Goal: Task Accomplishment & Management: Use online tool/utility

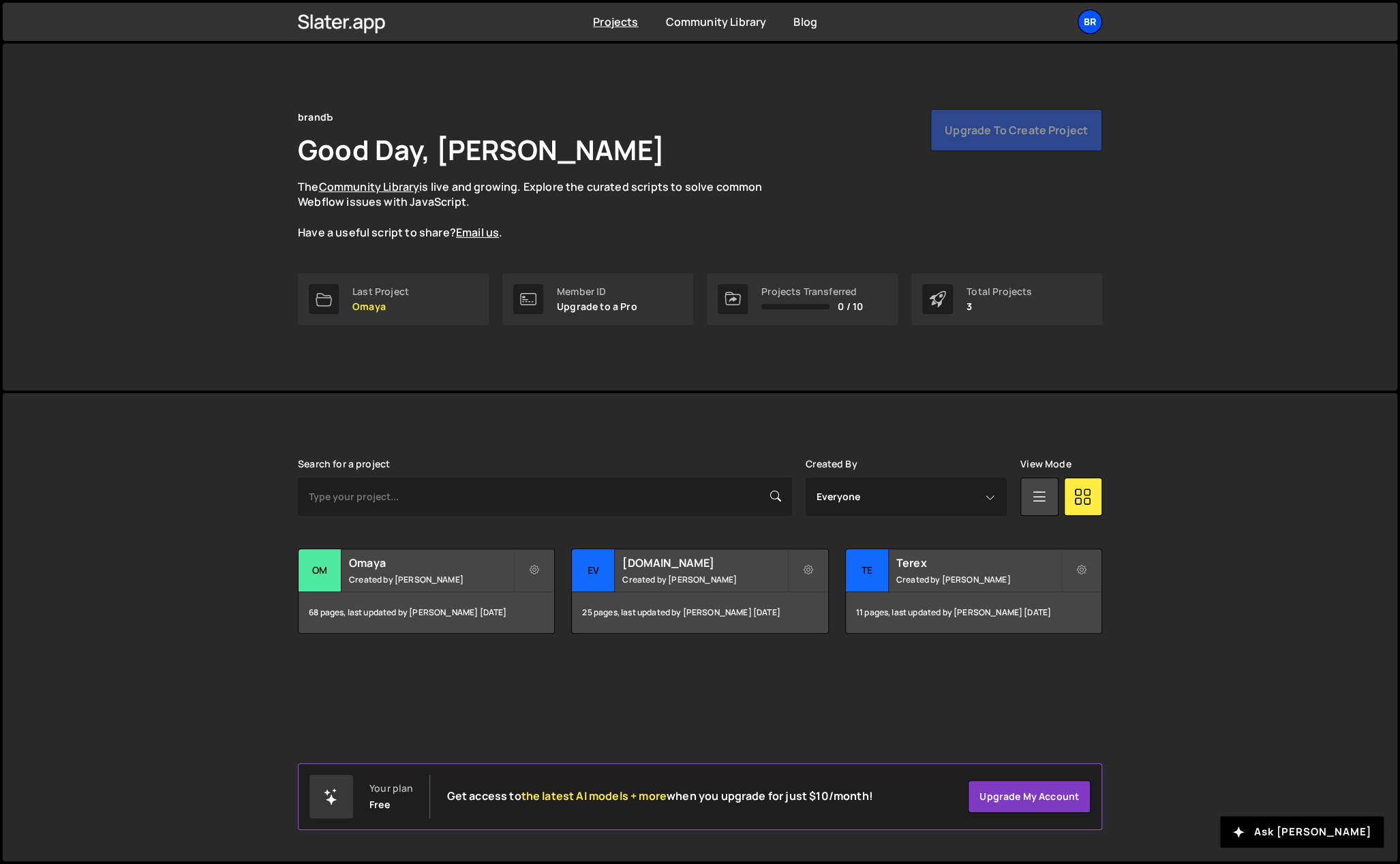
click at [1091, 18] on div "br" at bounding box center [1090, 22] width 25 height 25
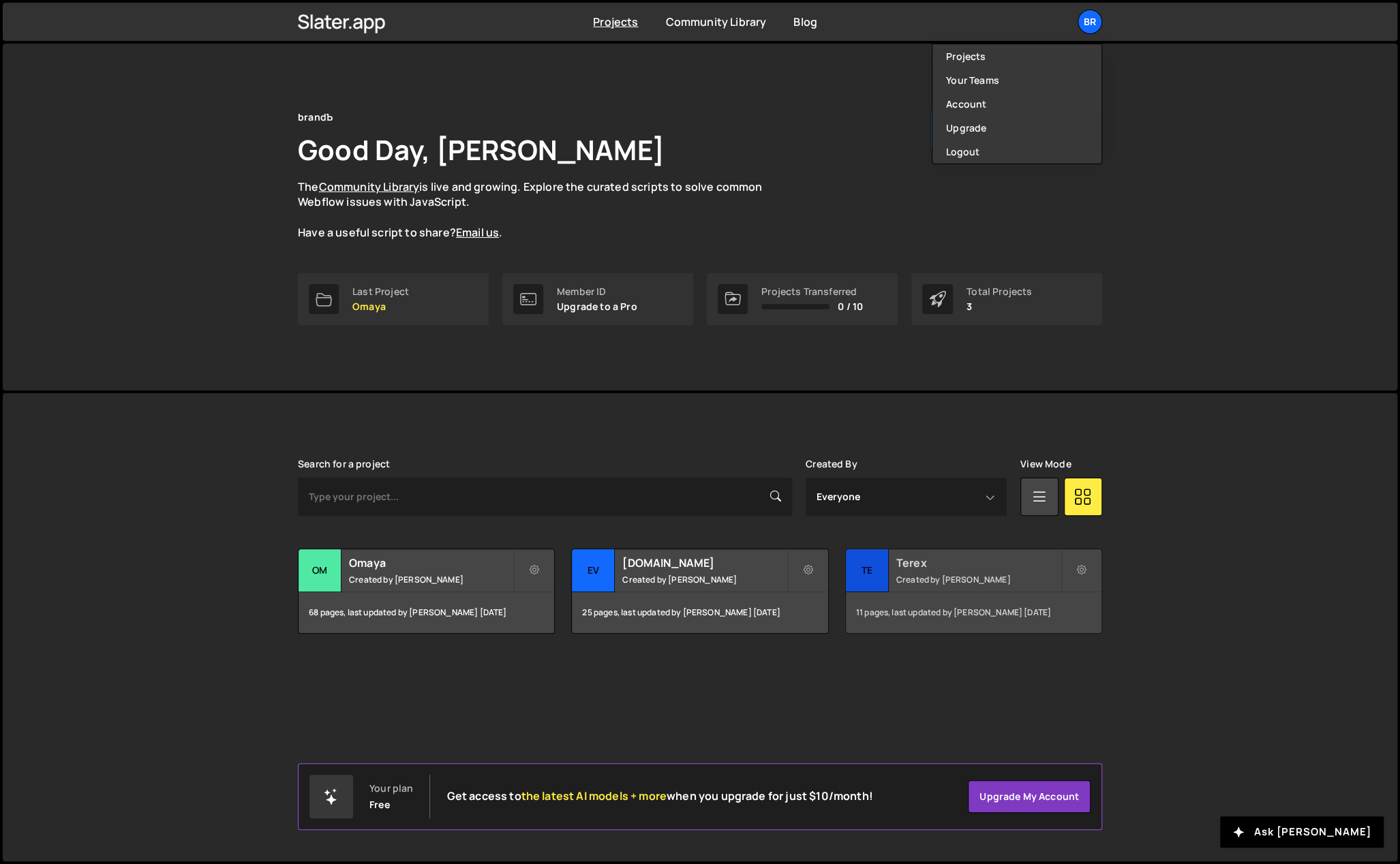
click at [991, 570] on div "Terex Created by Georgi Tsonev" at bounding box center [974, 570] width 256 height 42
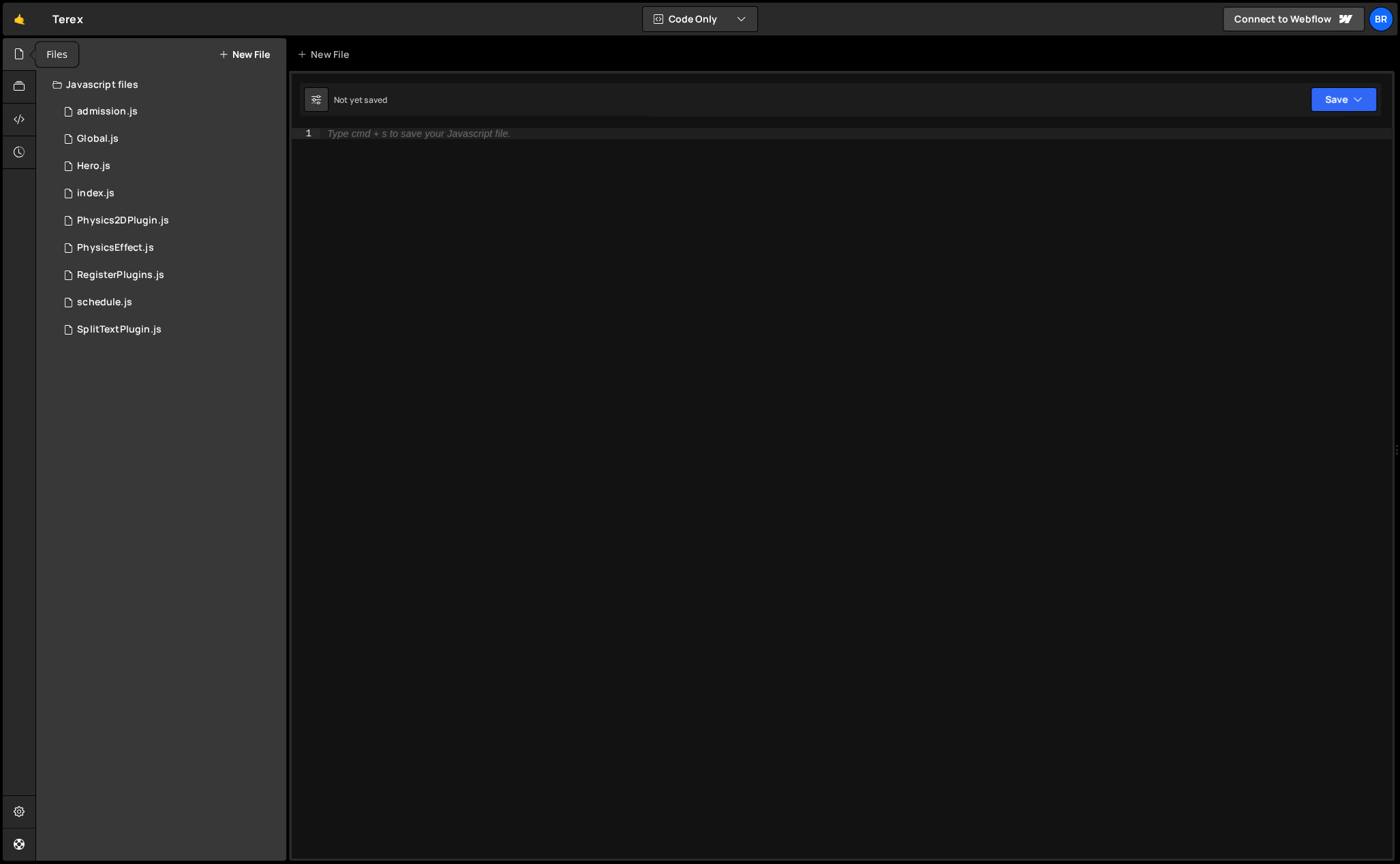
click at [14, 54] on icon at bounding box center [19, 54] width 11 height 15
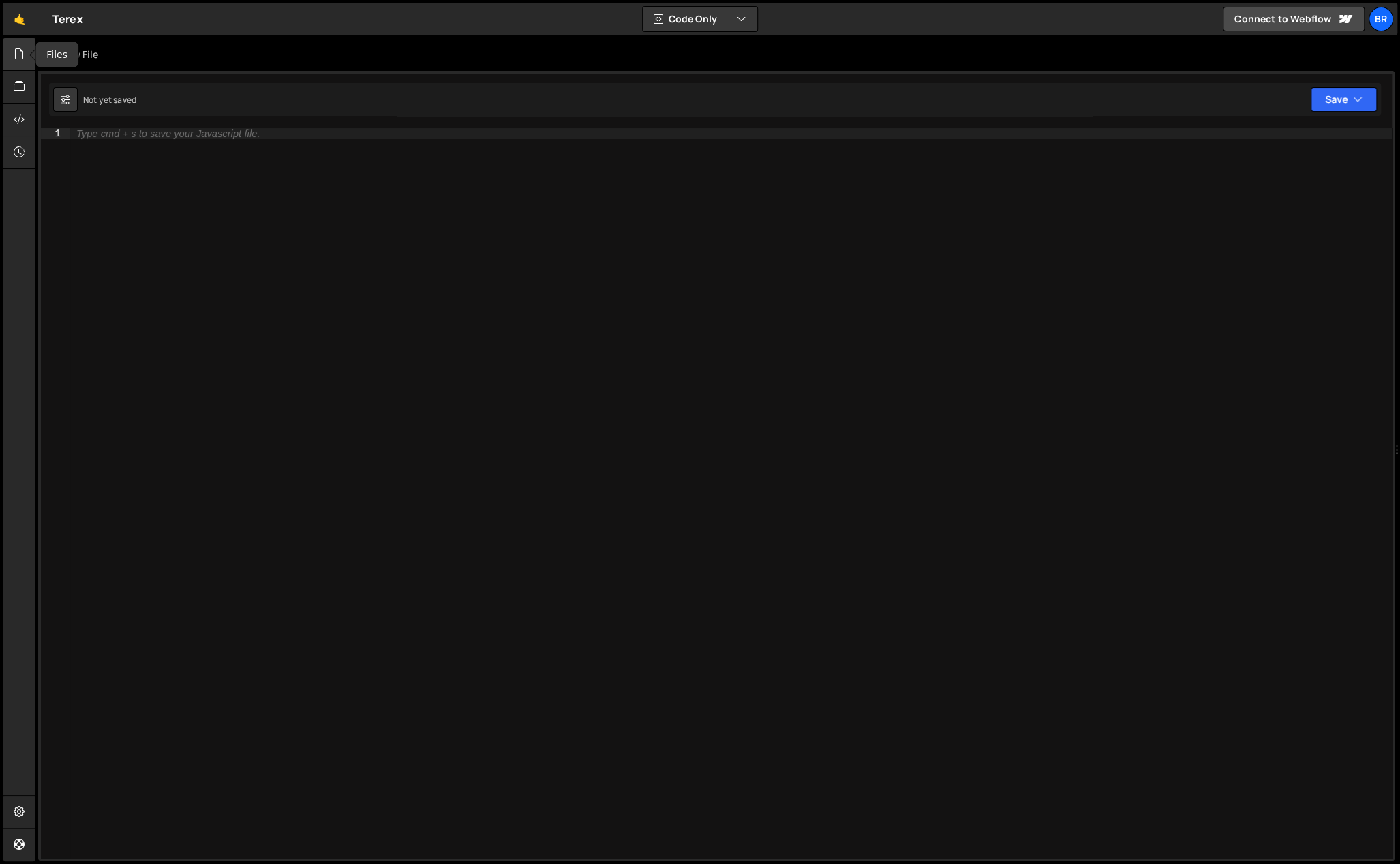
click at [21, 56] on icon at bounding box center [19, 54] width 11 height 15
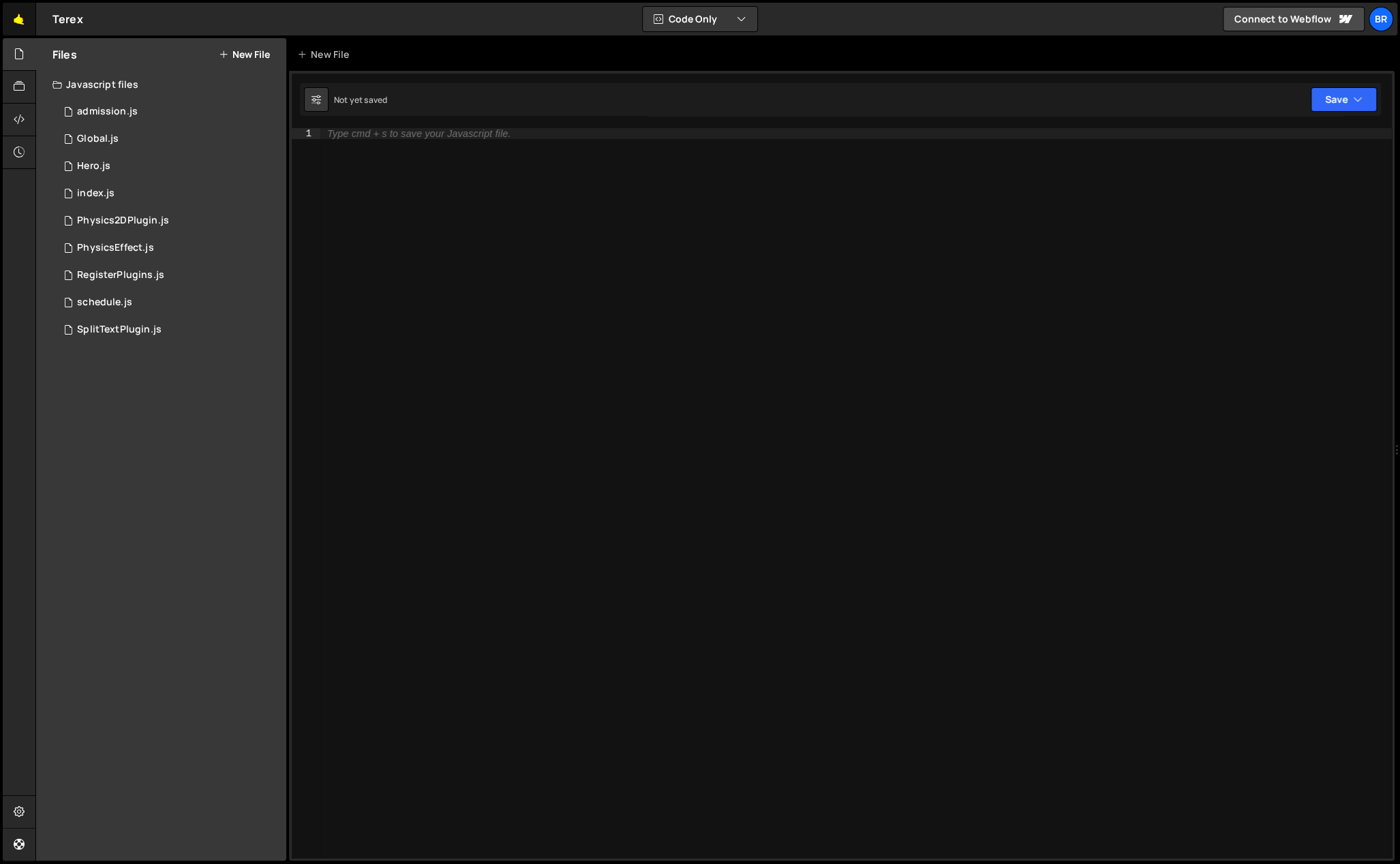
click at [20, 19] on link "🤙" at bounding box center [20, 19] width 33 height 32
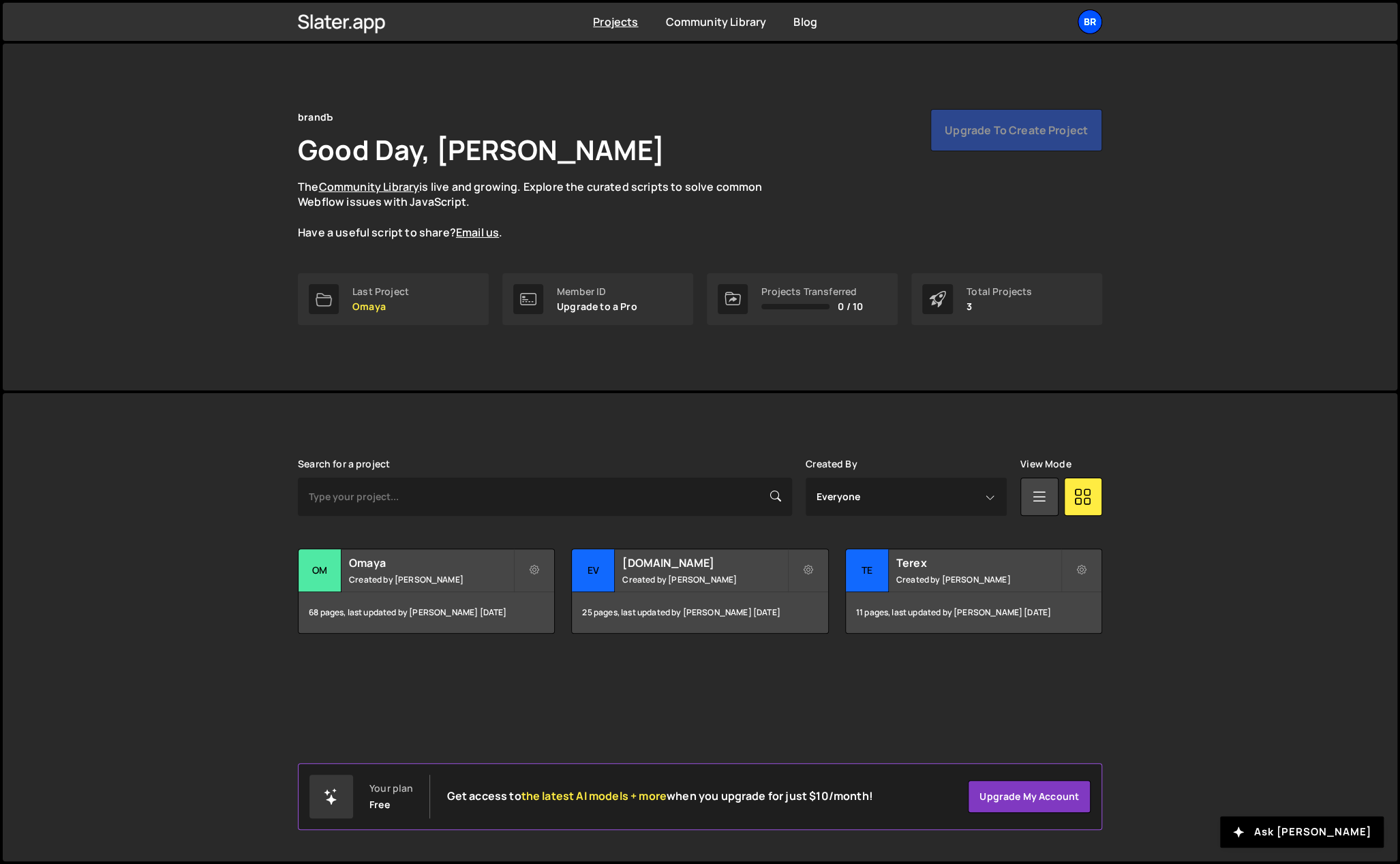
click at [1082, 27] on div "br" at bounding box center [1090, 22] width 25 height 25
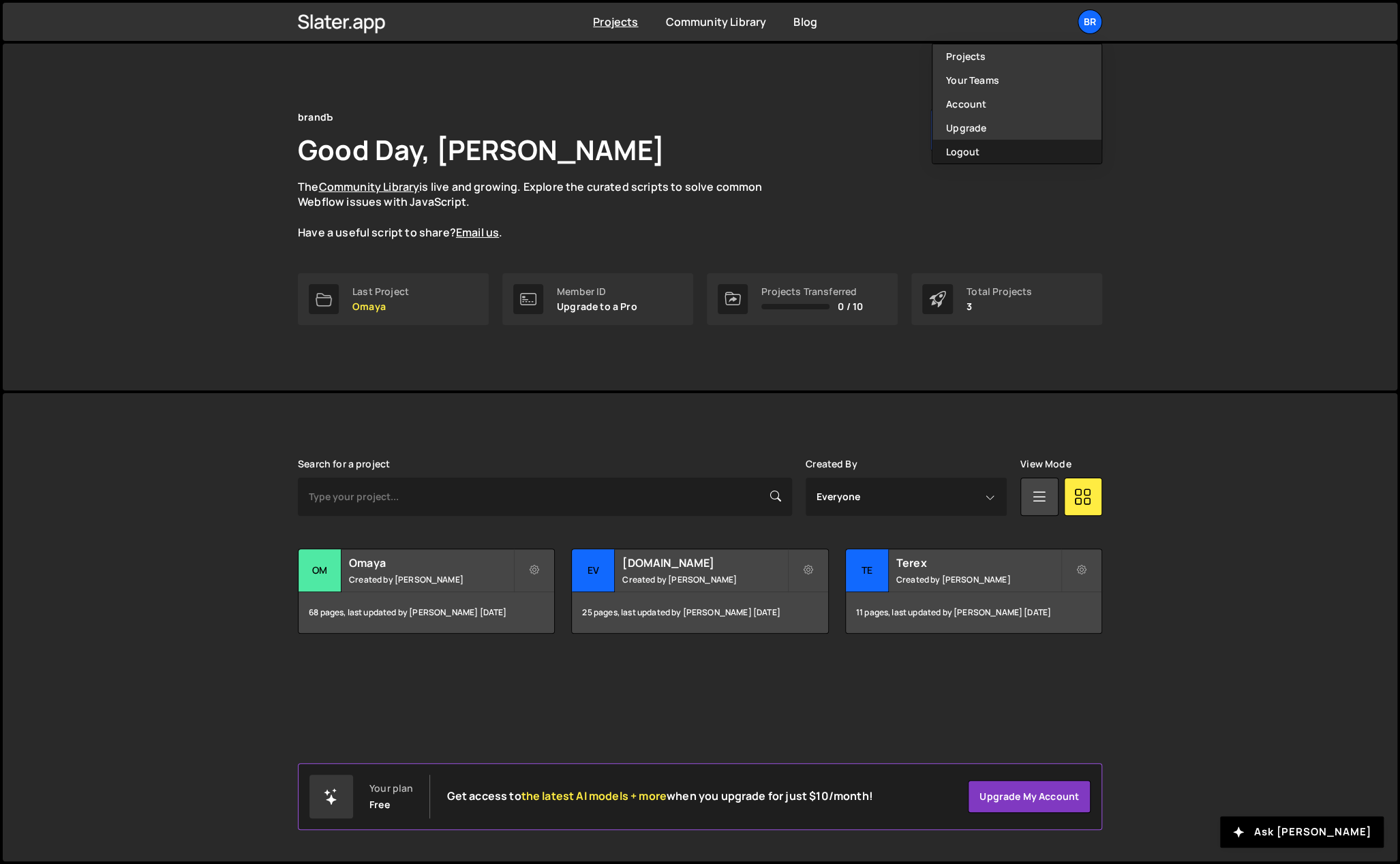
click at [992, 154] on button "Logout" at bounding box center [1017, 152] width 169 height 24
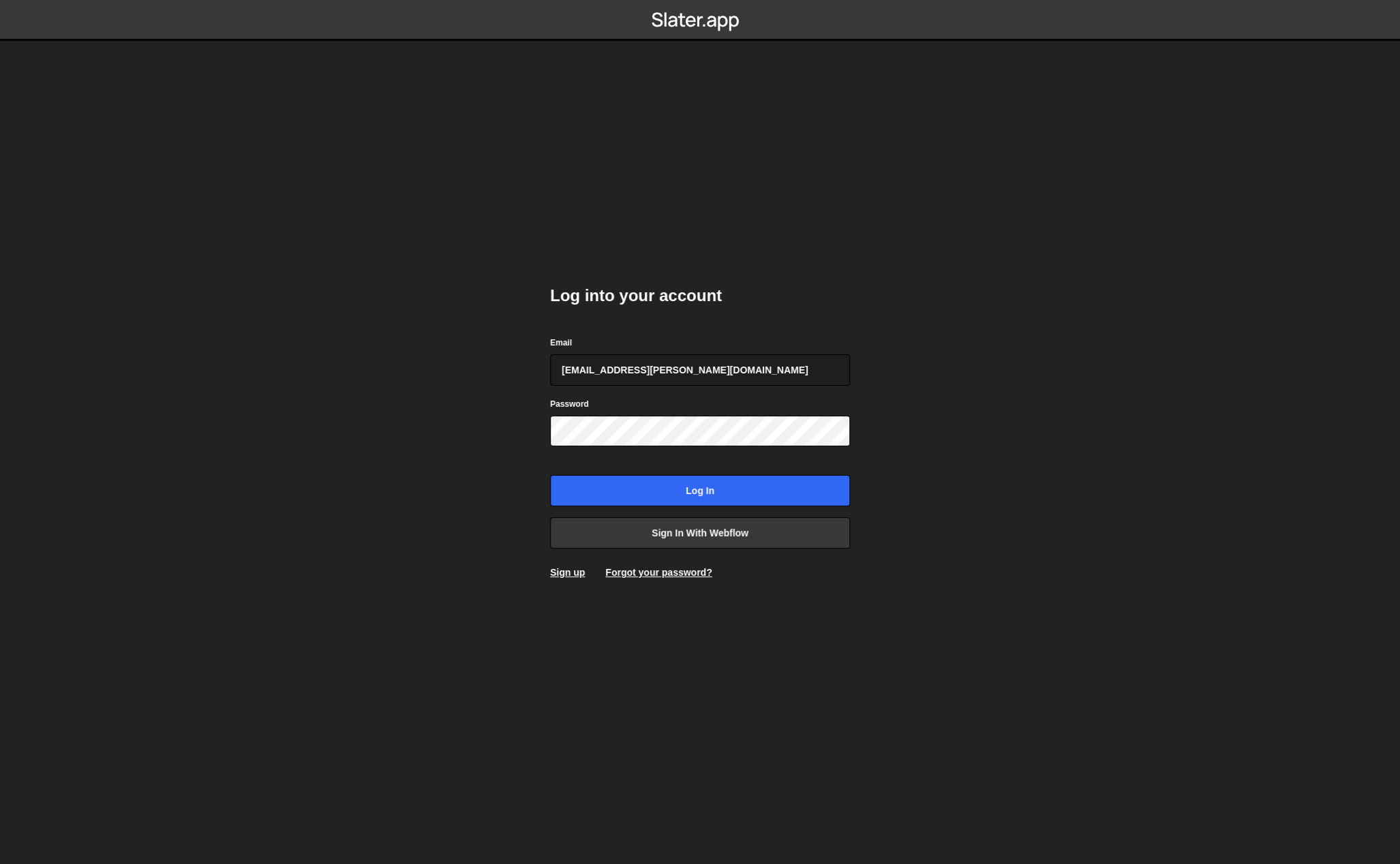
click at [667, 350] on div "Email [EMAIL_ADDRESS][PERSON_NAME][DOMAIN_NAME]" at bounding box center [700, 361] width 300 height 50
click at [670, 361] on input "[EMAIL_ADDRESS][PERSON_NAME][DOMAIN_NAME]" at bounding box center [700, 370] width 300 height 32
type input "[EMAIL_ADDRESS][DOMAIN_NAME]"
click at [680, 491] on input "Log in" at bounding box center [700, 491] width 300 height 32
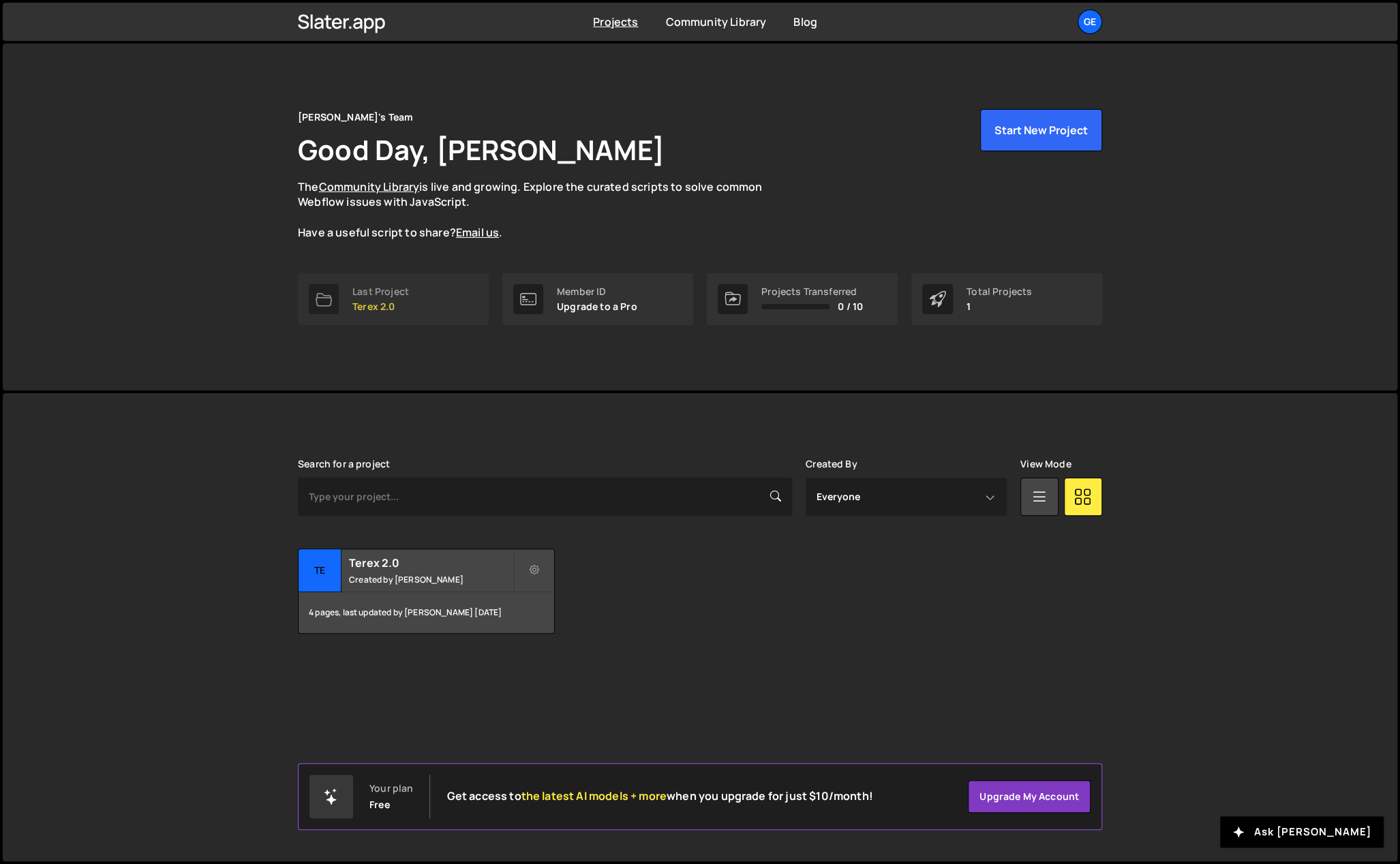
click at [425, 293] on link "Last Project Terex 2.0" at bounding box center [394, 299] width 191 height 52
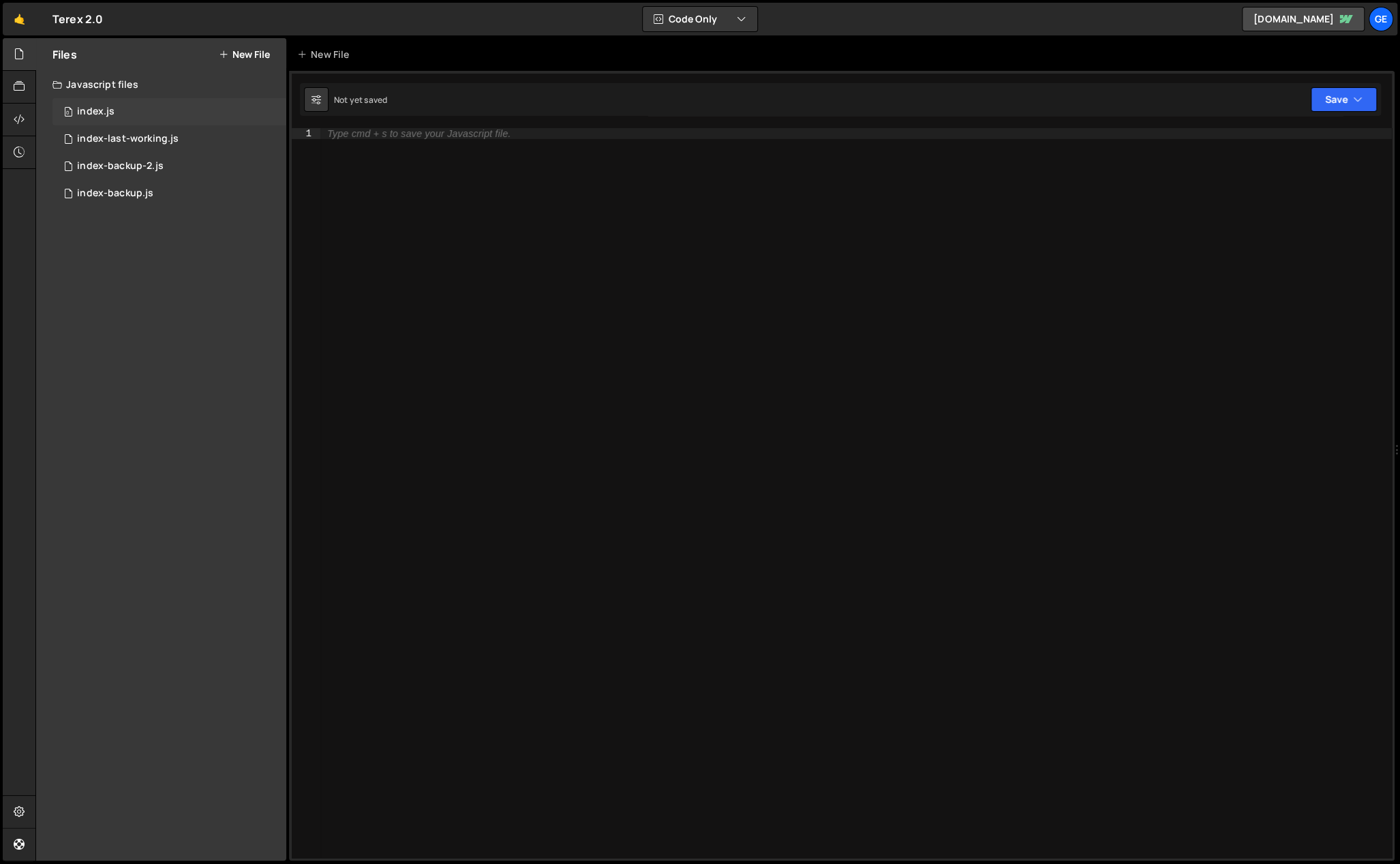
click at [187, 107] on div "0 index.js 0" at bounding box center [169, 111] width 234 height 27
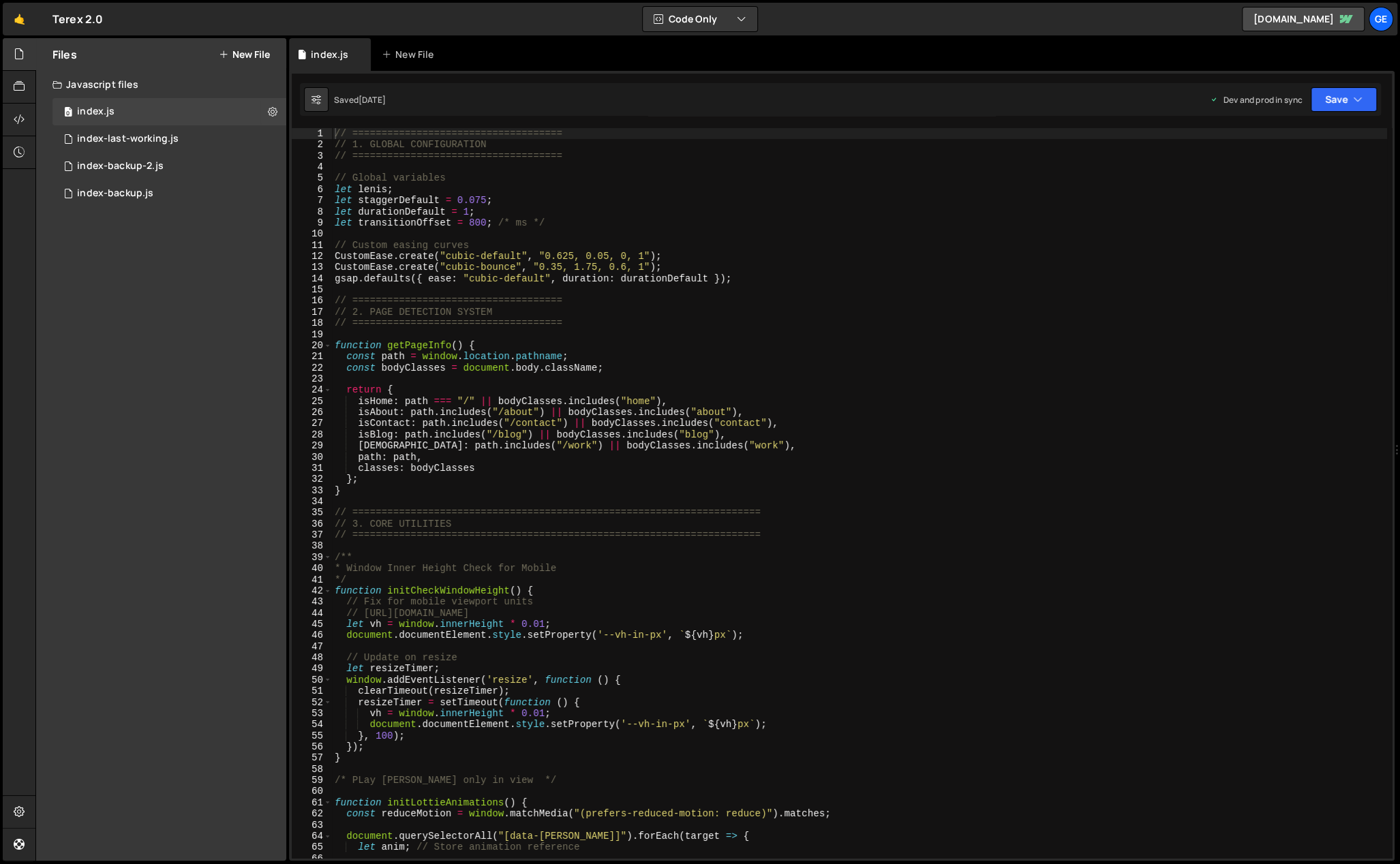
click at [618, 238] on div "// ==================================== // 1. GLOBAL CONFIGURATION // =========…" at bounding box center [860, 504] width 1055 height 753
click at [136, 135] on div "index-last-working.js" at bounding box center [127, 139] width 102 height 12
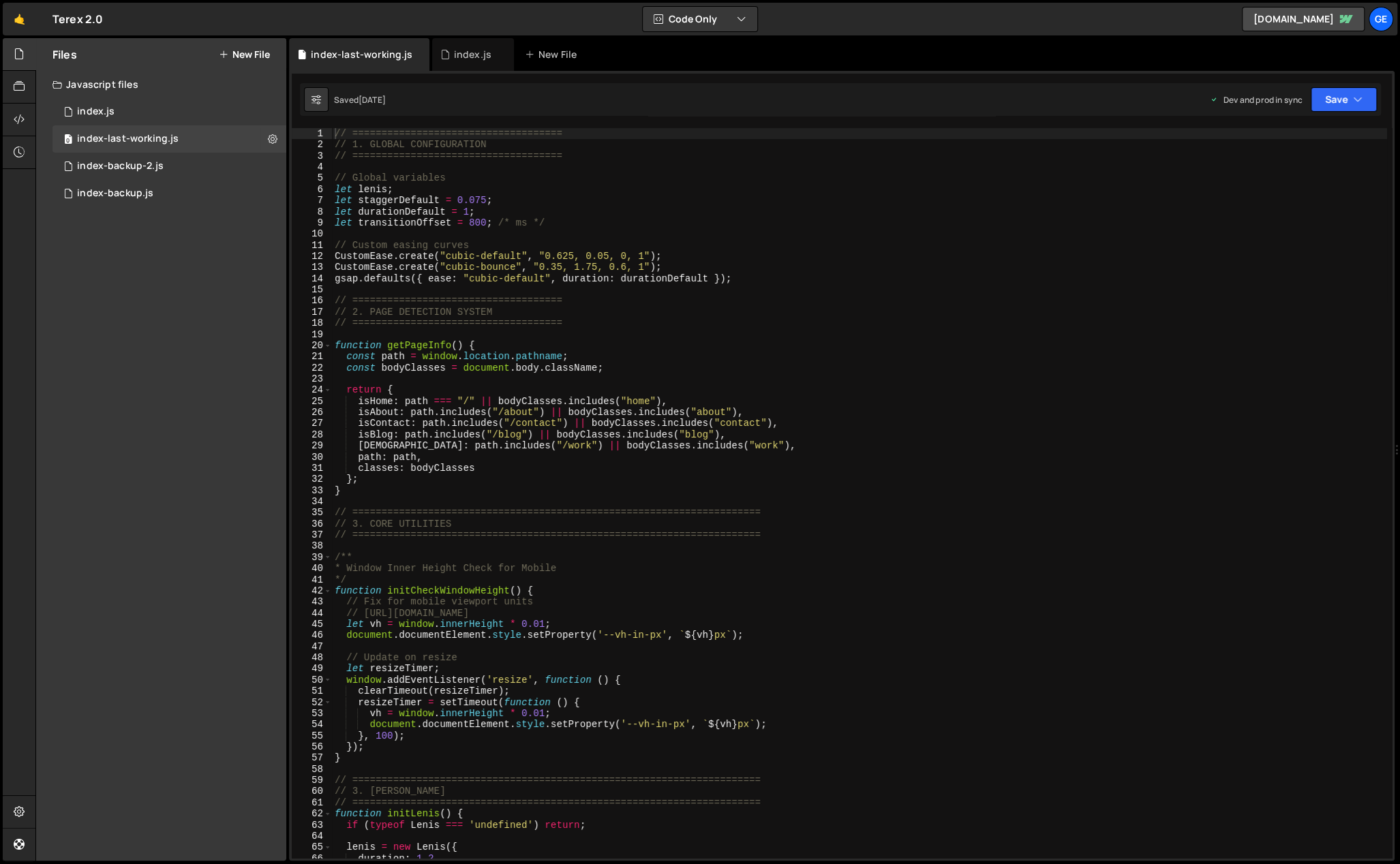
click at [628, 199] on div "// ==================================== // 1. GLOBAL CONFIGURATION // =========…" at bounding box center [860, 504] width 1055 height 753
type textarea "initScript();"
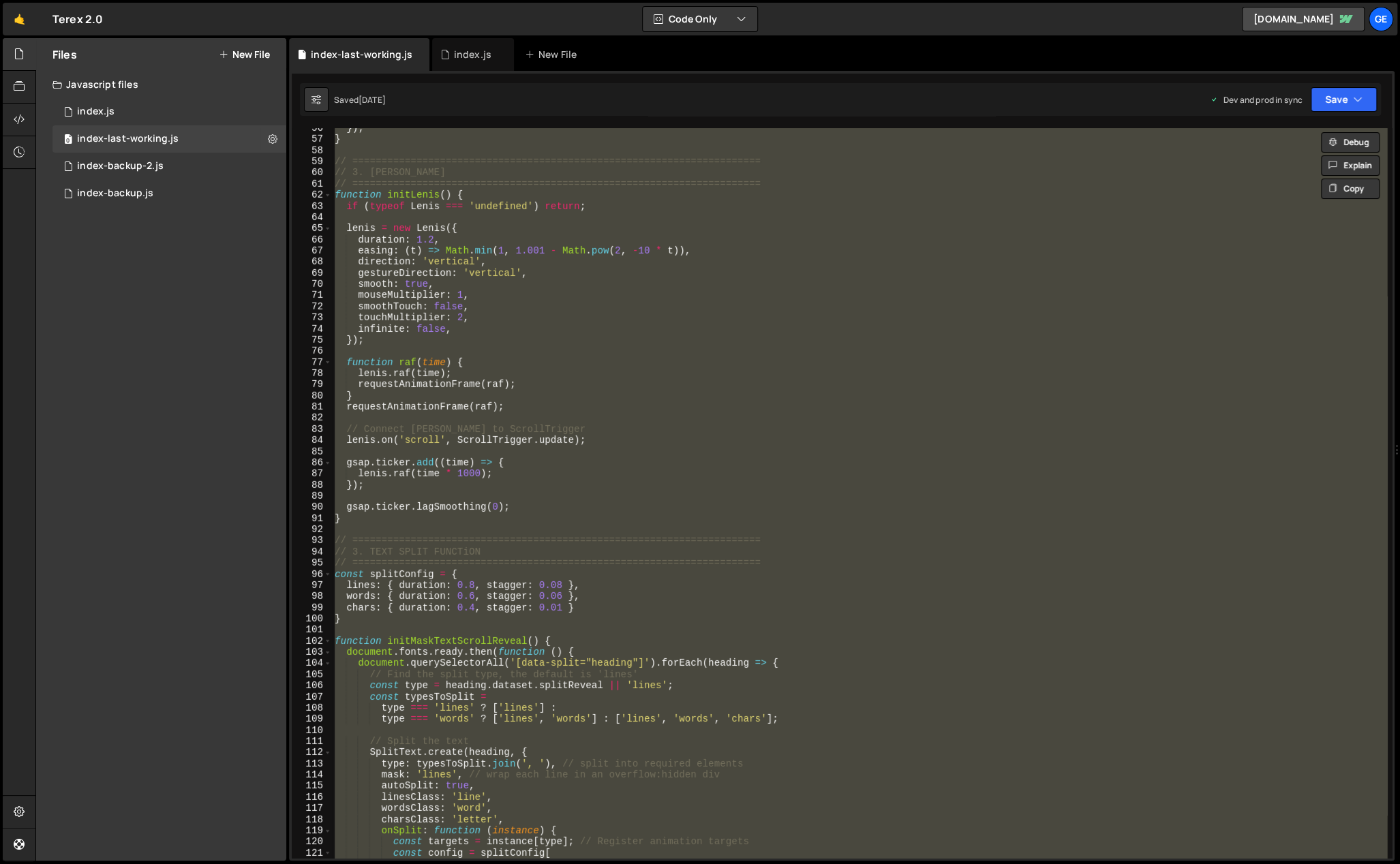
scroll to position [738, 0]
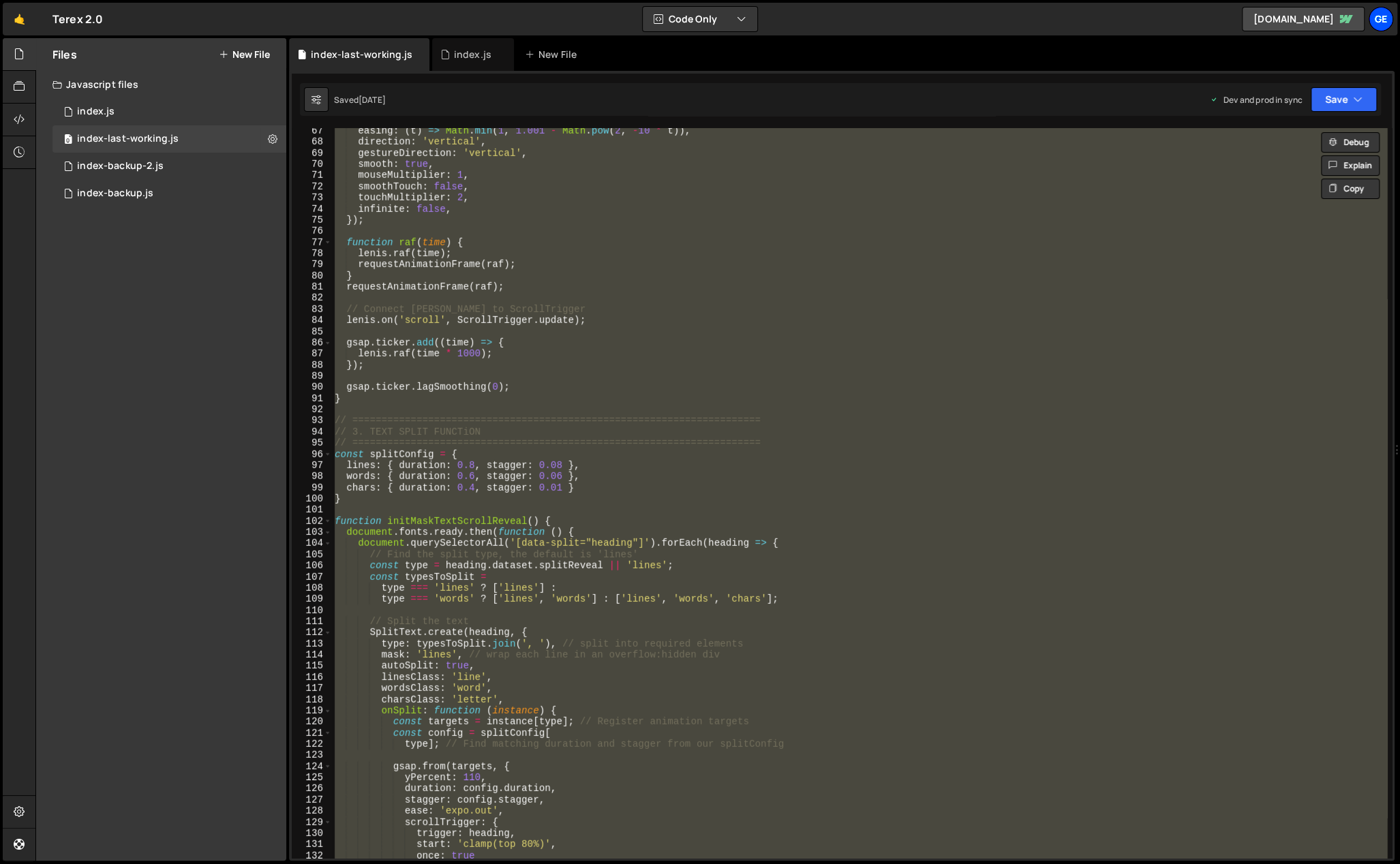
click at [1377, 20] on div "Ge" at bounding box center [1381, 19] width 25 height 25
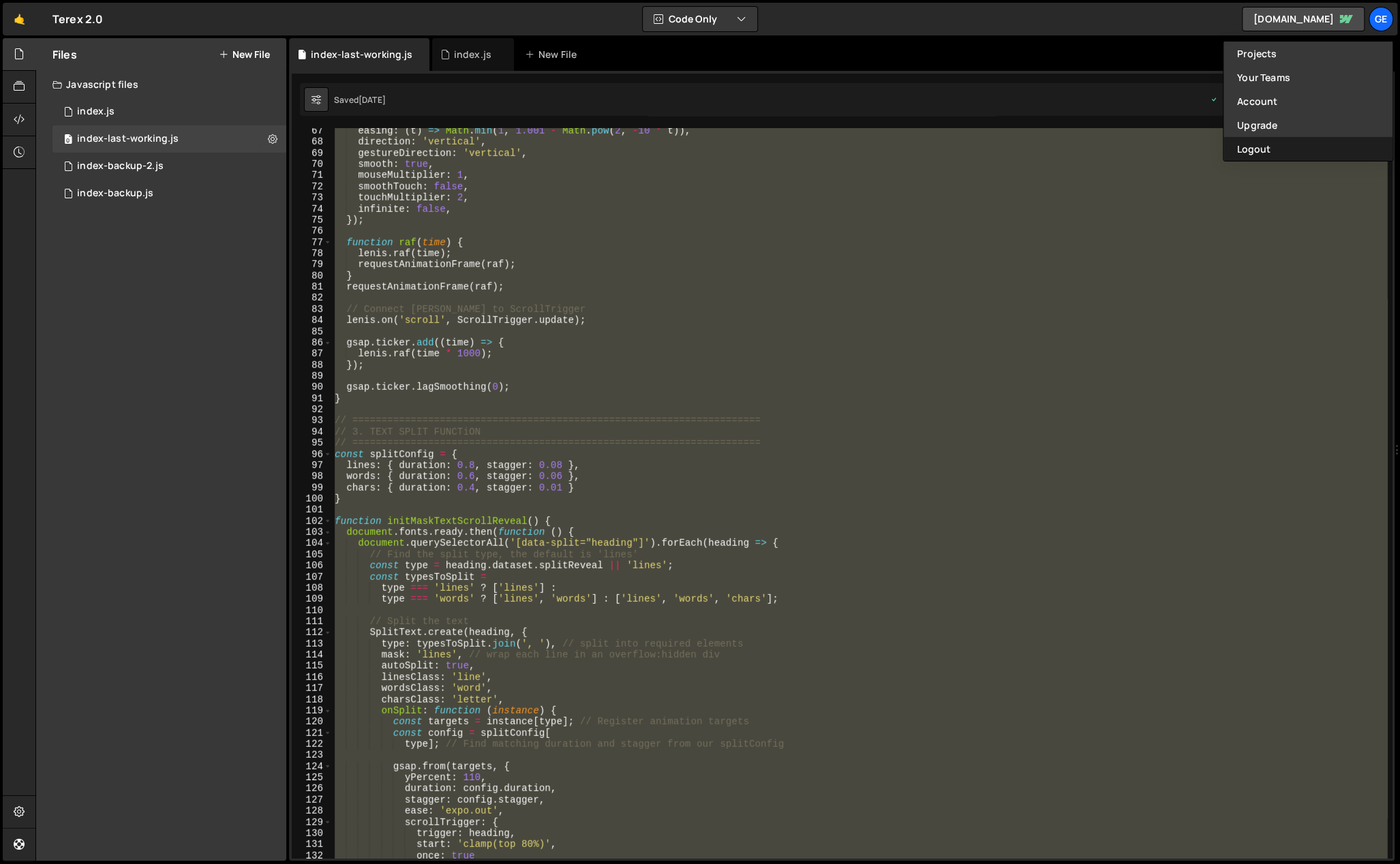
click at [1277, 143] on button "Logout" at bounding box center [1308, 149] width 169 height 24
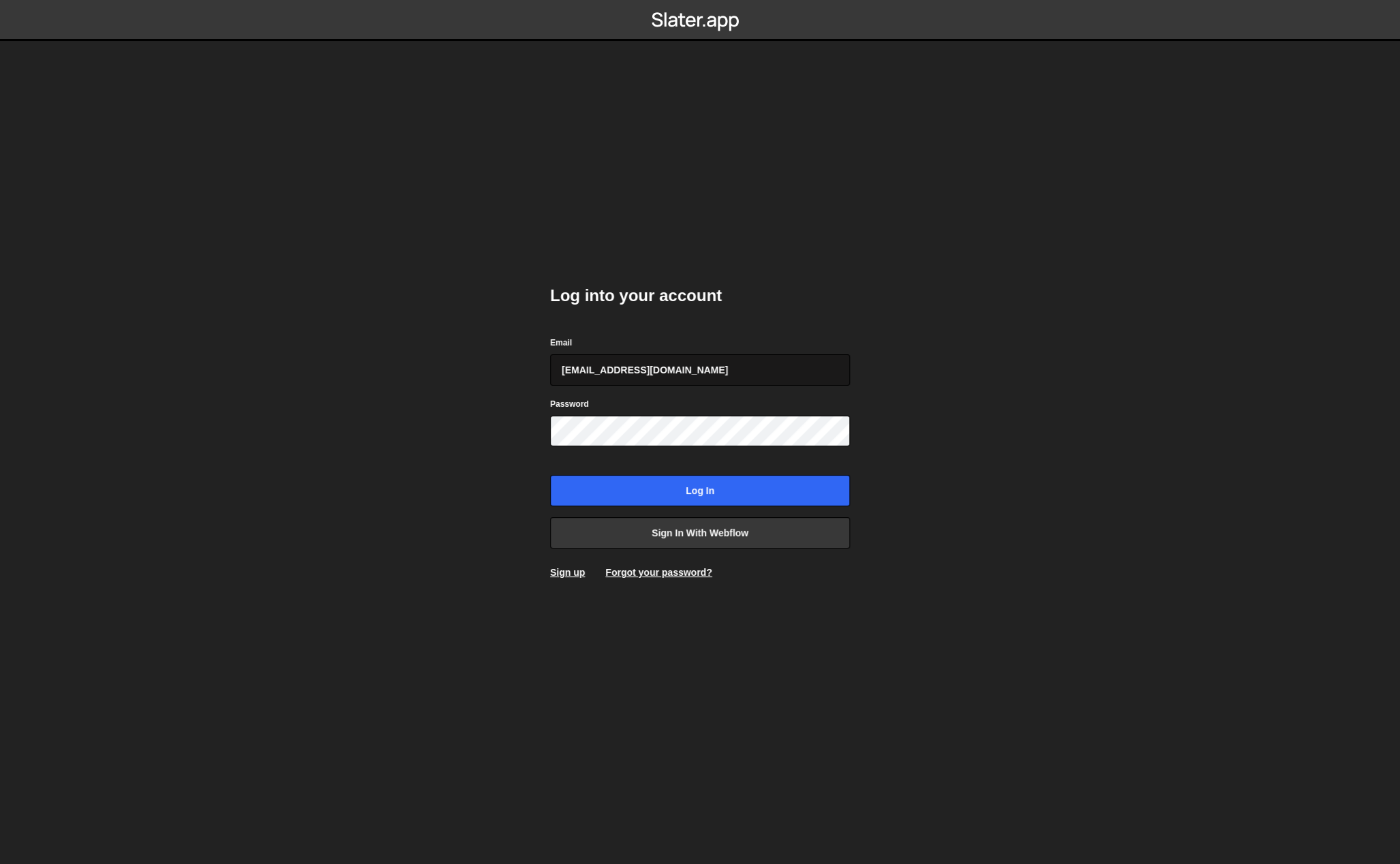
click at [681, 370] on input "georgitsonevvv@gmail.com" at bounding box center [700, 370] width 300 height 32
type input "georgi@branda.bg"
click at [683, 488] on input "Log in" at bounding box center [700, 491] width 300 height 32
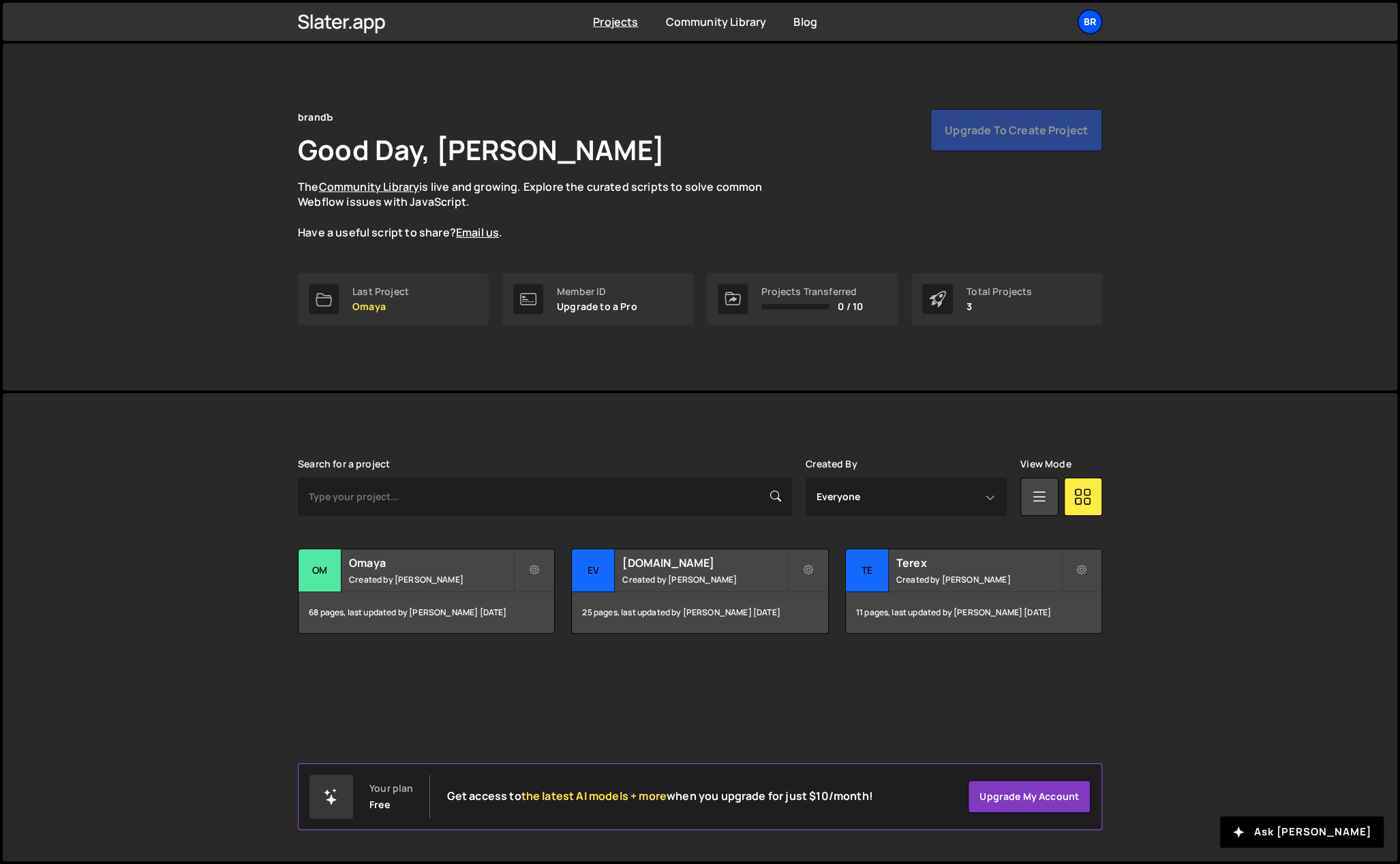
click at [1088, 18] on div "br" at bounding box center [1090, 22] width 25 height 25
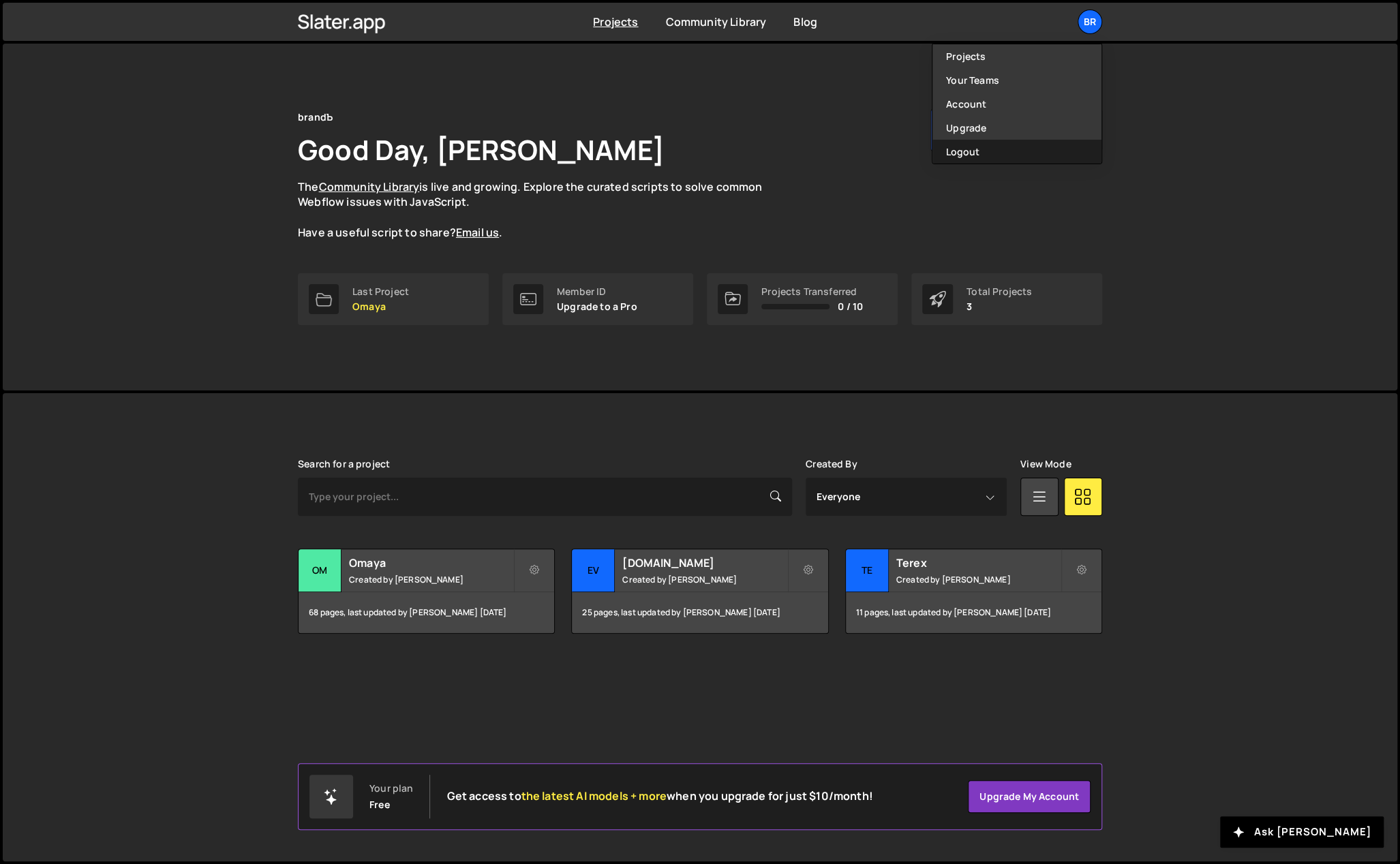
click at [1024, 148] on button "Logout" at bounding box center [1017, 152] width 169 height 24
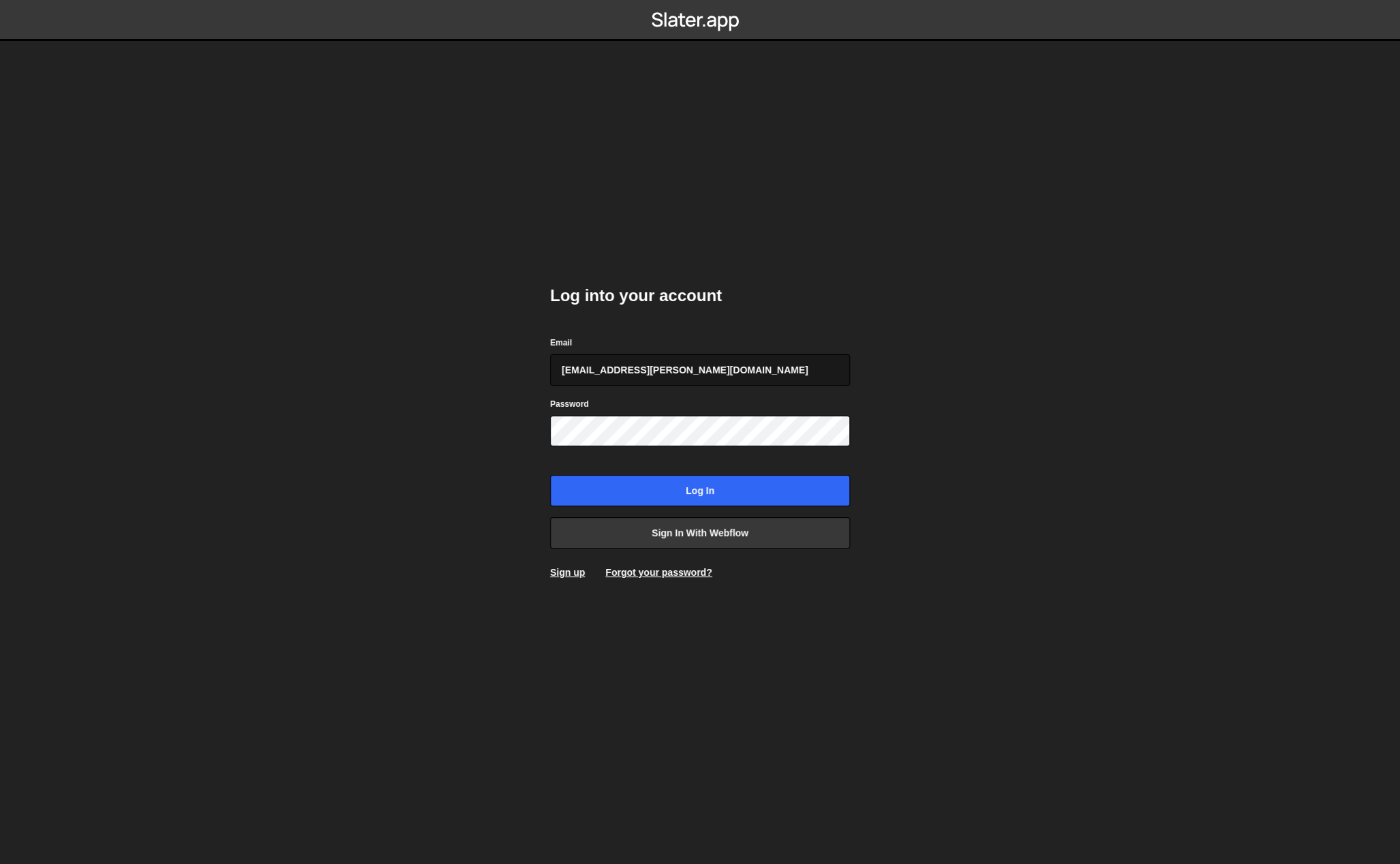
click at [712, 361] on input "georgi@branda.bg" at bounding box center [700, 370] width 300 height 32
type input "gdtsonev@gmail.com"
click at [675, 483] on input "Log in" at bounding box center [700, 491] width 300 height 32
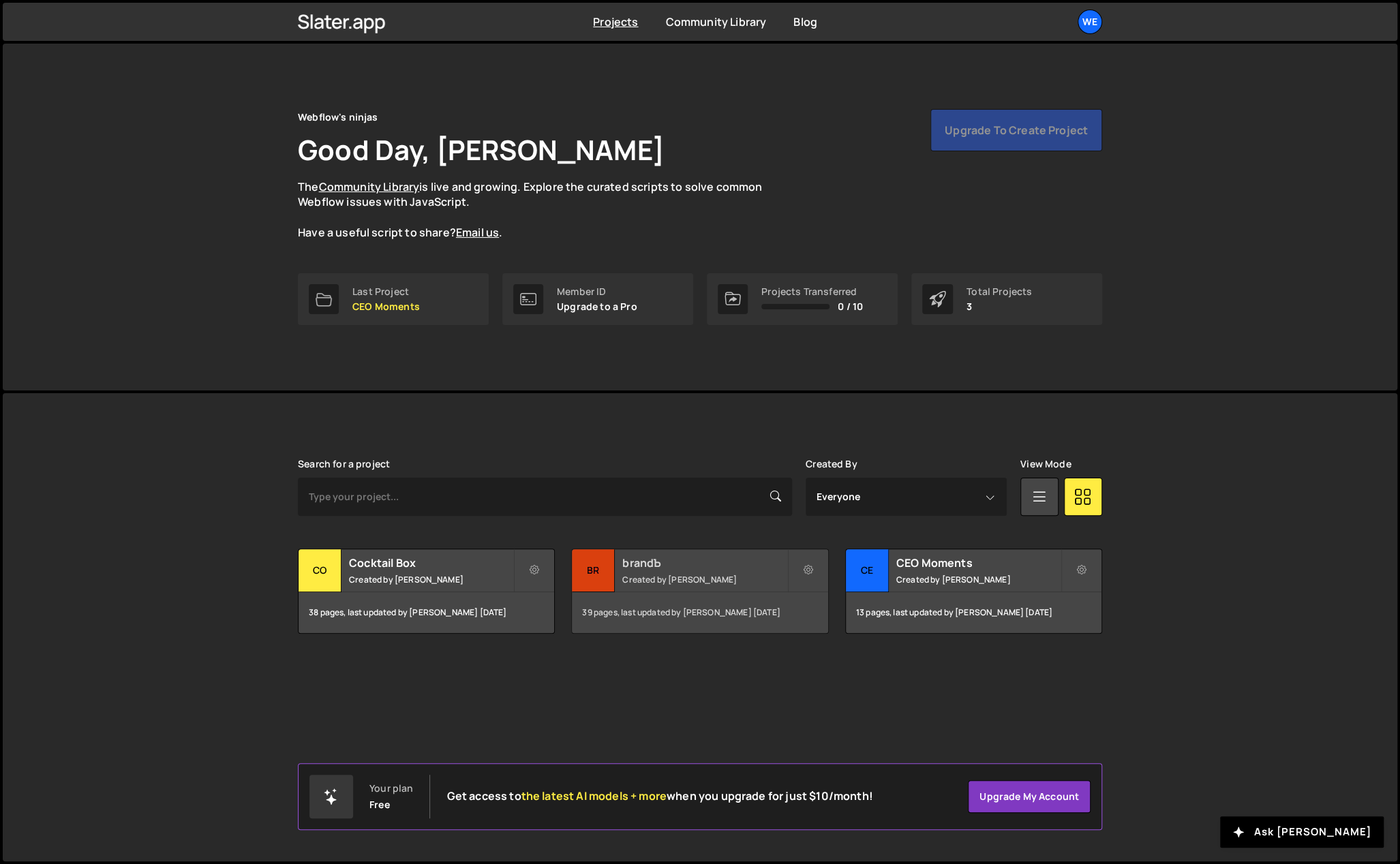
click at [661, 570] on div "brandЪ Created by [PERSON_NAME]" at bounding box center [700, 570] width 256 height 42
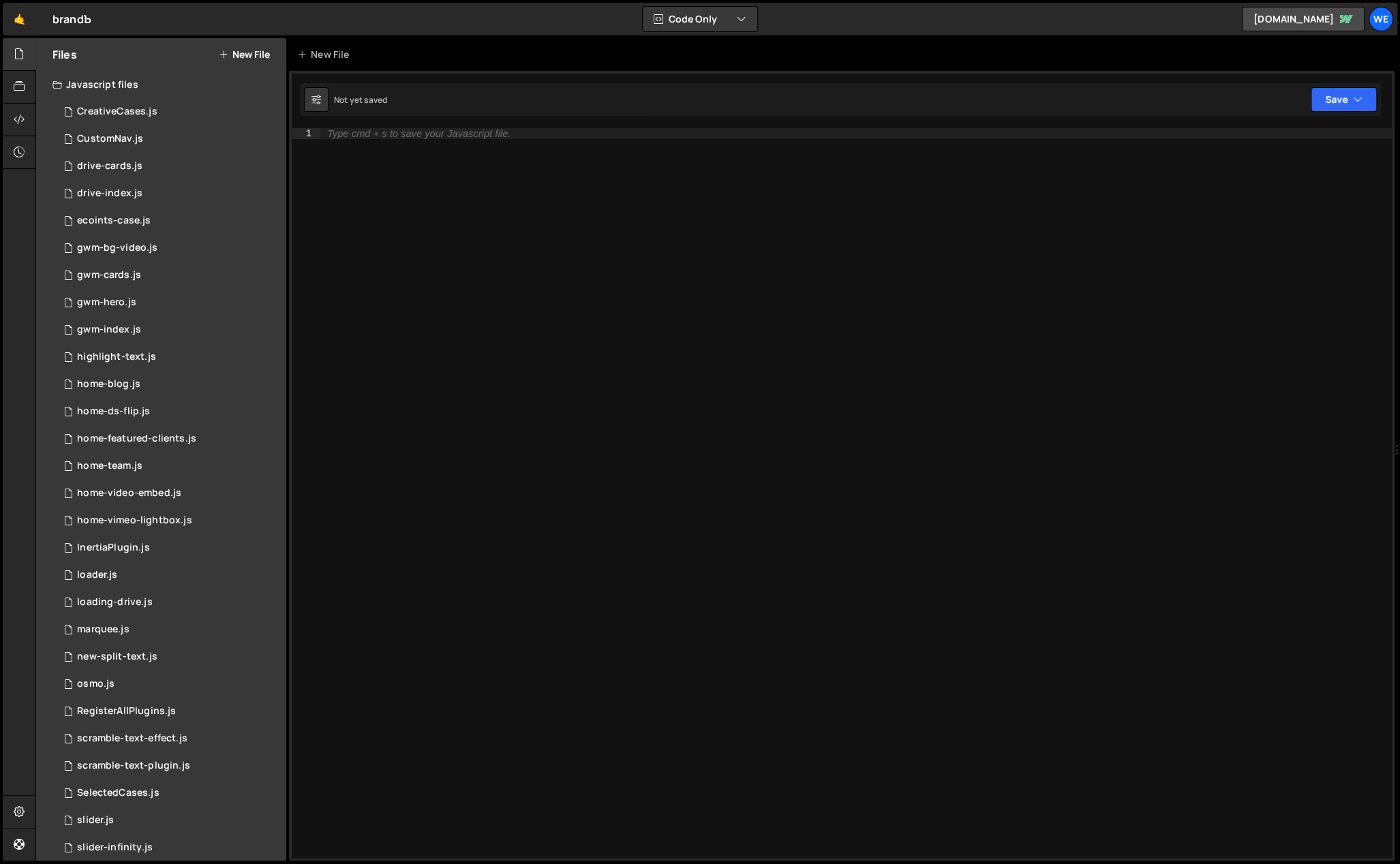
click at [238, 49] on button "New File" at bounding box center [245, 54] width 51 height 11
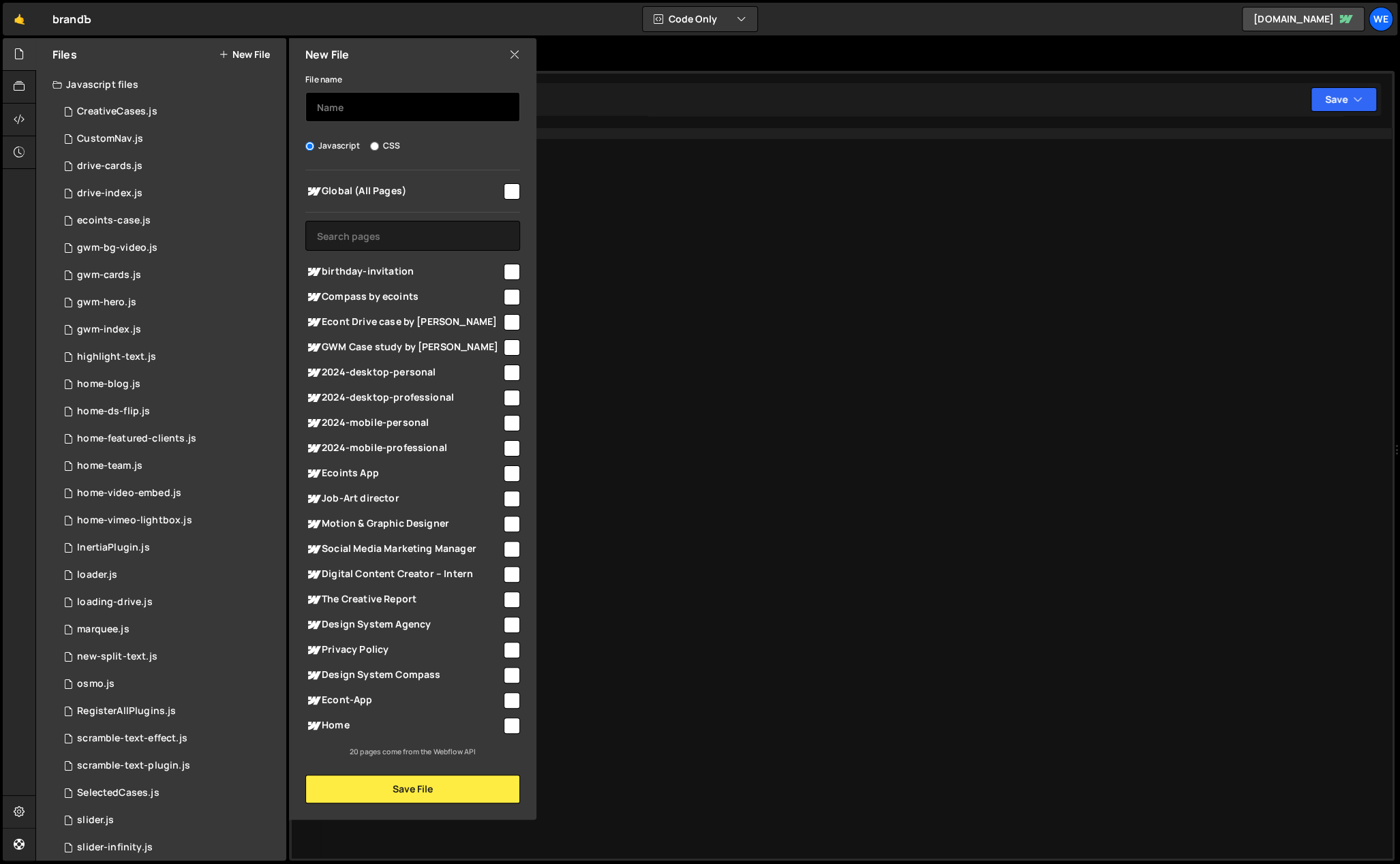
click at [383, 106] on input "text" at bounding box center [412, 107] width 215 height 30
type input "birthday-invitation"
click at [434, 784] on button "Save File" at bounding box center [412, 789] width 215 height 29
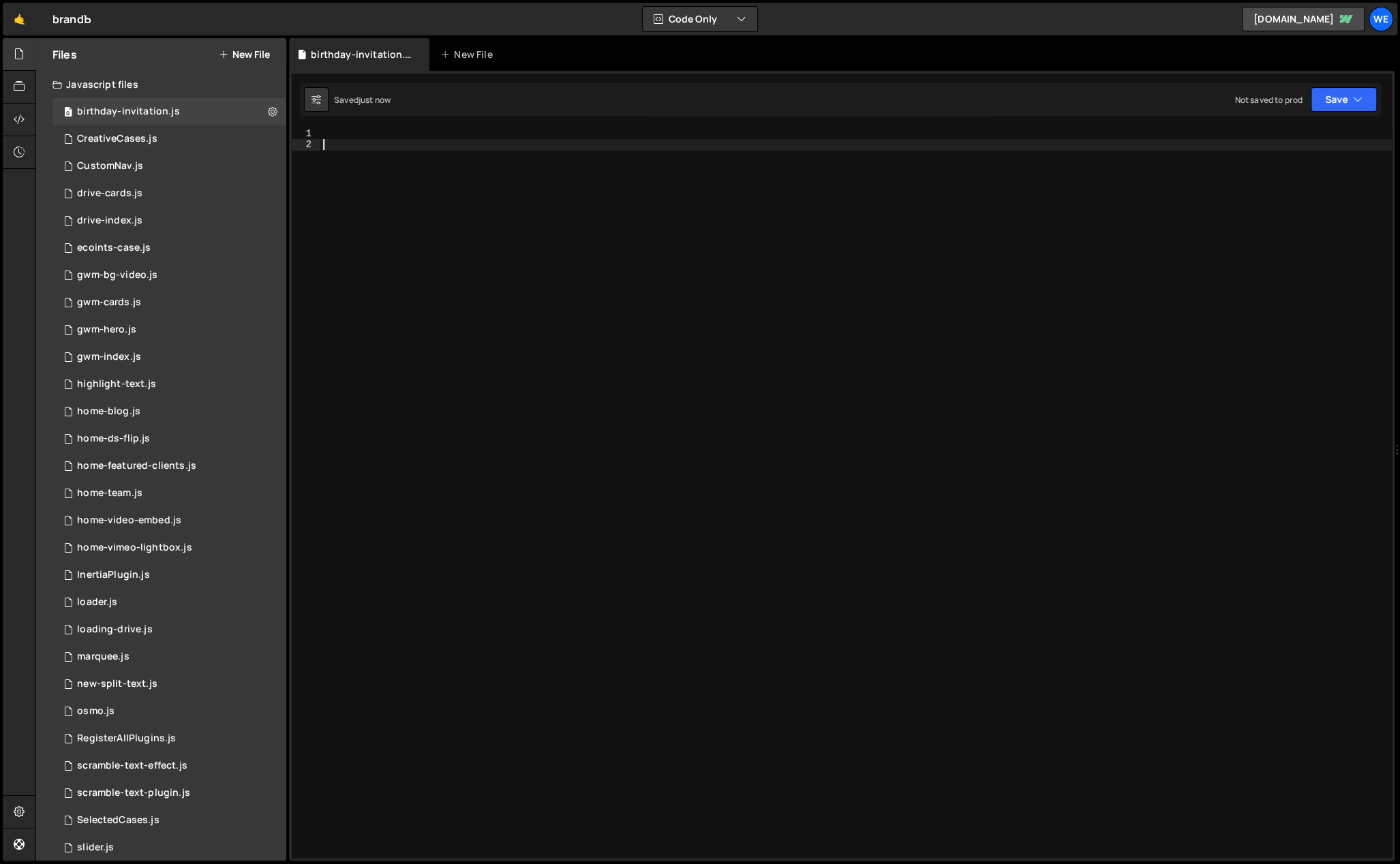
click at [417, 139] on div at bounding box center [857, 504] width 1072 height 753
click at [420, 133] on div at bounding box center [857, 504] width 1072 height 753
paste textarea "// if (!pageInfo.isAbout) return;"
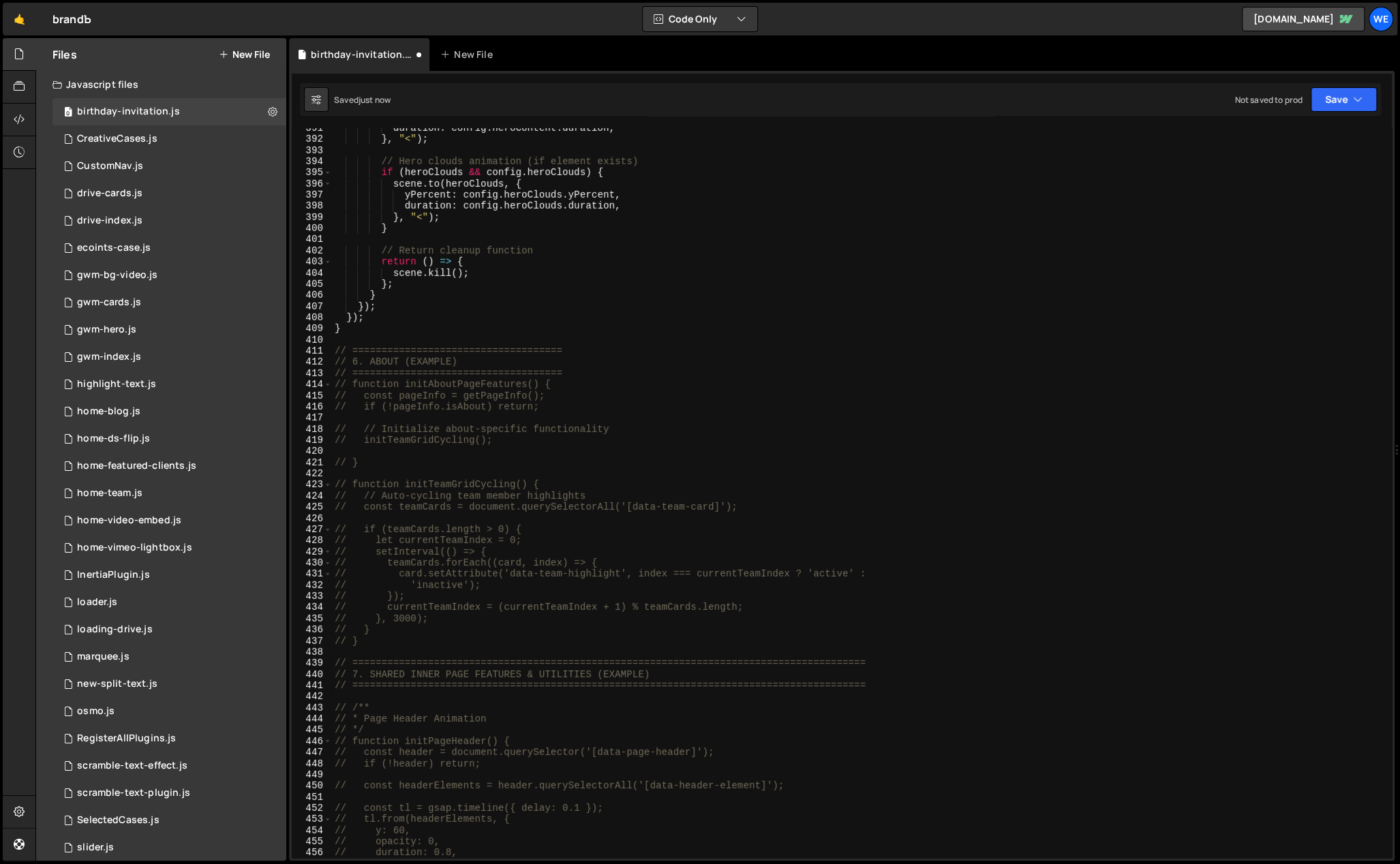
scroll to position [4356, 0]
click at [628, 412] on div "duration : config . heroContent . duration , } , "<" ) ; // Hero clouds animati…" at bounding box center [860, 499] width 1055 height 753
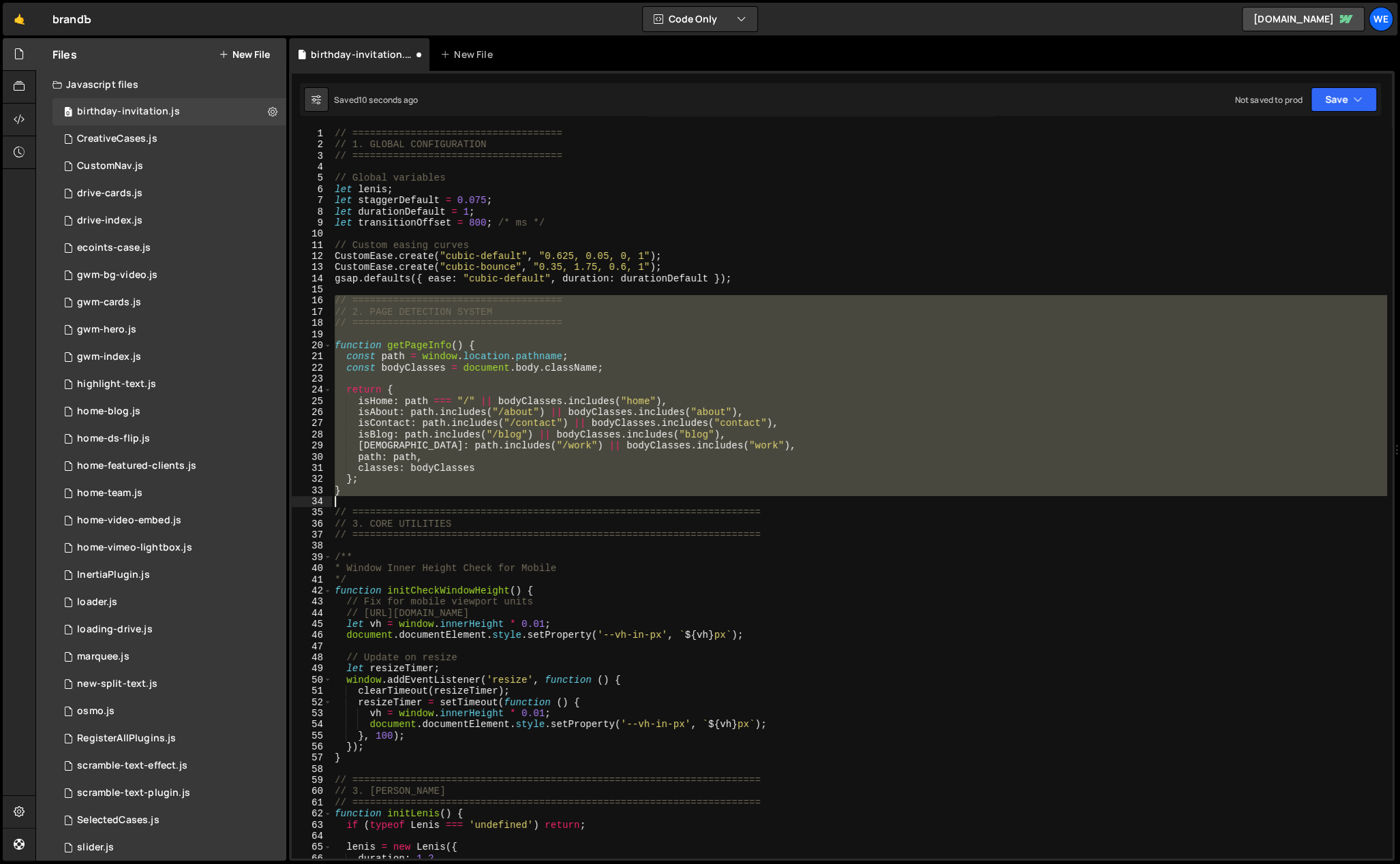
drag, startPoint x: 332, startPoint y: 299, endPoint x: 397, endPoint y: 497, distance: 208.4
click at [397, 497] on div "// ==================================== // 1. GLOBAL CONFIGURATION // =========…" at bounding box center [860, 504] width 1055 height 753
type textarea "}"
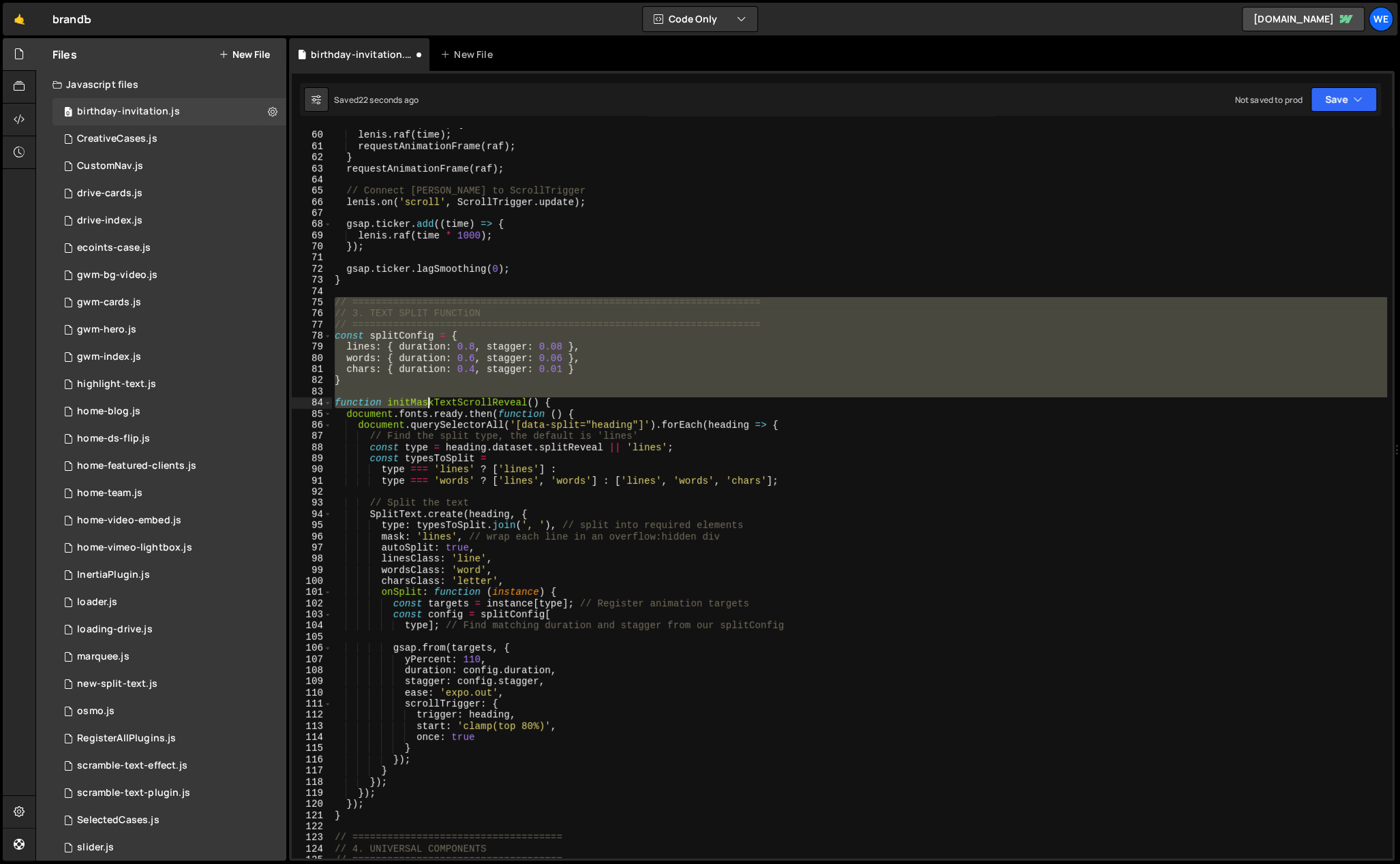
scroll to position [668, 0]
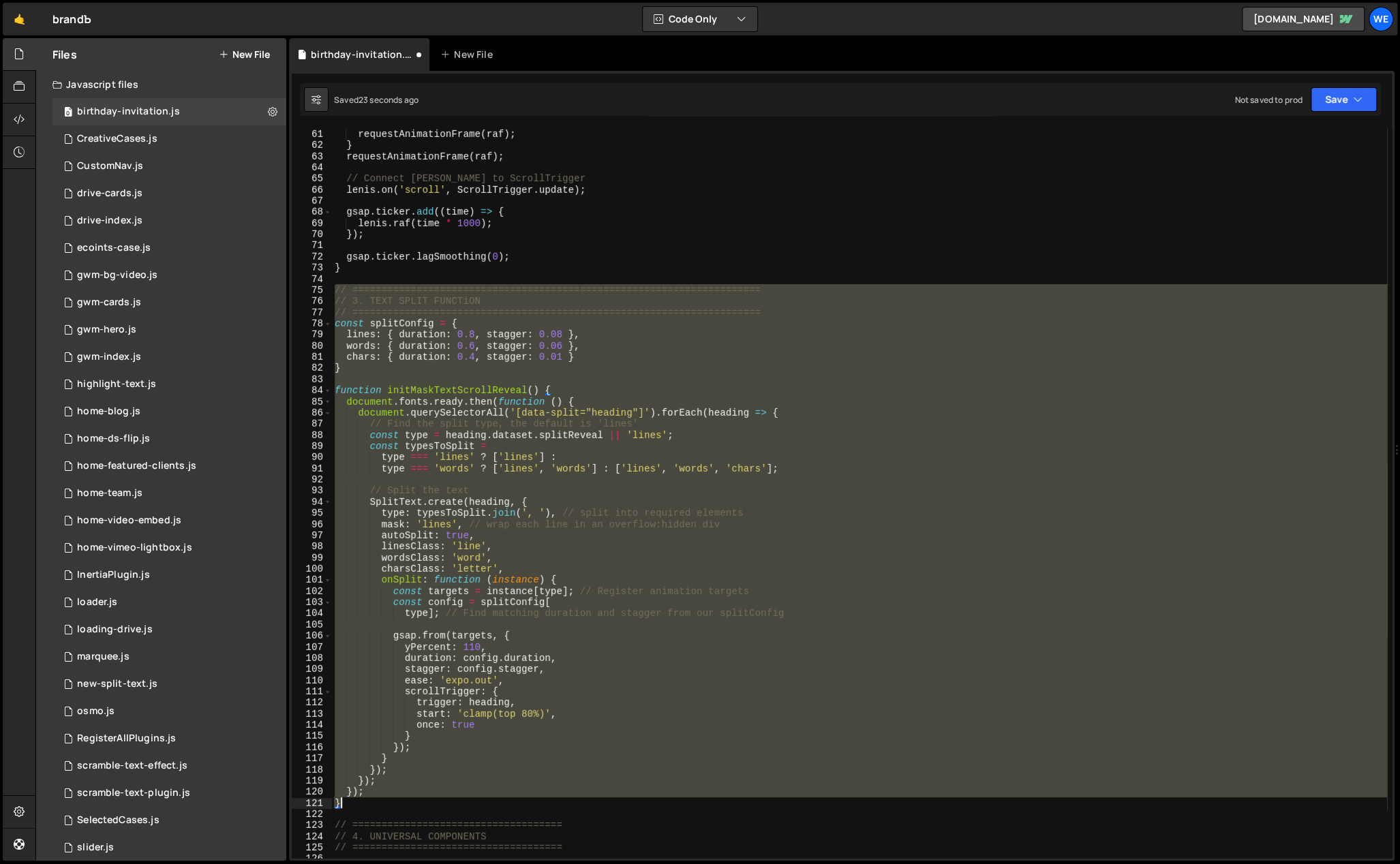
drag, startPoint x: 334, startPoint y: 297, endPoint x: 409, endPoint y: 798, distance: 506.6
click at [409, 798] on div "[PERSON_NAME] . raf ( time ) ; requestAnimationFrame ( raf ) ; } requestAnimati…" at bounding box center [860, 494] width 1055 height 753
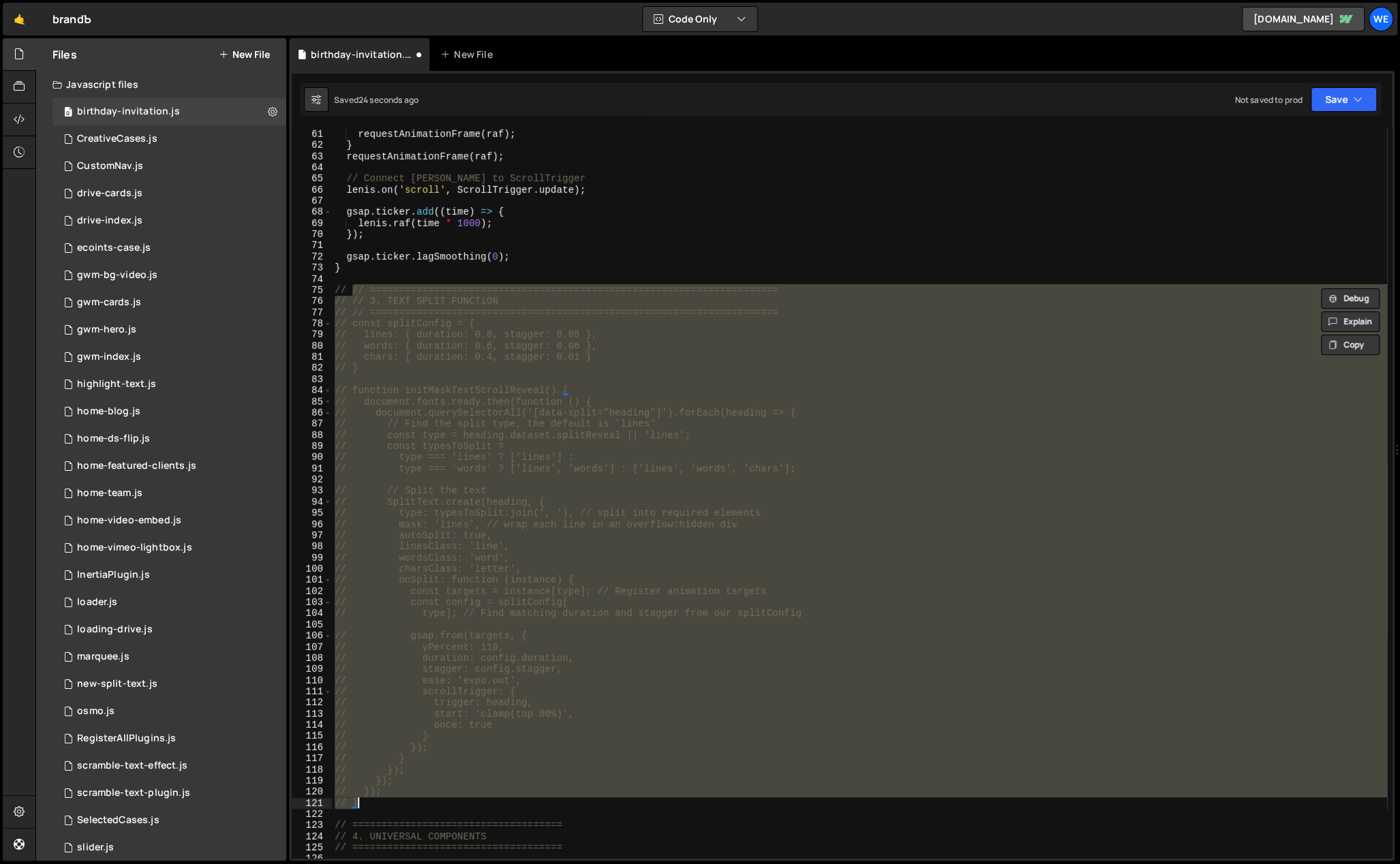
click at [758, 643] on div "[PERSON_NAME] . raf ( time ) ; requestAnimationFrame ( raf ) ; } requestAnimati…" at bounding box center [860, 493] width 1055 height 730
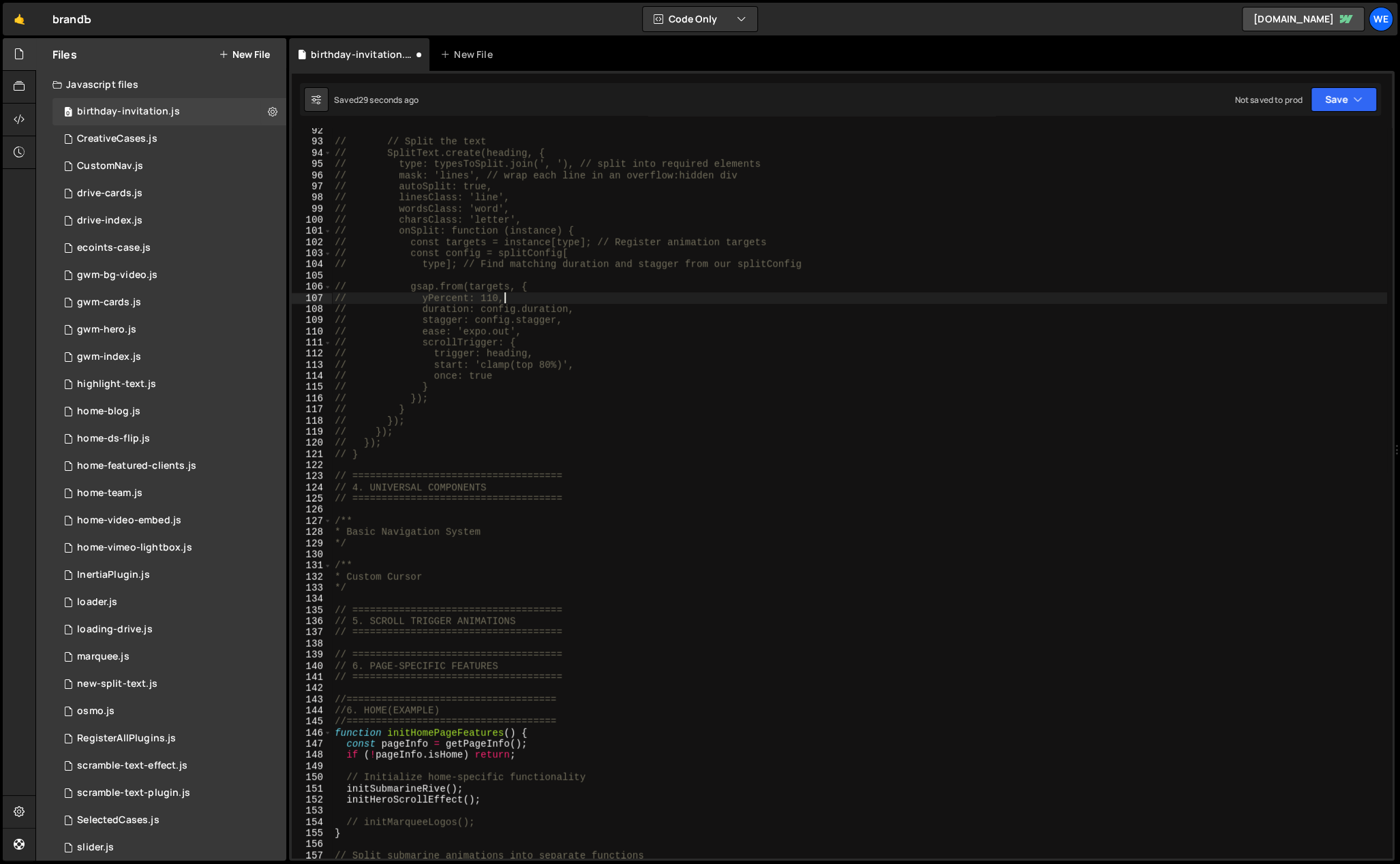
scroll to position [1017, 0]
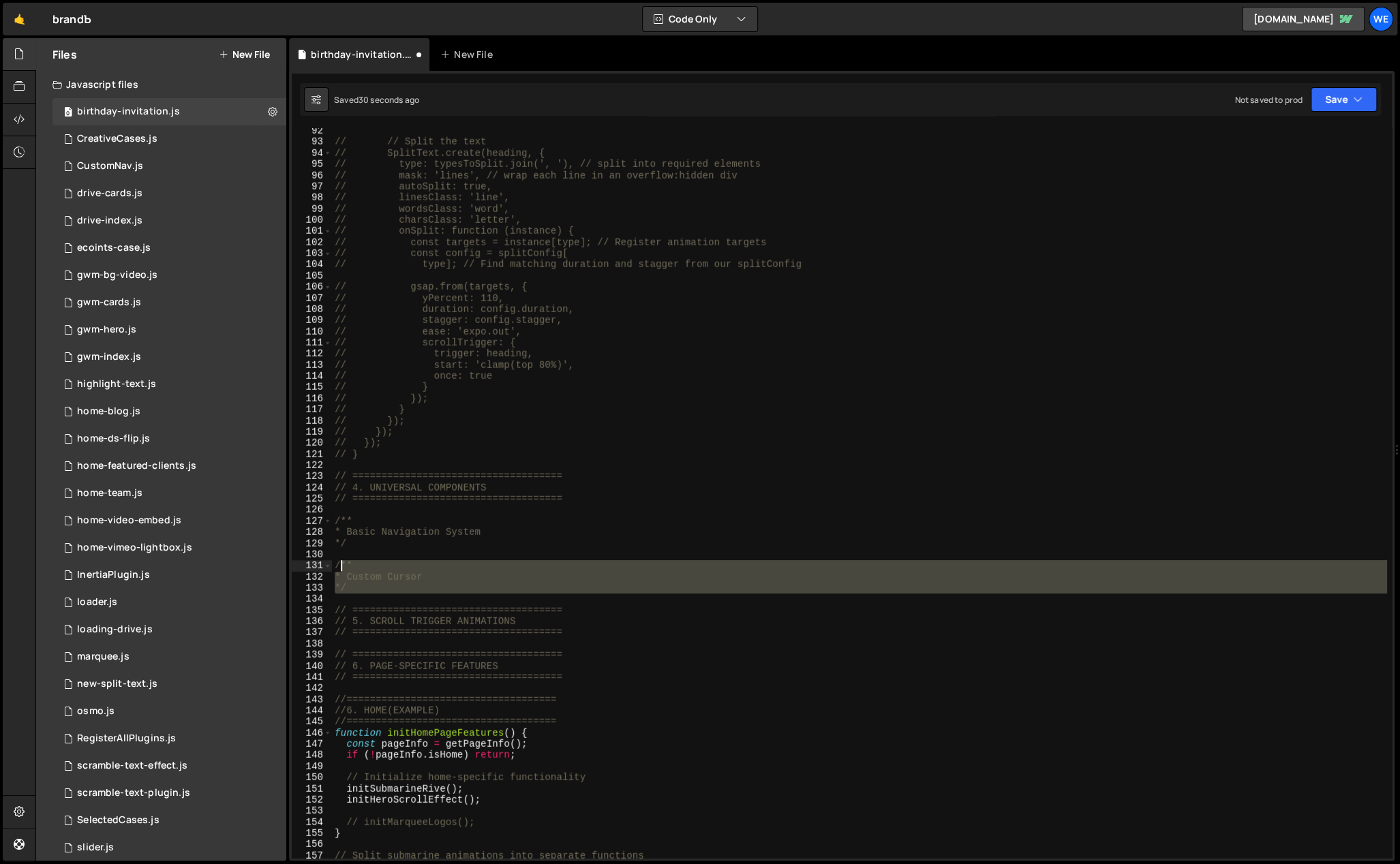
drag, startPoint x: 350, startPoint y: 586, endPoint x: 336, endPoint y: 562, distance: 27.8
click at [336, 562] on div "// // Split the text // SplitText.create(heading, { // type: typesToSplit.join(…" at bounding box center [860, 502] width 1055 height 753
type textarea "/** * Custom Cursor"
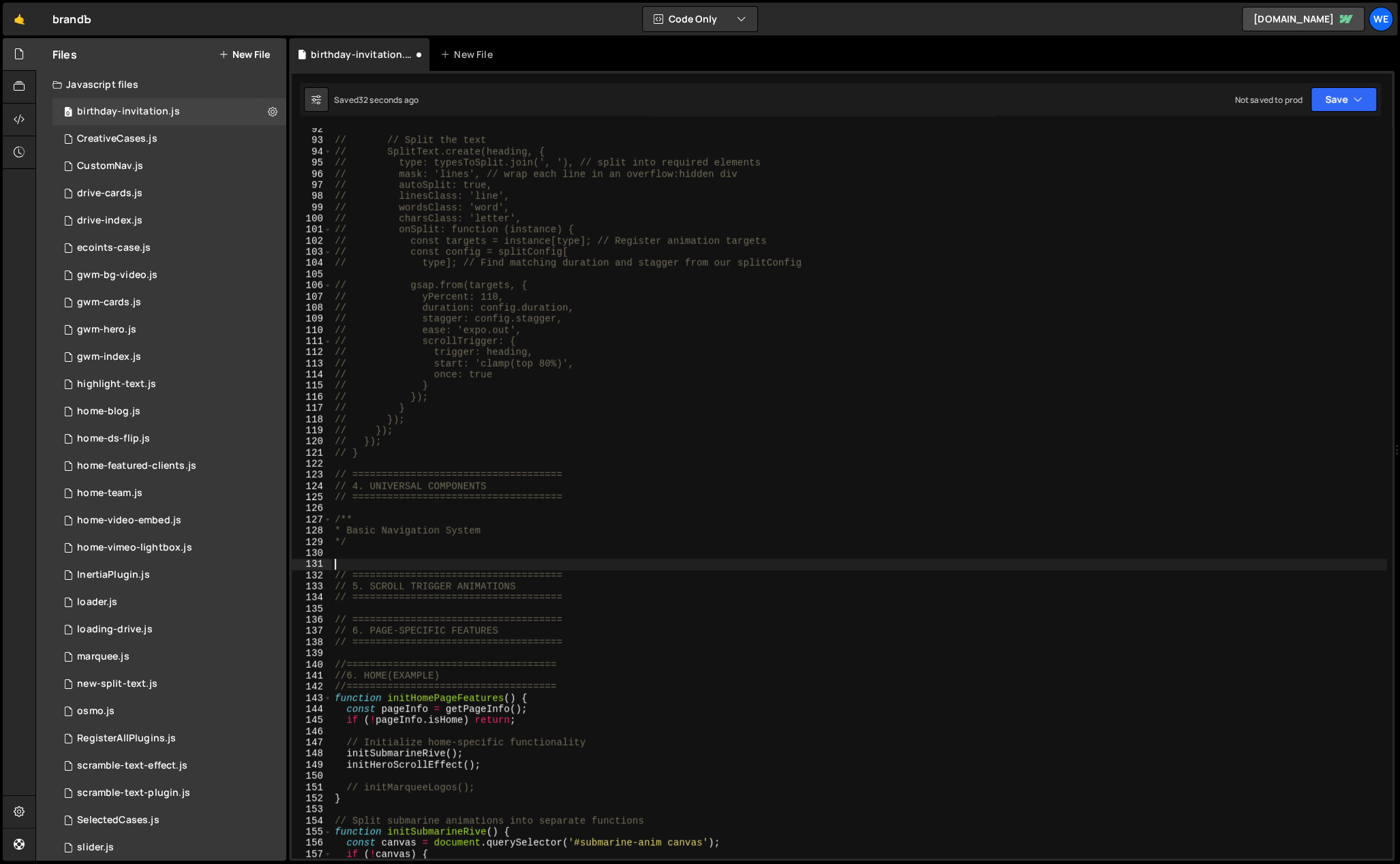
scroll to position [1074, 0]
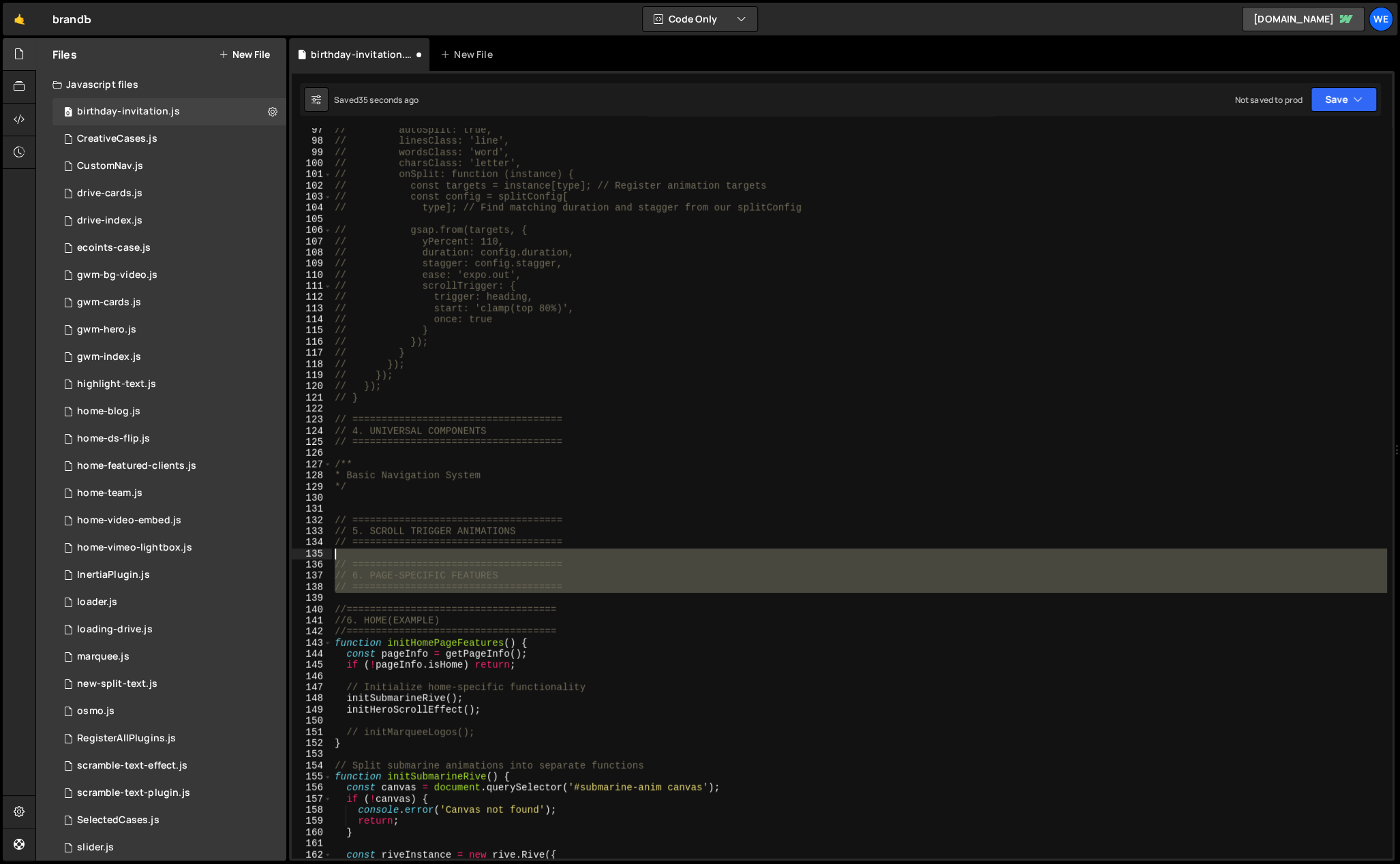
drag, startPoint x: 498, startPoint y: 578, endPoint x: 335, endPoint y: 557, distance: 164.3
click at [334, 557] on div "// autoSplit: true, // linesClass: 'line', // wordsClass: 'word', // charsClass…" at bounding box center [860, 501] width 1055 height 753
type textarea "// ===================================="
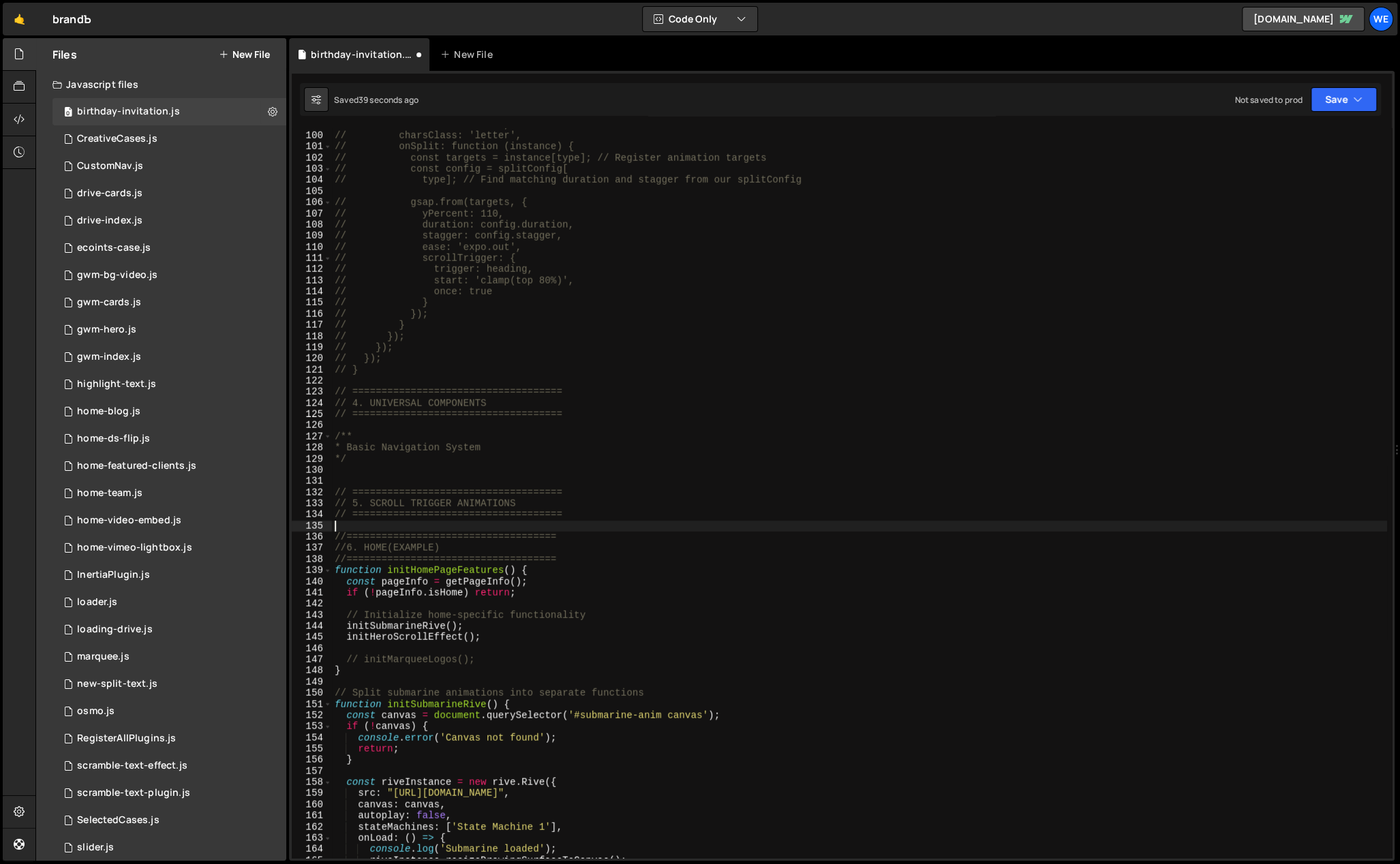
scroll to position [1102, 0]
click at [584, 592] on div "// wordsClass: 'word', // charsClass: 'letter', // onSplit: function (instance)…" at bounding box center [860, 496] width 1055 height 753
click at [555, 578] on div "// wordsClass: 'word', // charsClass: 'letter', // onSplit: function (instance)…" at bounding box center [860, 496] width 1055 height 753
click at [539, 567] on div "// wordsClass: 'word', // charsClass: 'letter', // onSplit: function (instance)…" at bounding box center [860, 496] width 1055 height 753
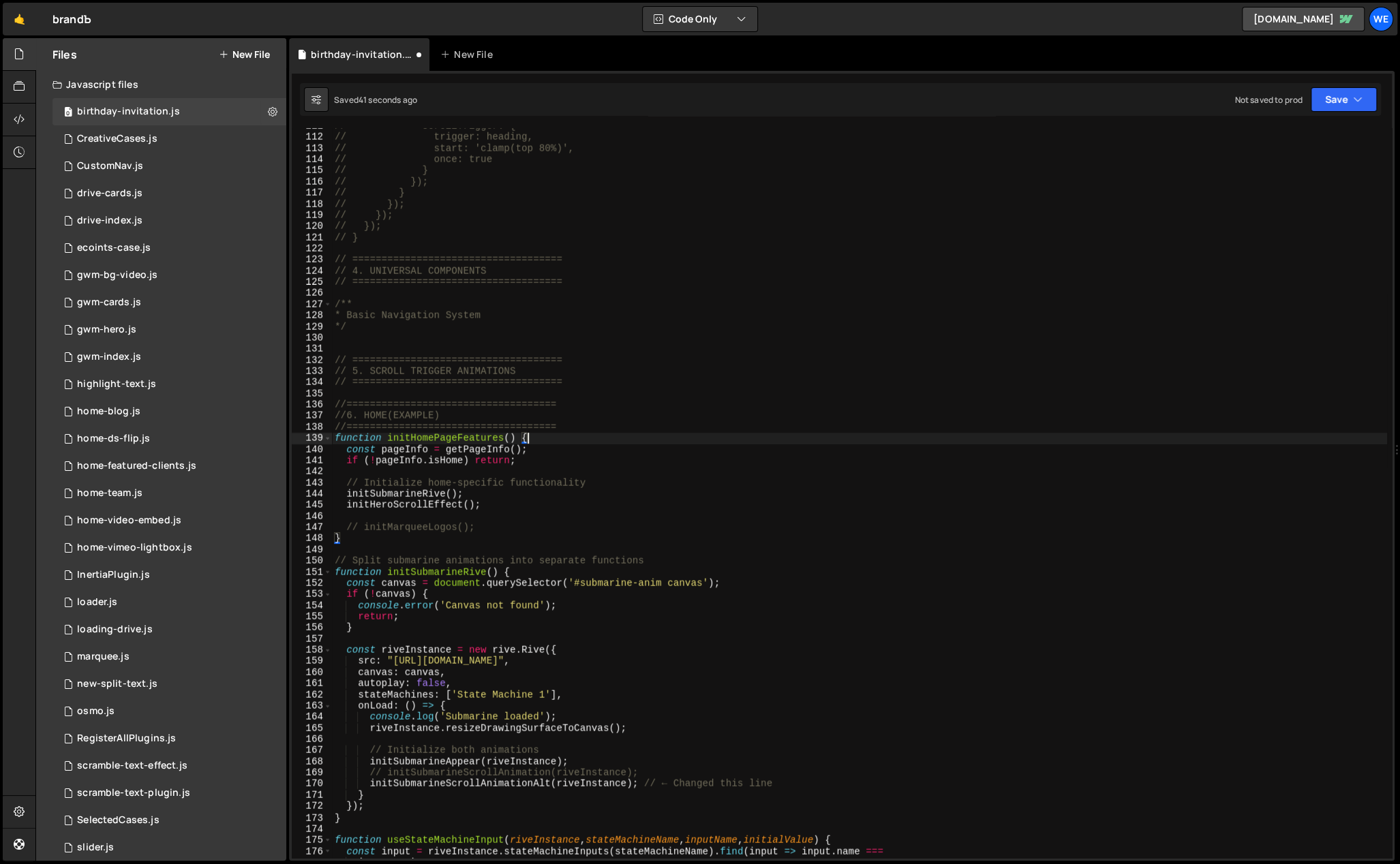
scroll to position [1234, 0]
click at [387, 536] on div "// scrollTrigger: { // trigger: heading, // start: 'clamp(top 80%)', // once: t…" at bounding box center [860, 497] width 1055 height 753
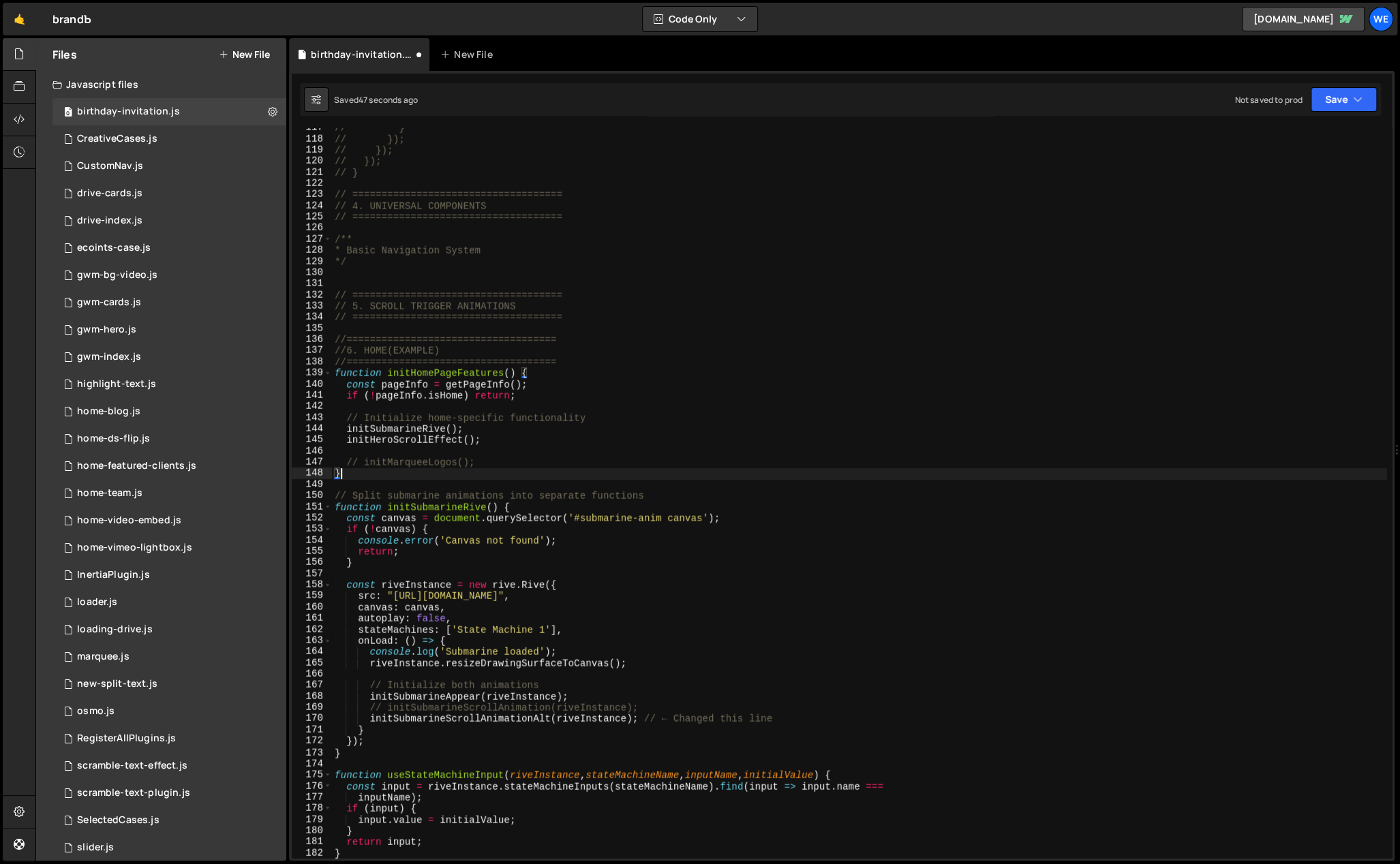
click at [531, 510] on div "// } // }); // }); // }); // } // ==================================== // 4. UN…" at bounding box center [860, 499] width 1055 height 753
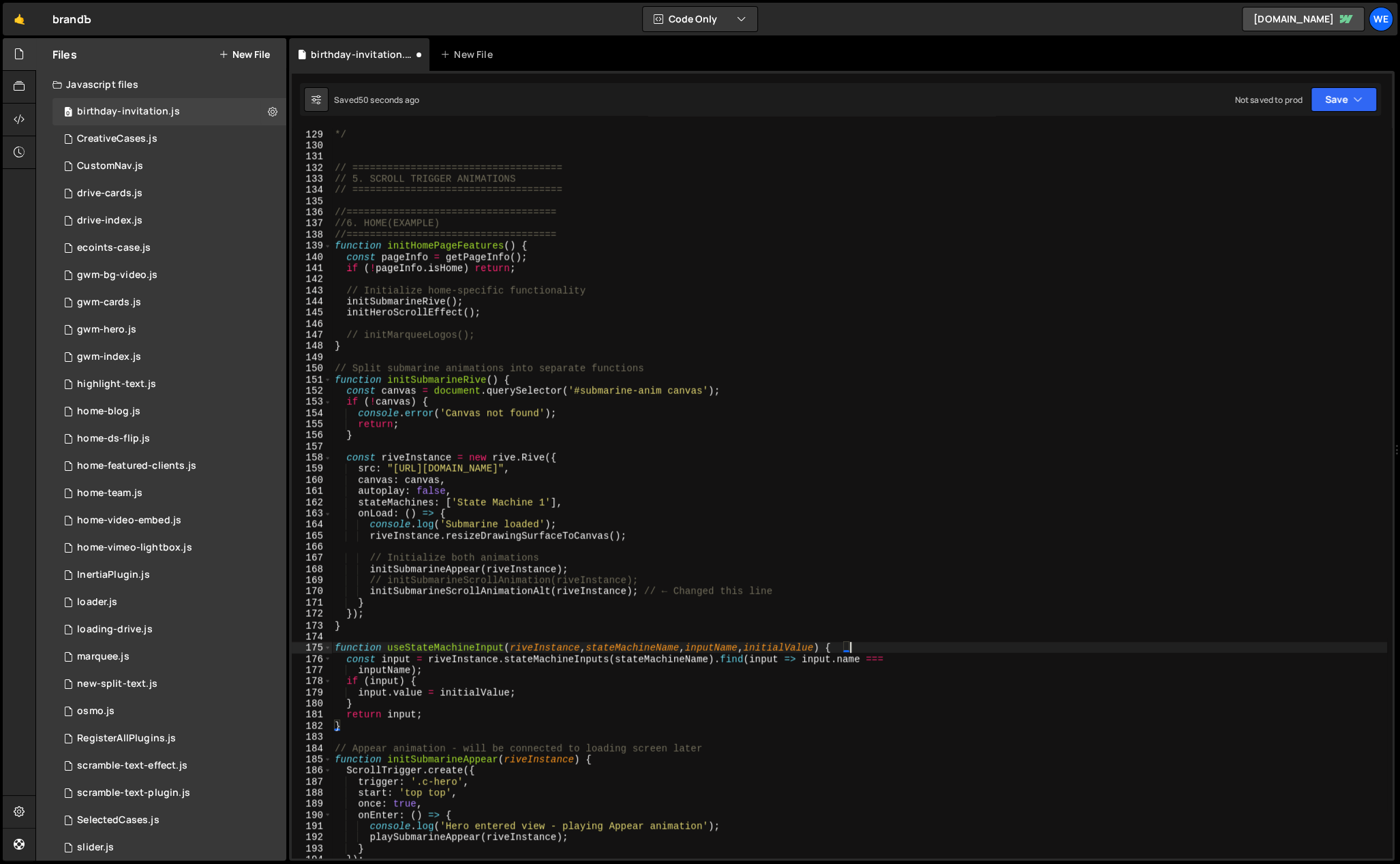
click at [864, 643] on div "* Basic Navigation System */ // ==================================== // 5. SCRO…" at bounding box center [860, 494] width 1055 height 753
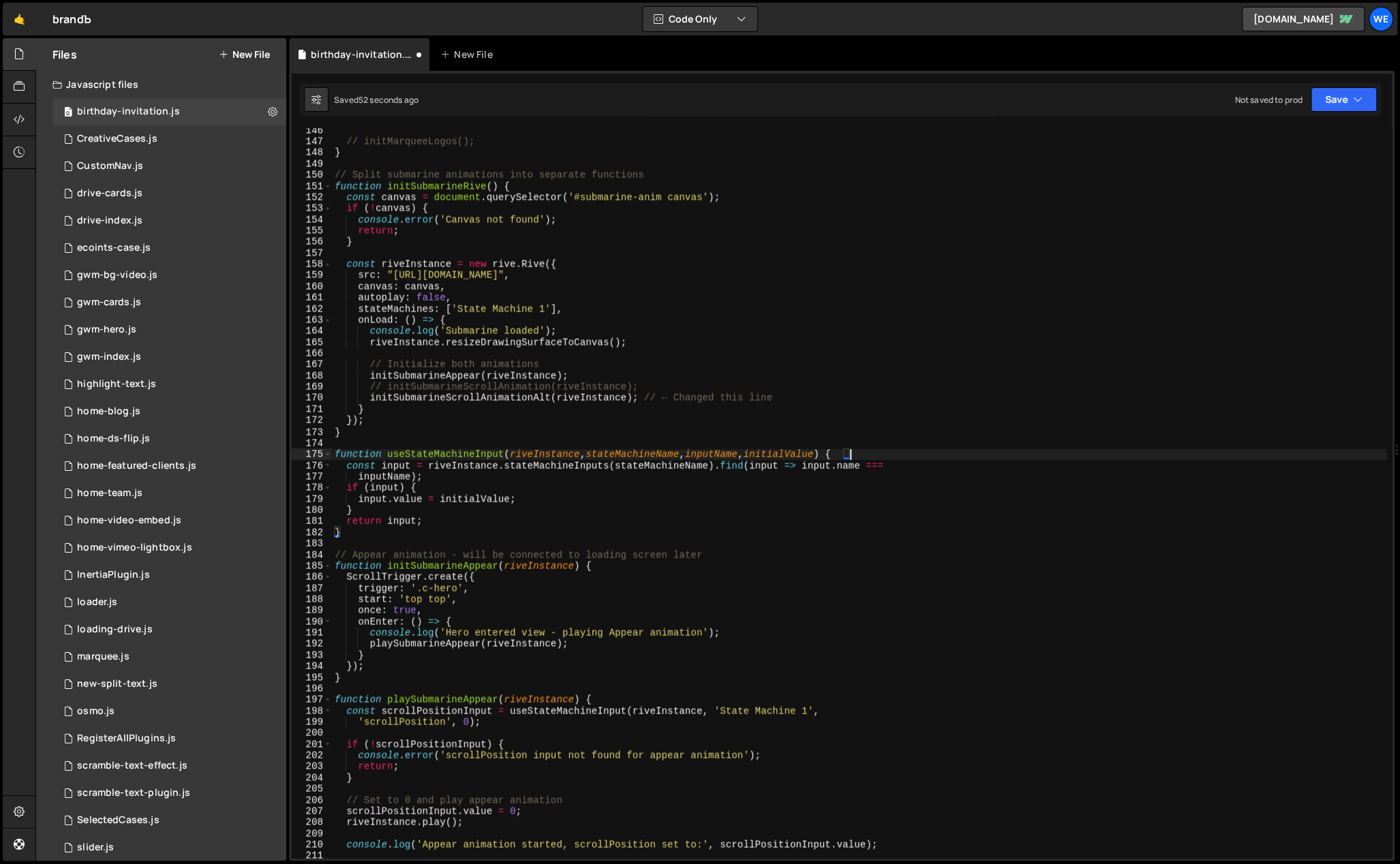
scroll to position [1631, 0]
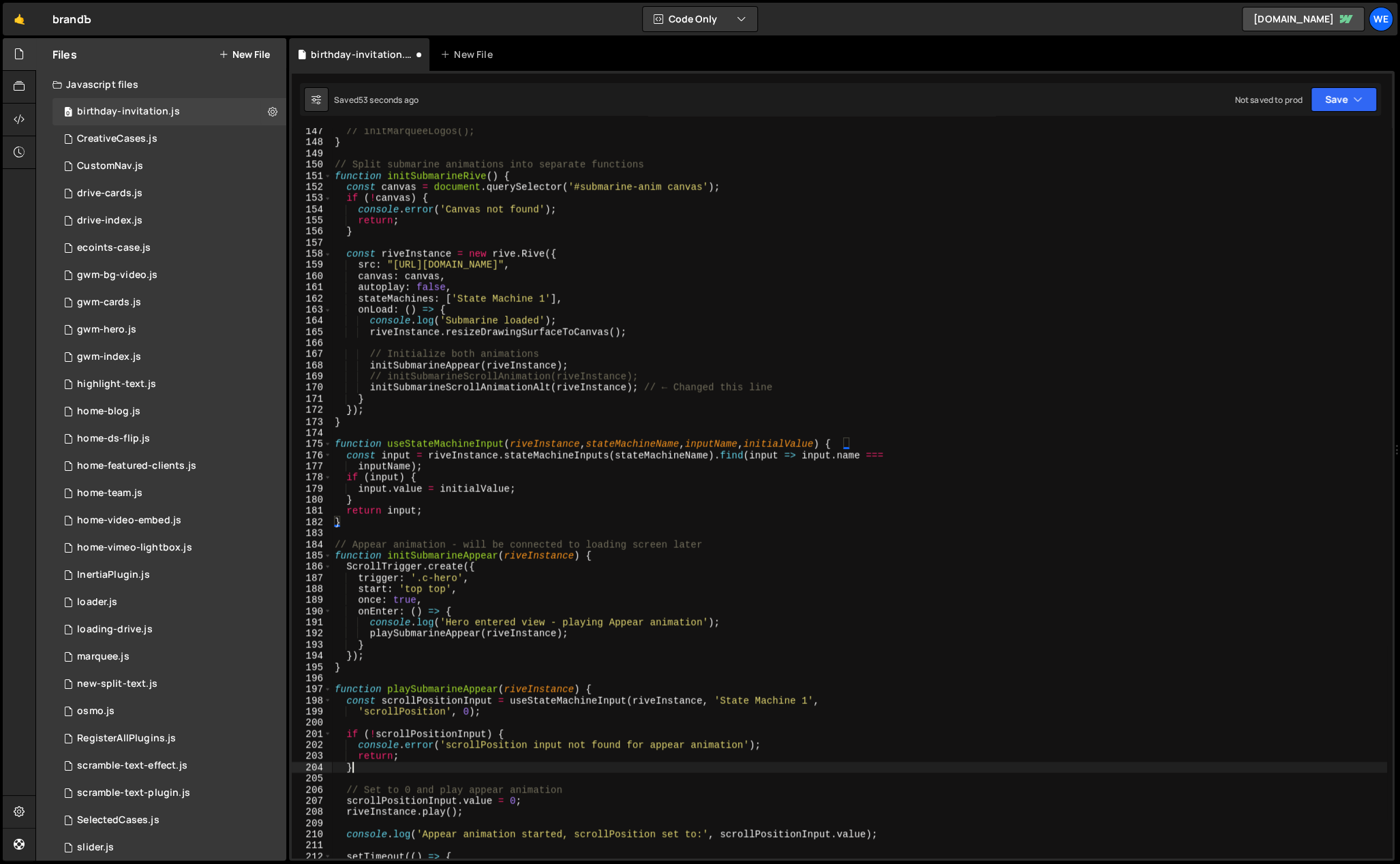
click at [370, 770] on div "// initMarqueeLogos(); } // Split submarine animations into separate functions …" at bounding box center [860, 503] width 1055 height 753
click at [646, 690] on div "// initMarqueeLogos(); } // Split submarine animations into separate functions …" at bounding box center [860, 503] width 1055 height 753
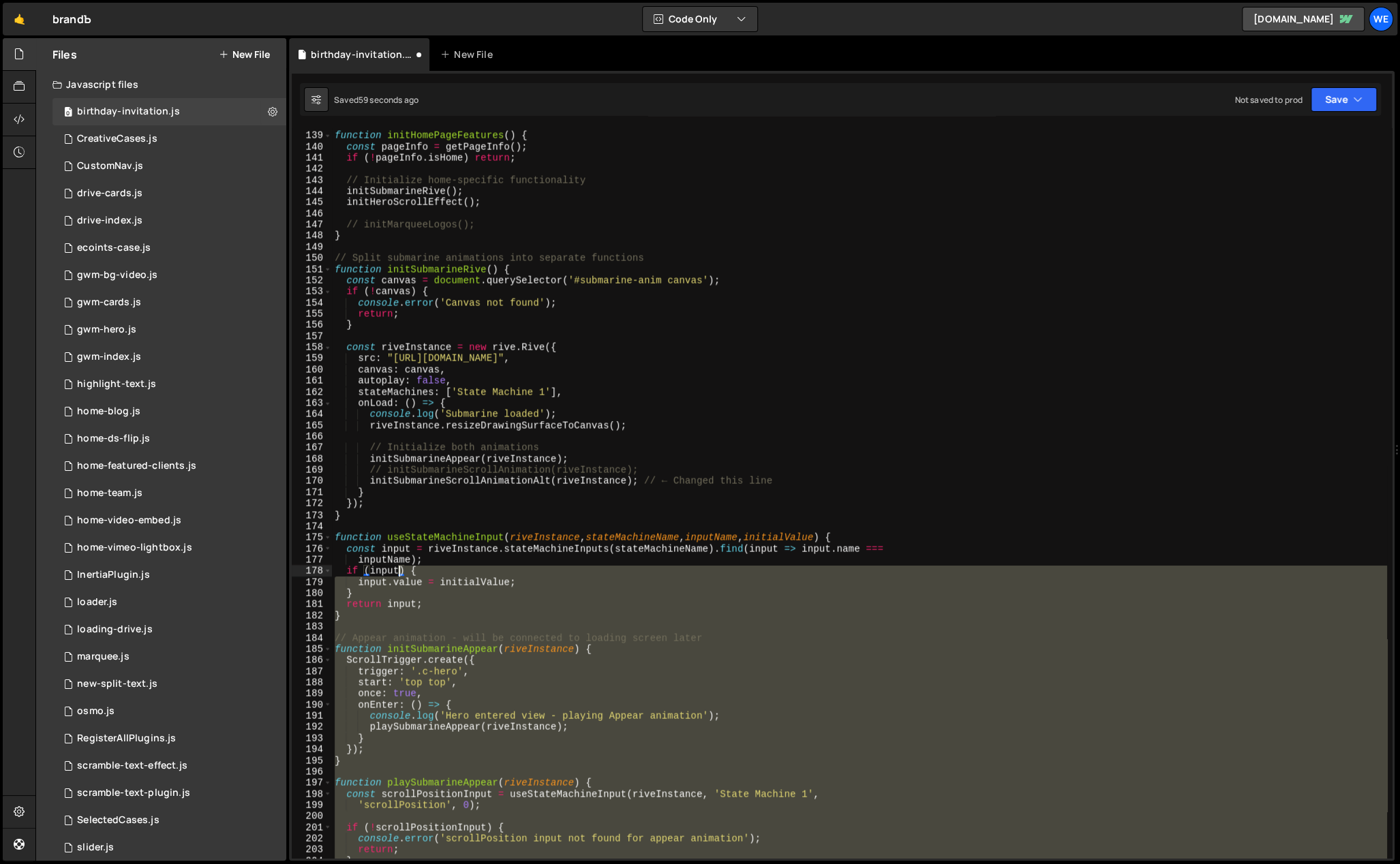
scroll to position [1492, 0]
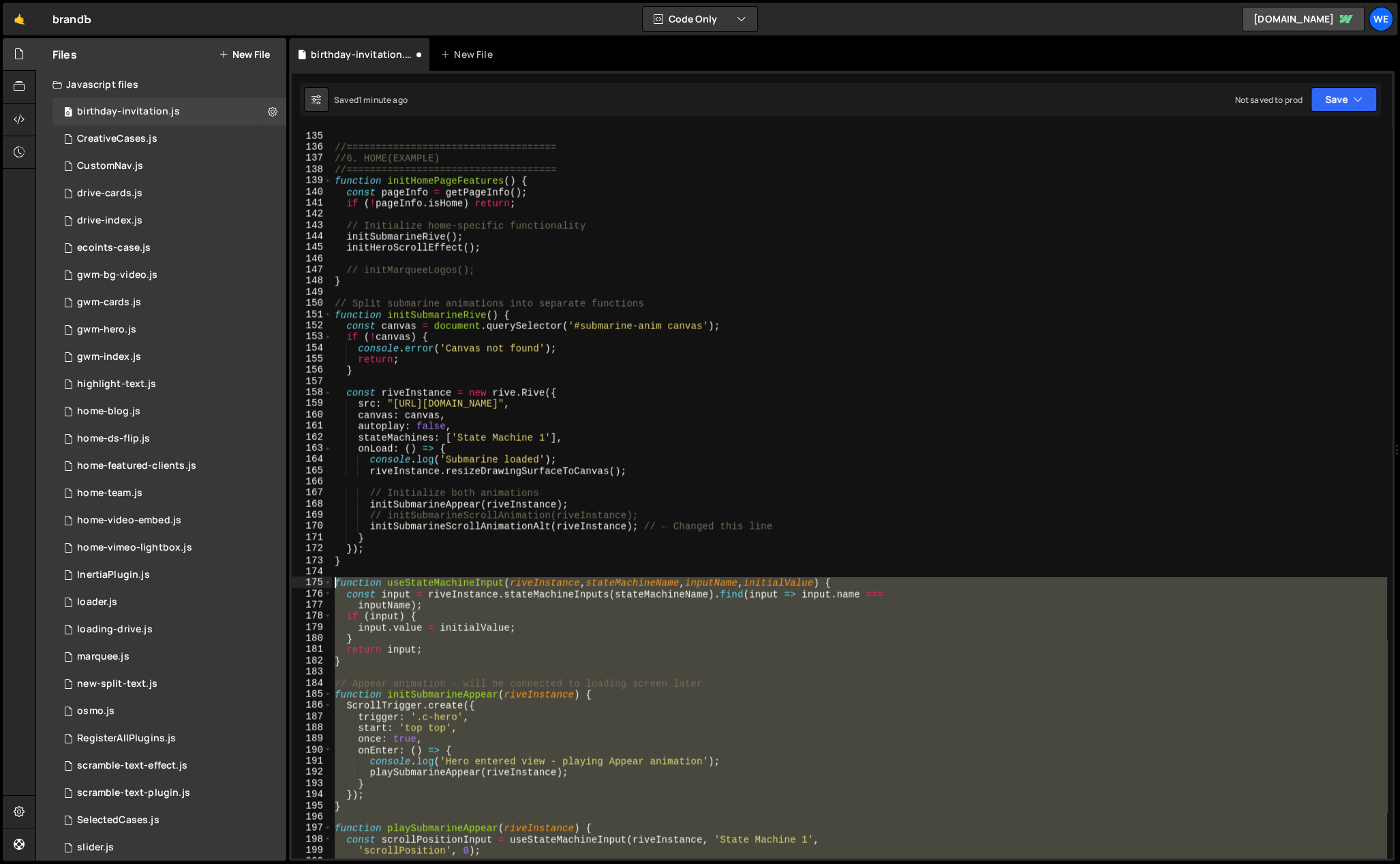
drag, startPoint x: 378, startPoint y: 704, endPoint x: 319, endPoint y: 583, distance: 134.6
click at [319, 584] on div "function playSubmarineAppear(riveInstance) { 134 135 136 137 138 139 140 141 14…" at bounding box center [842, 493] width 1100 height 730
type textarea "function useStateMachineInput(riveInstance, stateMachineName, inputName, initia…"
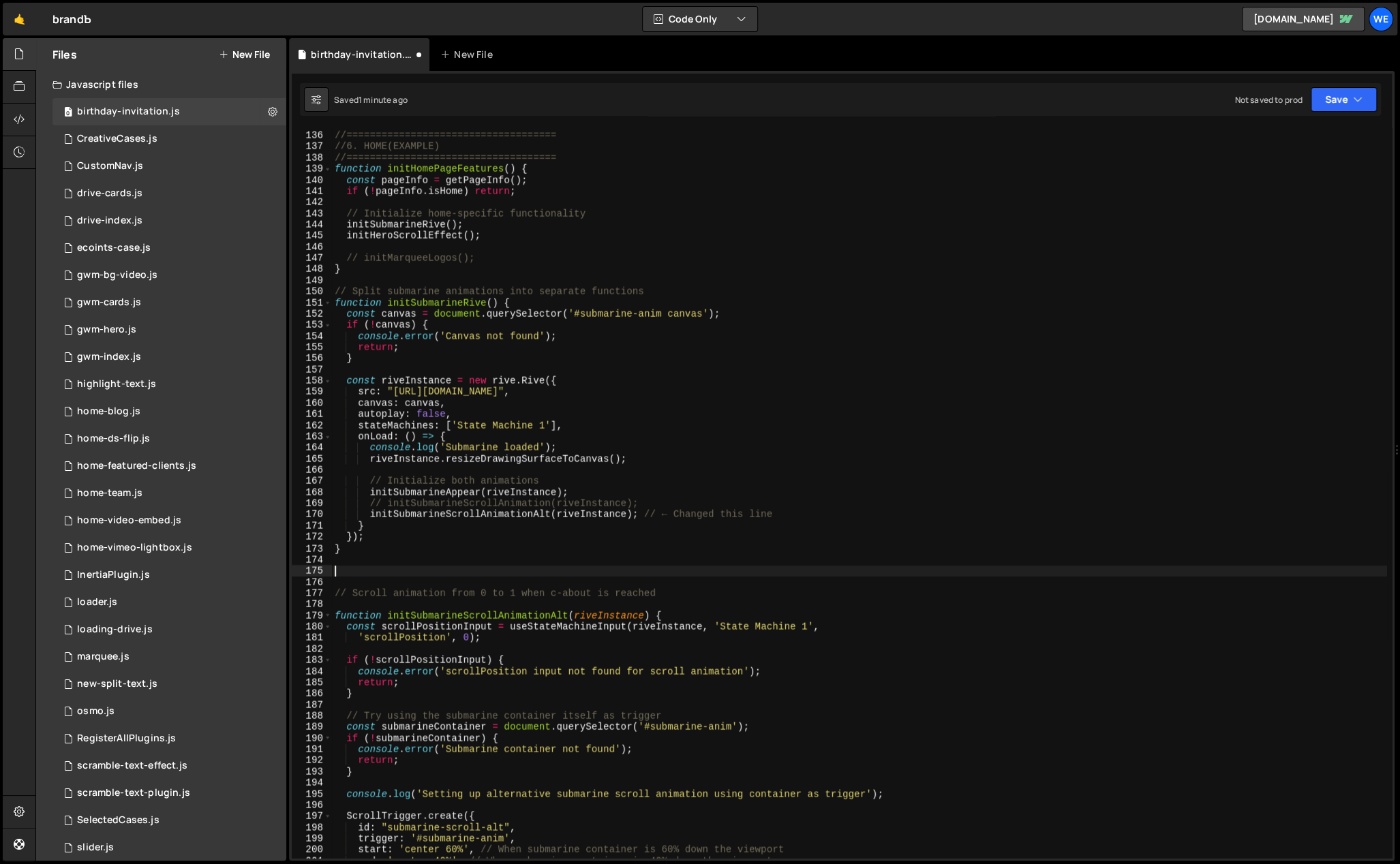
scroll to position [1534, 0]
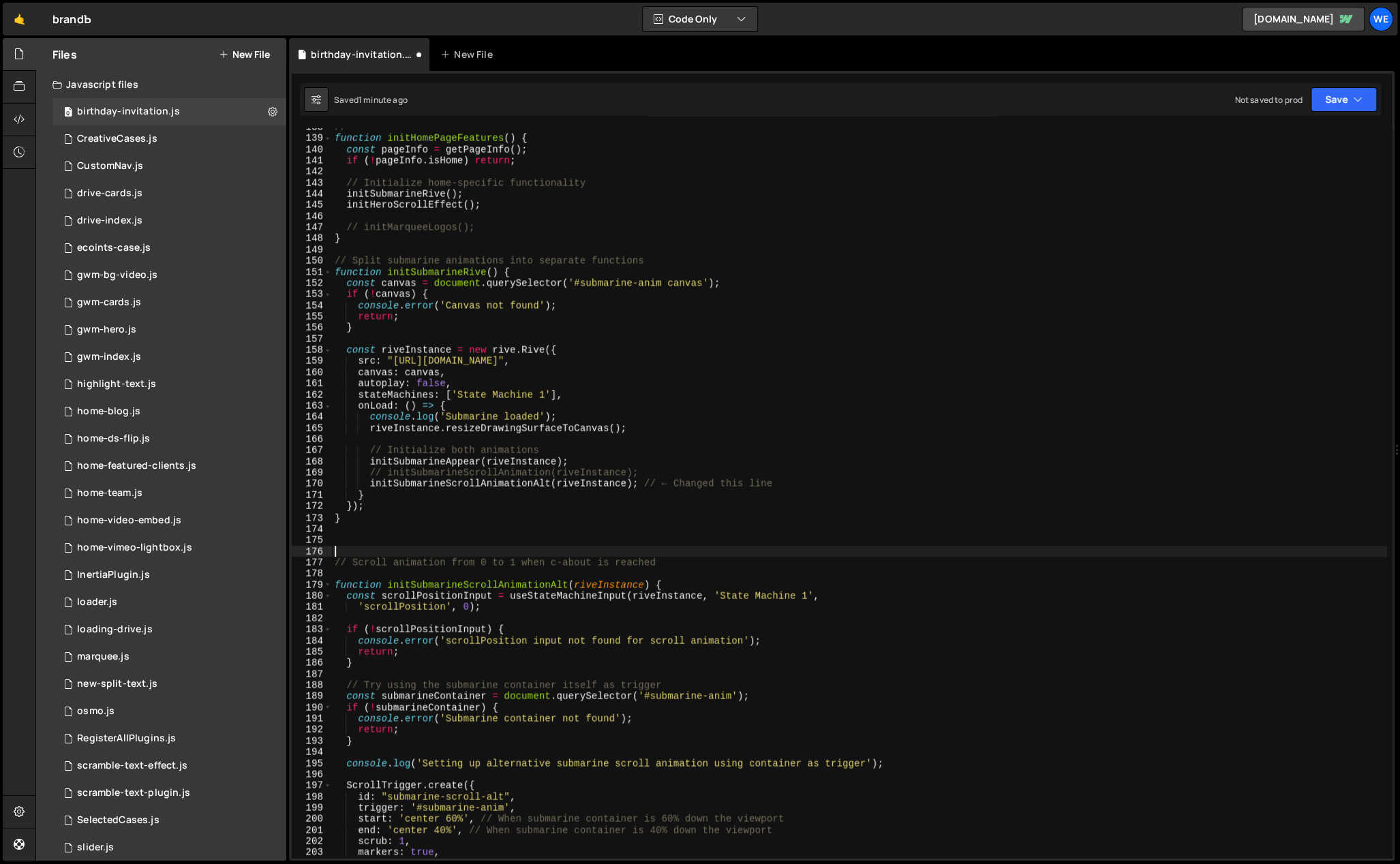
click at [340, 550] on div "//==================================== function initHomePageFeatures ( ) { cons…" at bounding box center [860, 498] width 1055 height 753
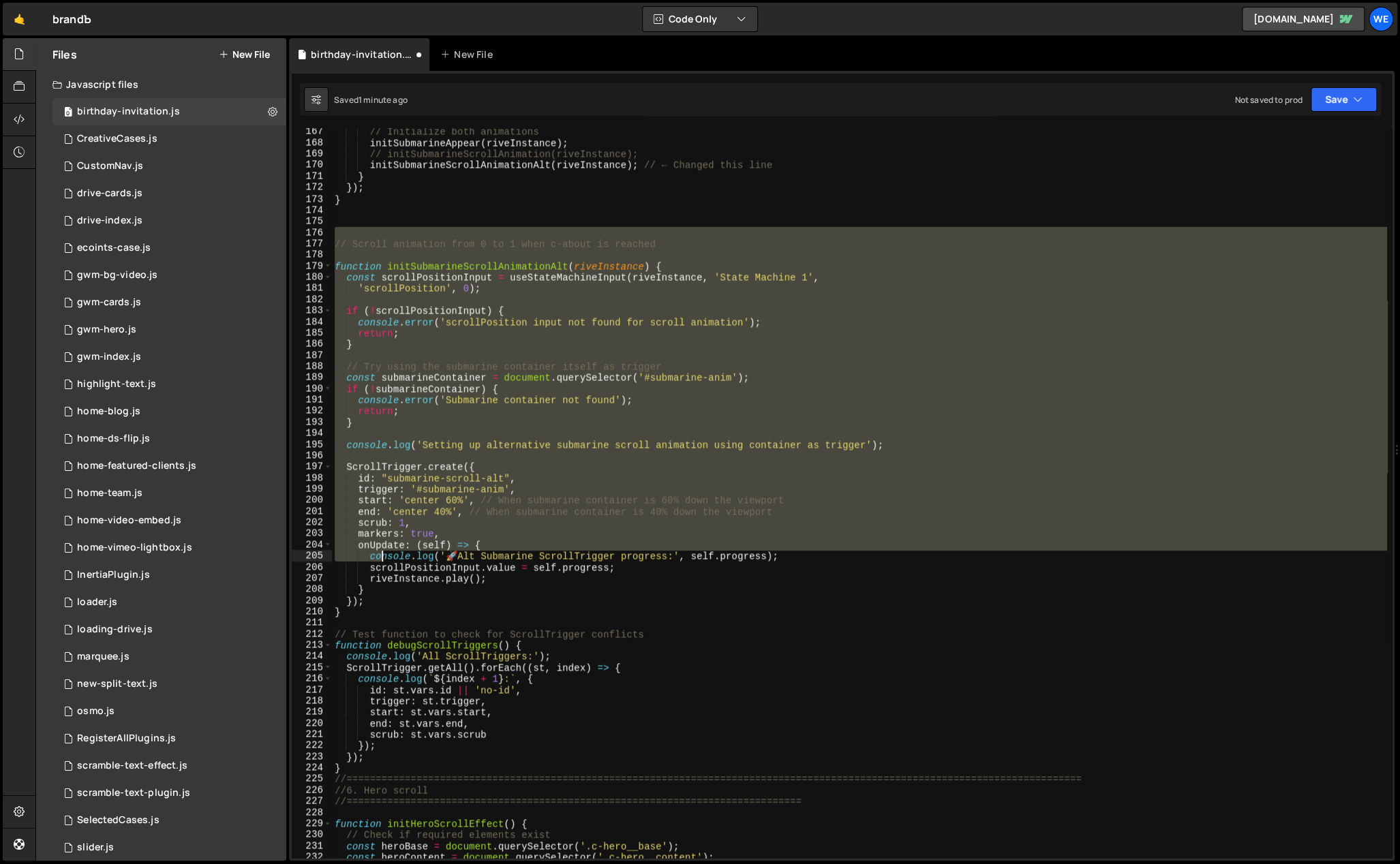
scroll to position [1895, 0]
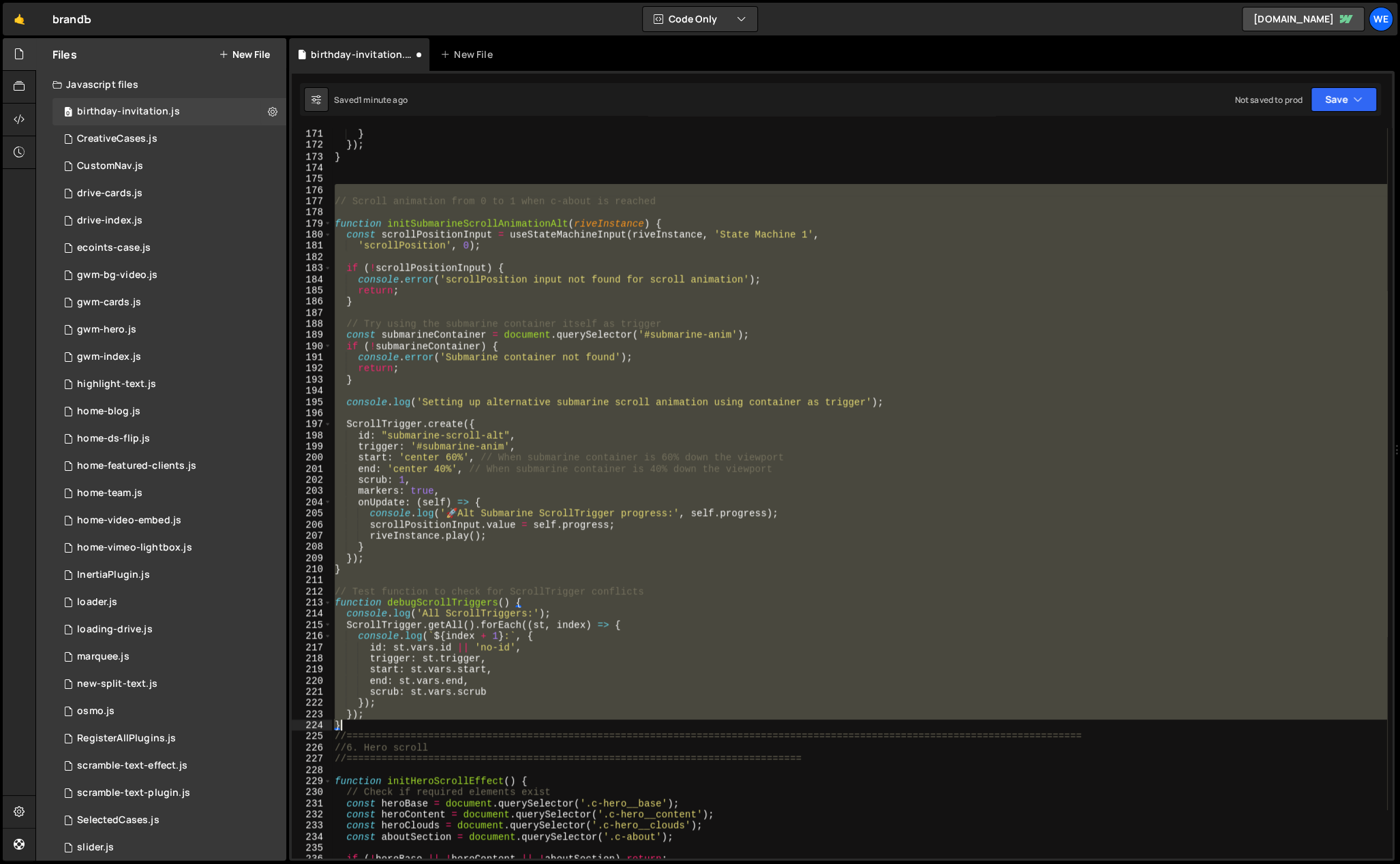
drag, startPoint x: 334, startPoint y: 548, endPoint x: 452, endPoint y: 726, distance: 213.6
click at [452, 726] on div "initSubmarineScrollAnimationAlt ( riveInstance ) ; // ← Changed this line } }) …" at bounding box center [860, 494] width 1055 height 753
type textarea "}); }"
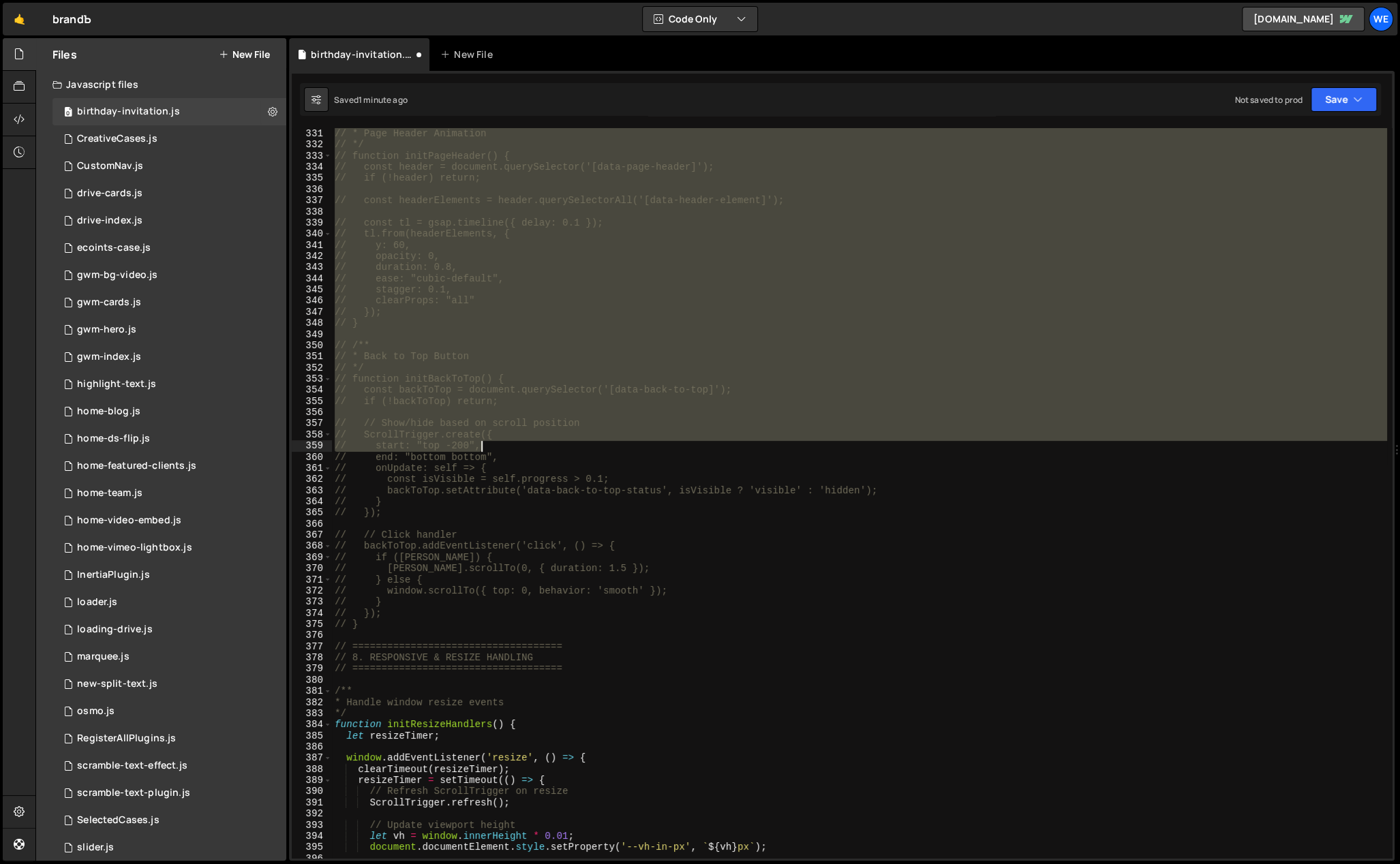
scroll to position [3840, 0]
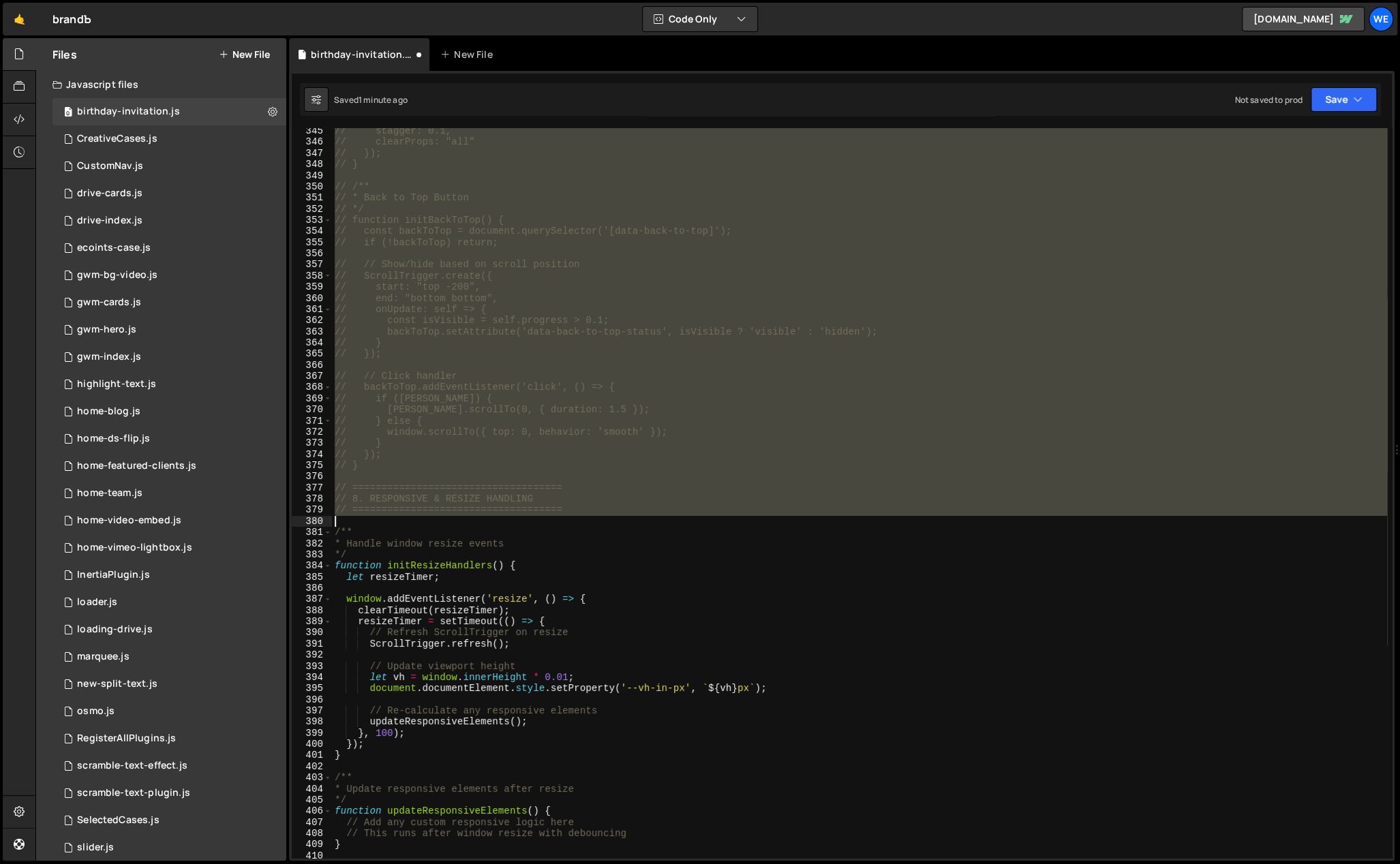
drag, startPoint x: 335, startPoint y: 330, endPoint x: 685, endPoint y: 520, distance: 398.2
click at [685, 520] on div "// stagger: 0.1, // clearProps: "all" // }); // } // /** // * Back to Top Butto…" at bounding box center [860, 502] width 1055 height 753
type textarea "// ===================================="
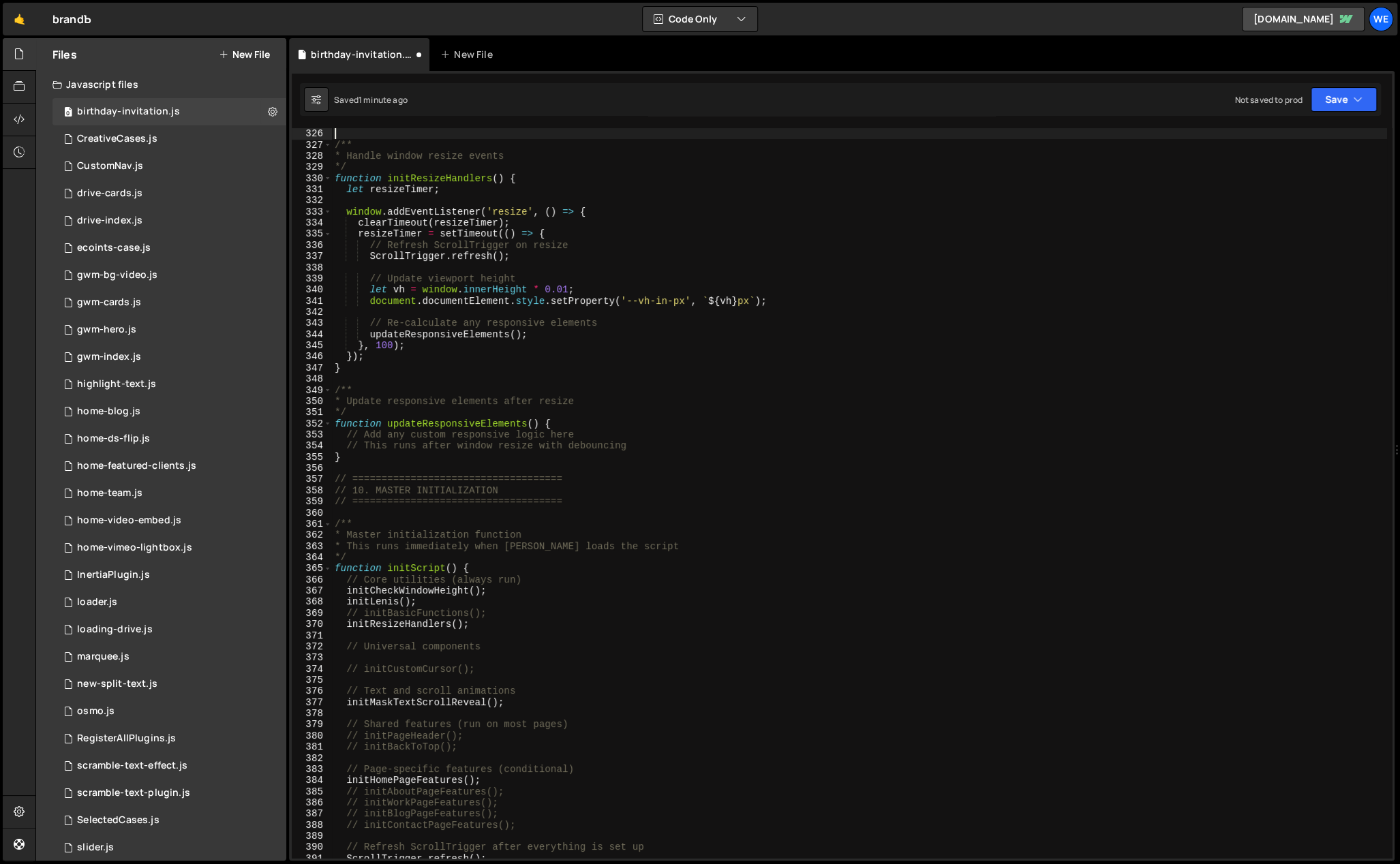
scroll to position [3625, 0]
click at [574, 503] on div "/** * Handle window resize events */ function initResizeHandlers ( ) { let resi…" at bounding box center [860, 504] width 1055 height 753
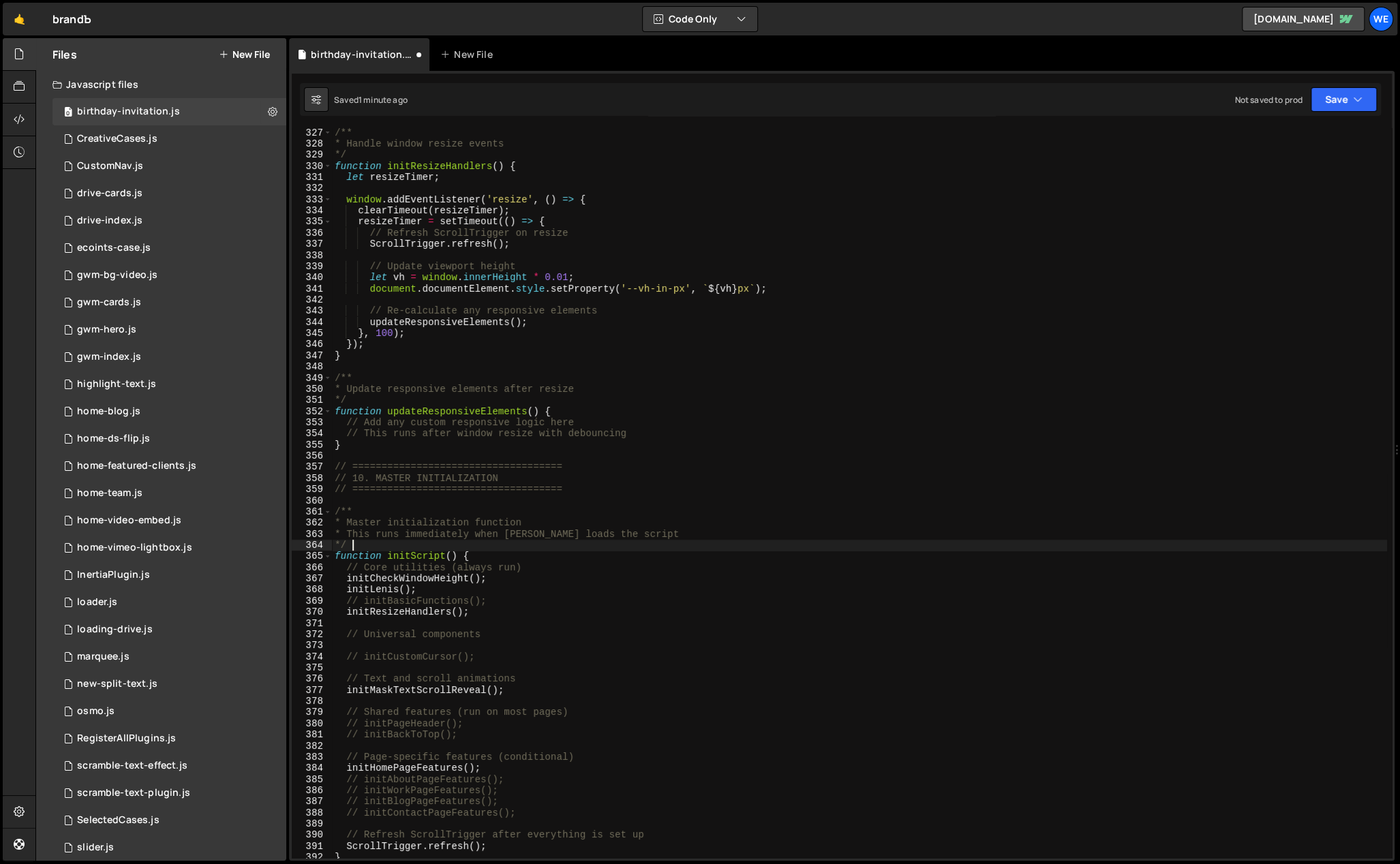
click at [641, 546] on div "/** * Handle window resize events */ function initResizeHandlers ( ) { let resi…" at bounding box center [860, 503] width 1055 height 753
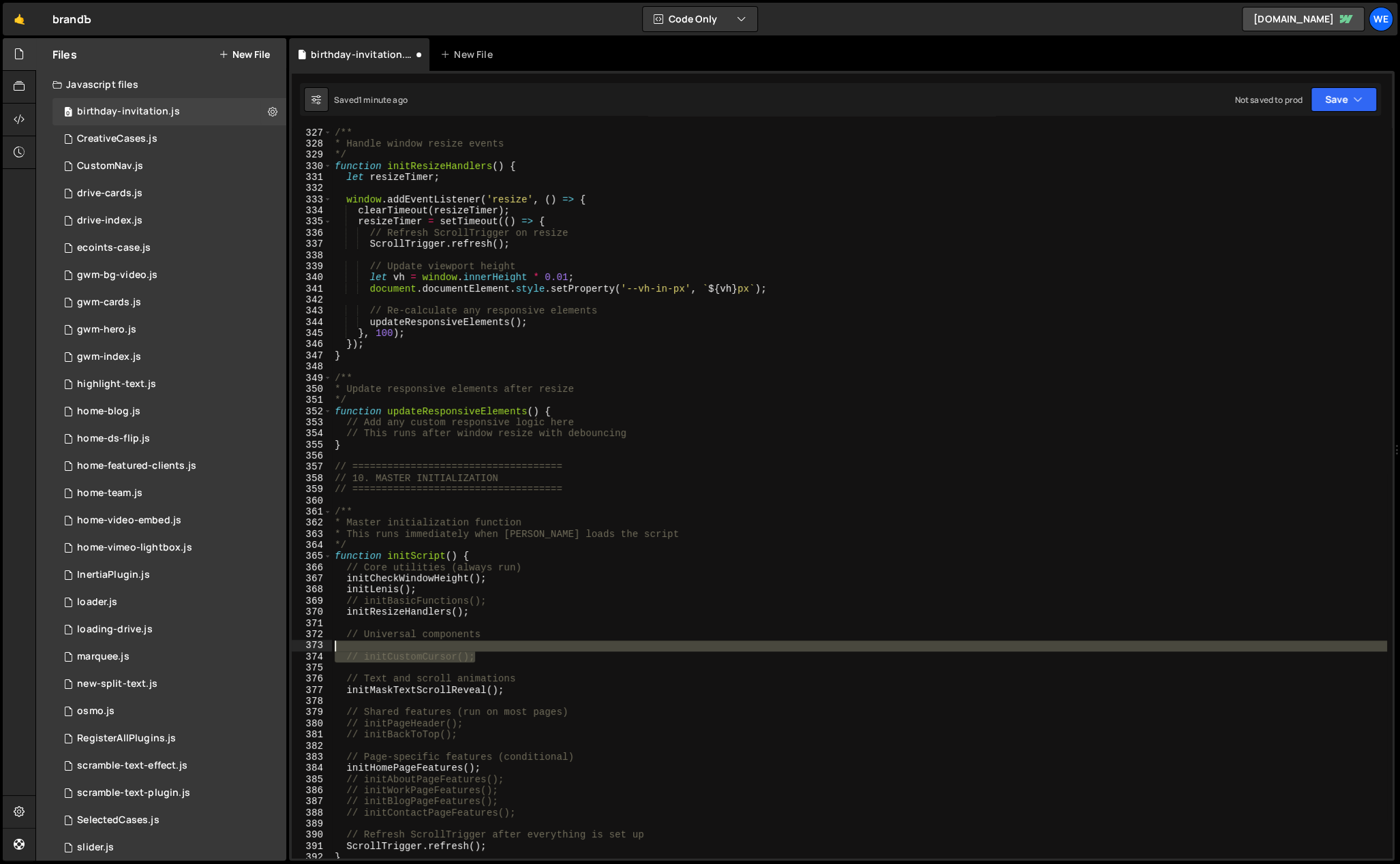
drag, startPoint x: 495, startPoint y: 654, endPoint x: 333, endPoint y: 631, distance: 163.6
click at [333, 631] on div "/** * Handle window resize events */ function initResizeHandlers ( ) { let resi…" at bounding box center [860, 503] width 1055 height 753
type textarea "// Universal components"
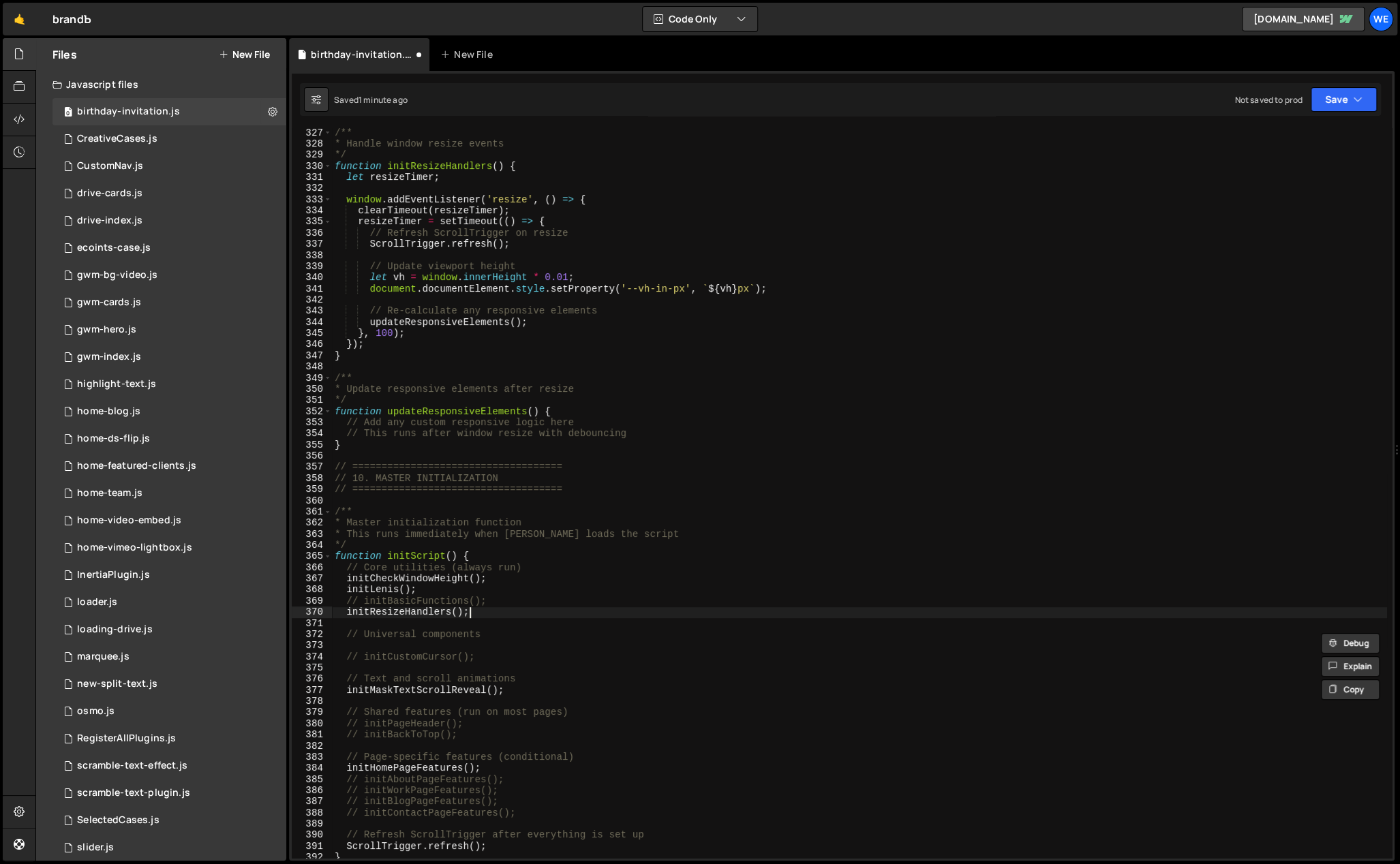
click at [549, 616] on div "/** * Handle window resize events */ function initResizeHandlers ( ) { let resi…" at bounding box center [860, 503] width 1055 height 753
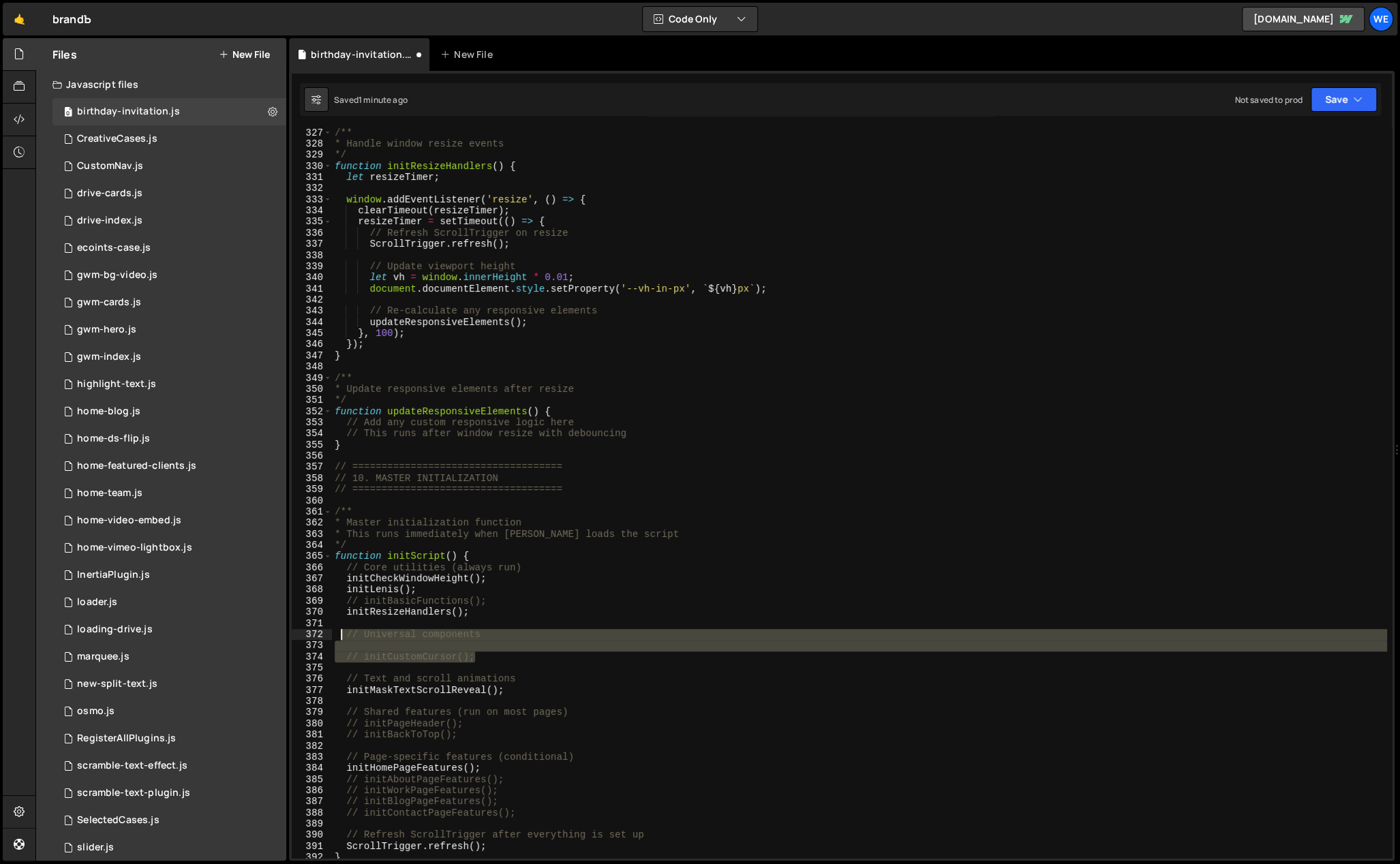
drag, startPoint x: 418, startPoint y: 652, endPoint x: 340, endPoint y: 630, distance: 81.0
click at [340, 630] on div "/** * Handle window resize events */ function initResizeHandlers ( ) { let resi…" at bounding box center [860, 503] width 1055 height 753
type textarea "// Universal components"
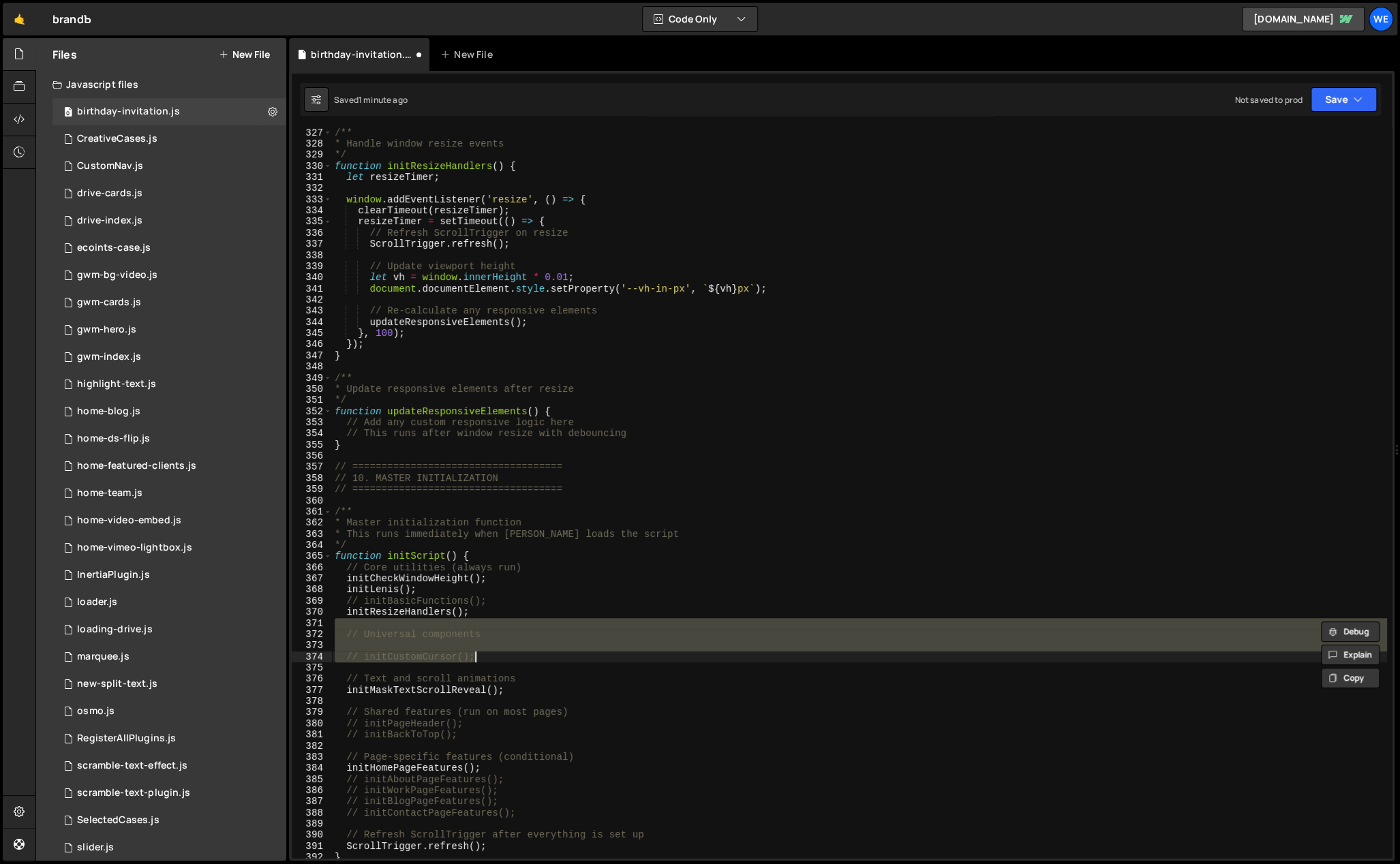
click at [525, 633] on div "/** * Handle window resize events */ function initResizeHandlers ( ) { let resi…" at bounding box center [860, 493] width 1055 height 730
type textarea "// Universal components"
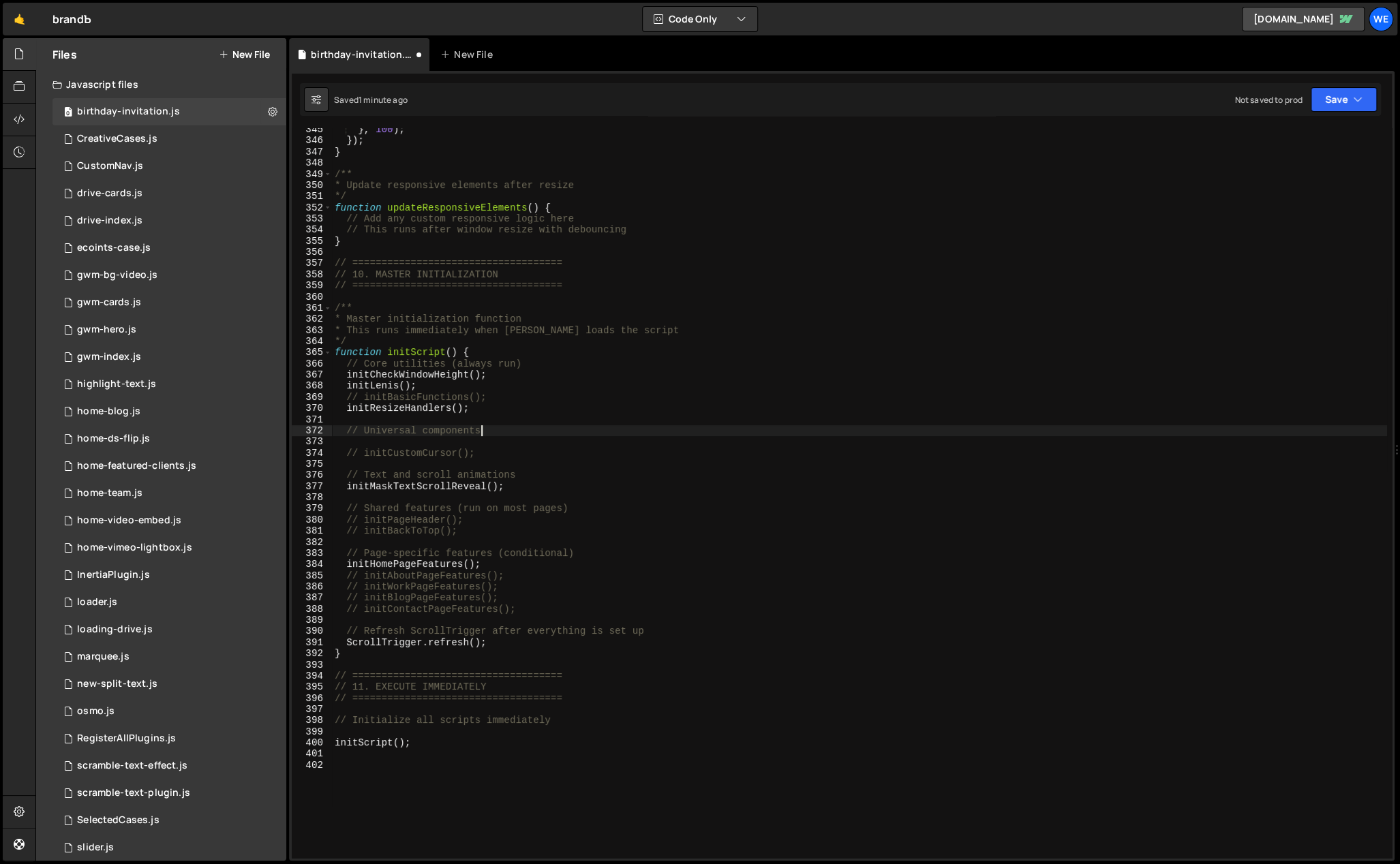
scroll to position [3841, 0]
click at [495, 737] on div "} , 100 ) ; }) ; } /** * Update responsive elements after resize */ function up…" at bounding box center [860, 500] width 1055 height 753
click at [440, 748] on div "} , 100 ) ; }) ; } /** * Update responsive elements after resize */ function up…" at bounding box center [860, 500] width 1055 height 753
click at [492, 347] on div "} , 100 ) ; }) ; } /** * Update responsive elements after resize */ function up…" at bounding box center [860, 500] width 1055 height 753
click at [490, 351] on div "} , 100 ) ; }) ; } /** * Update responsive elements after resize */ function up…" at bounding box center [860, 500] width 1055 height 753
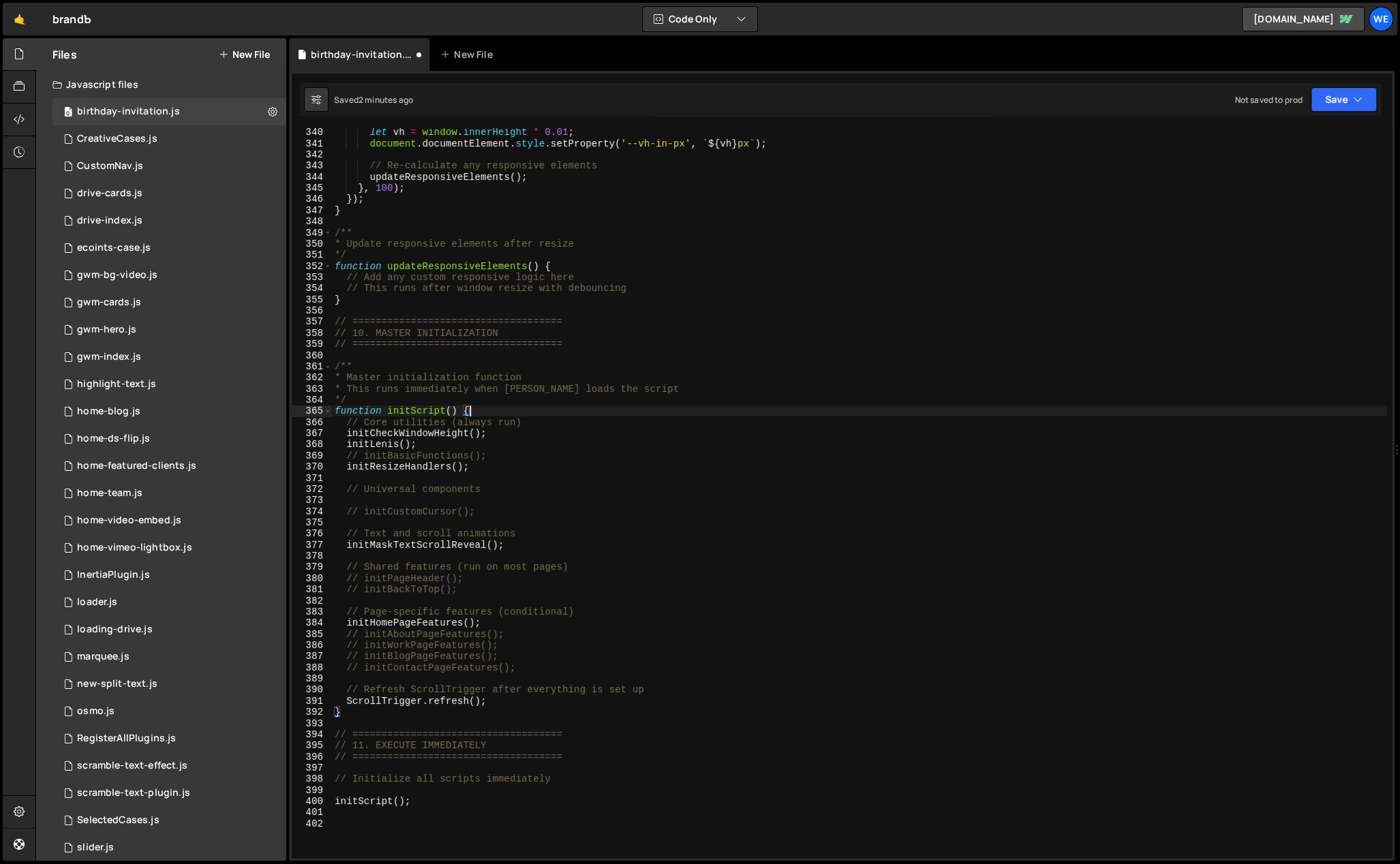
scroll to position [3729, 0]
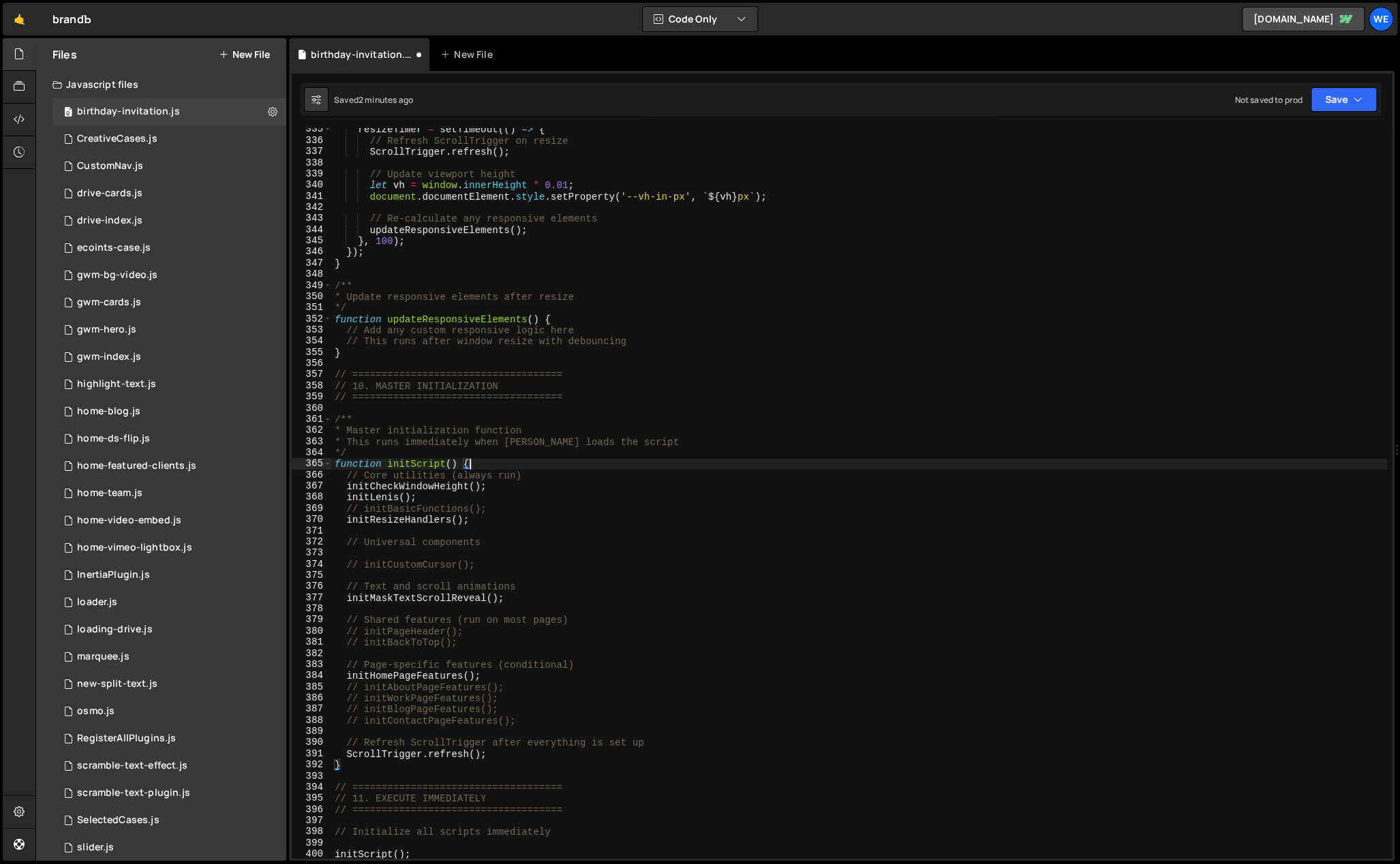
click at [714, 315] on div "resizeTimer = setTimeout (( ) => { // Refresh ScrollTrigger on resize ScrollTri…" at bounding box center [860, 500] width 1055 height 753
type textarea "function updateResponsiveElements() {"
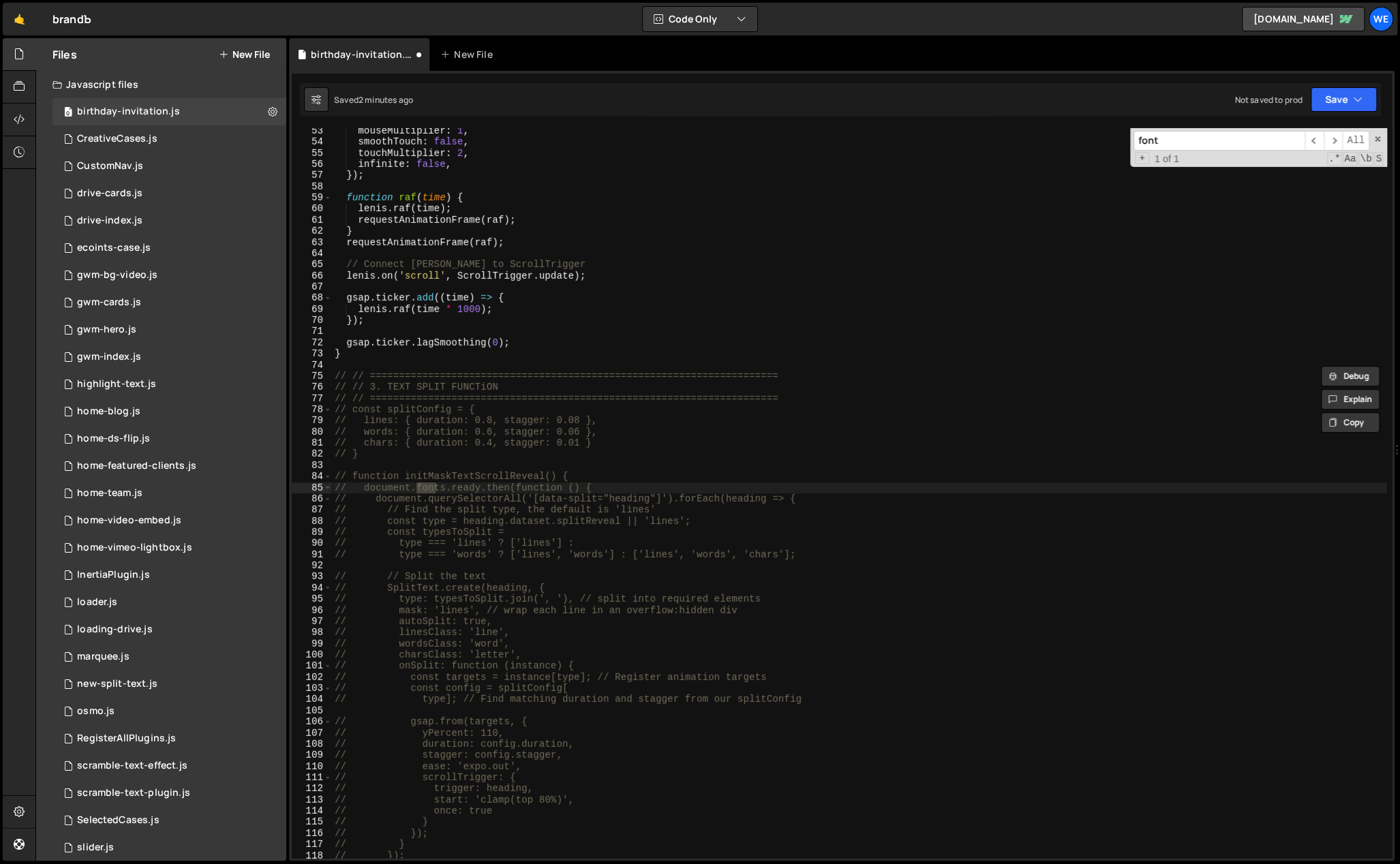
scroll to position [583, 0]
type input "fonts"
click at [673, 513] on div "mouseMultiplier : 1 , smoothTouch : false , touchMultiplier : 2 , infinite : fa…" at bounding box center [860, 502] width 1055 height 753
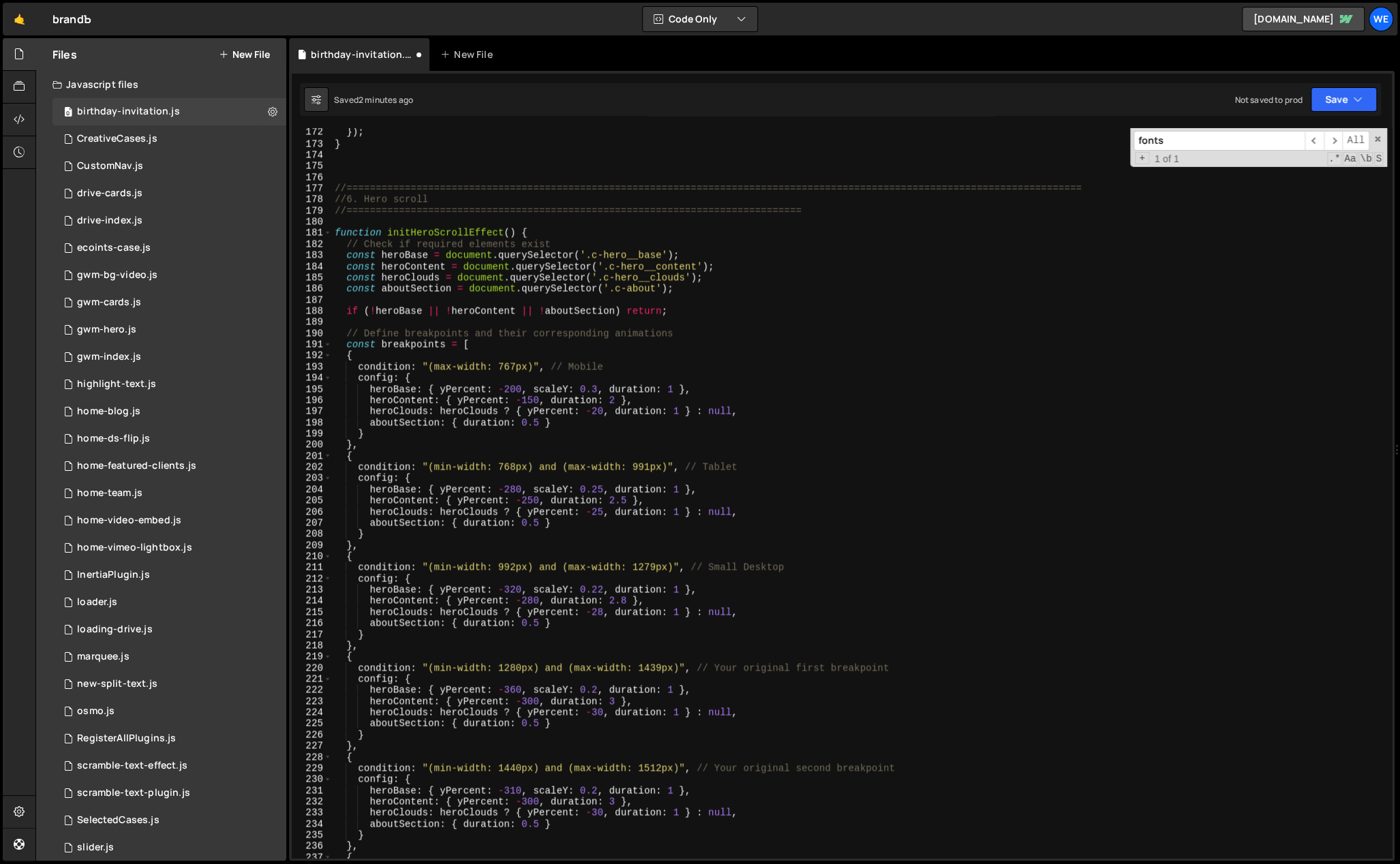
scroll to position [1909, 0]
click at [1377, 136] on span at bounding box center [1377, 138] width 10 height 10
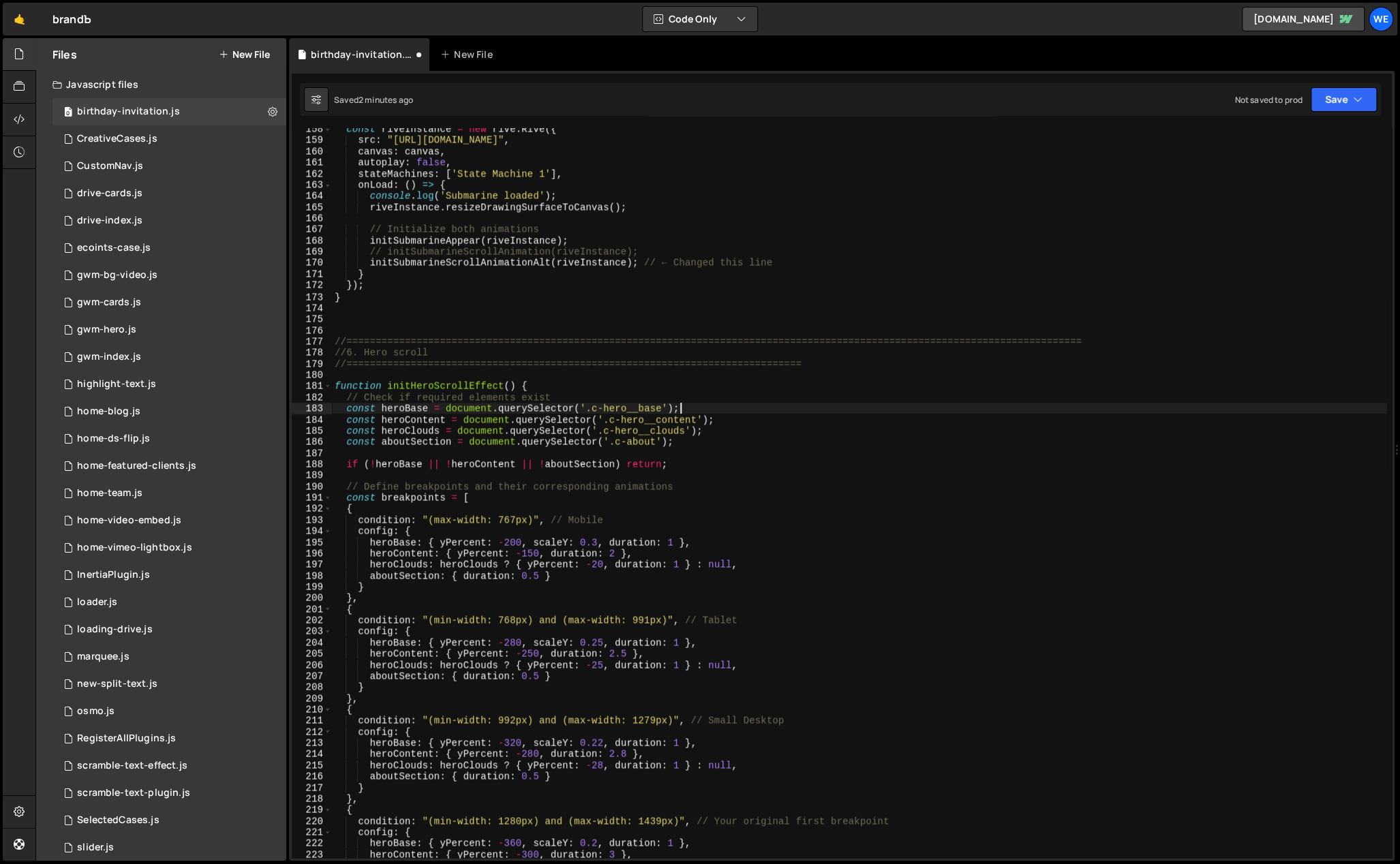
click at [784, 409] on div "const riveInstance = new rive . Rive ({ src : "[URL][DOMAIN_NAME]" , canvas : c…" at bounding box center [860, 500] width 1055 height 753
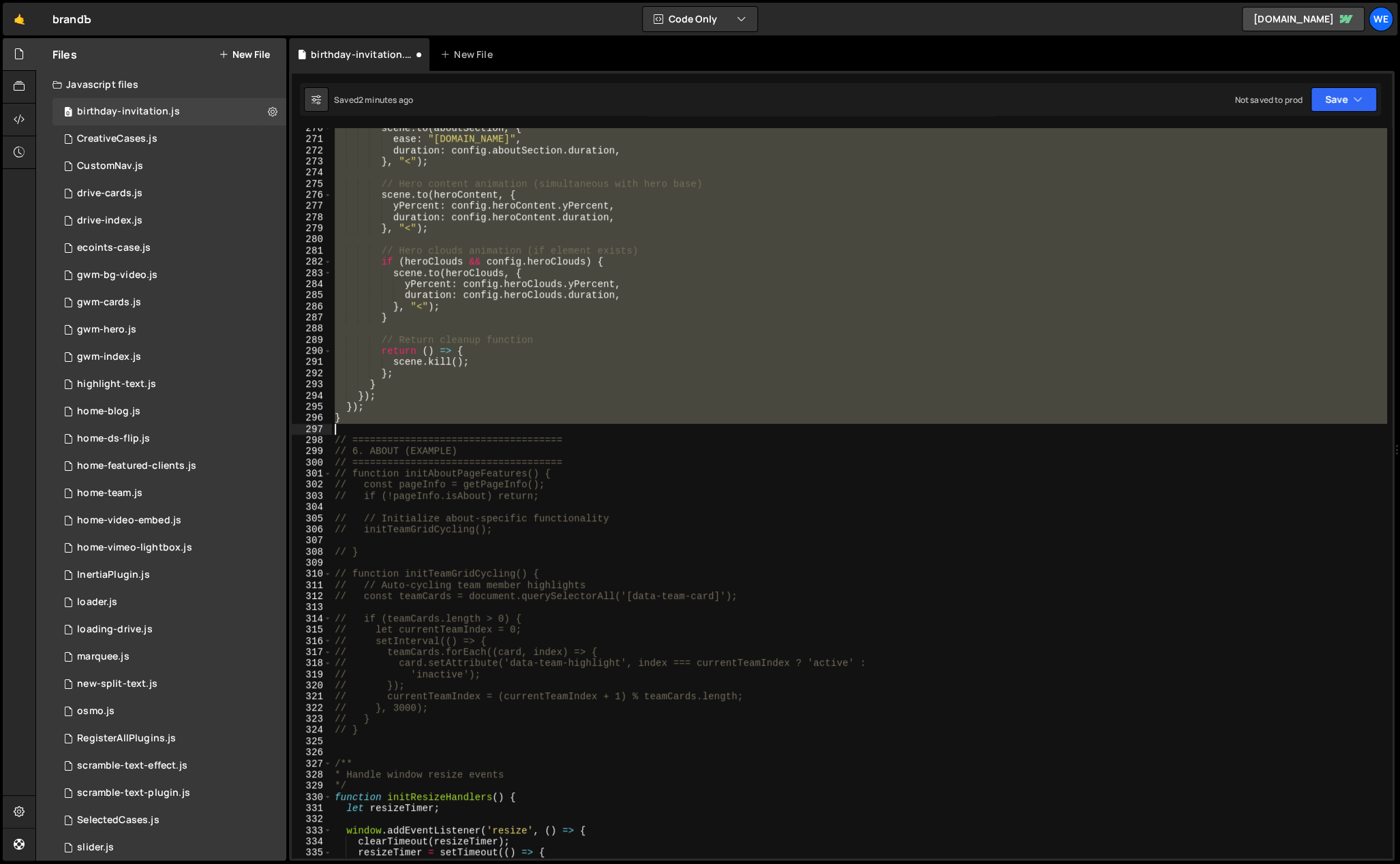
scroll to position [3126, 0]
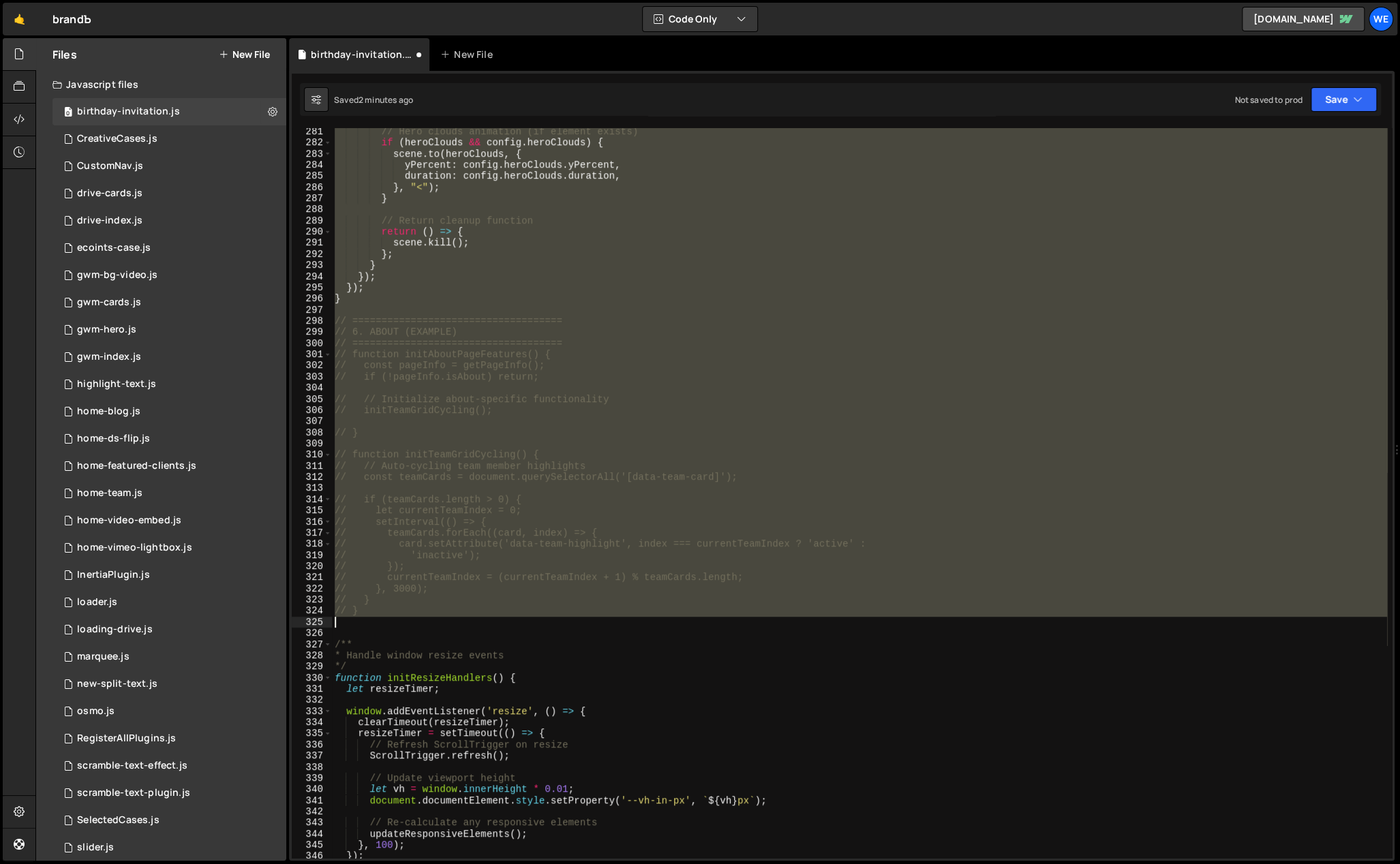
drag, startPoint x: 336, startPoint y: 342, endPoint x: 425, endPoint y: 625, distance: 296.7
click at [425, 625] on div "// Hero clouds animation (if element exists) if ( heroClouds && config . heroCl…" at bounding box center [860, 503] width 1055 height 753
type textarea "// }"
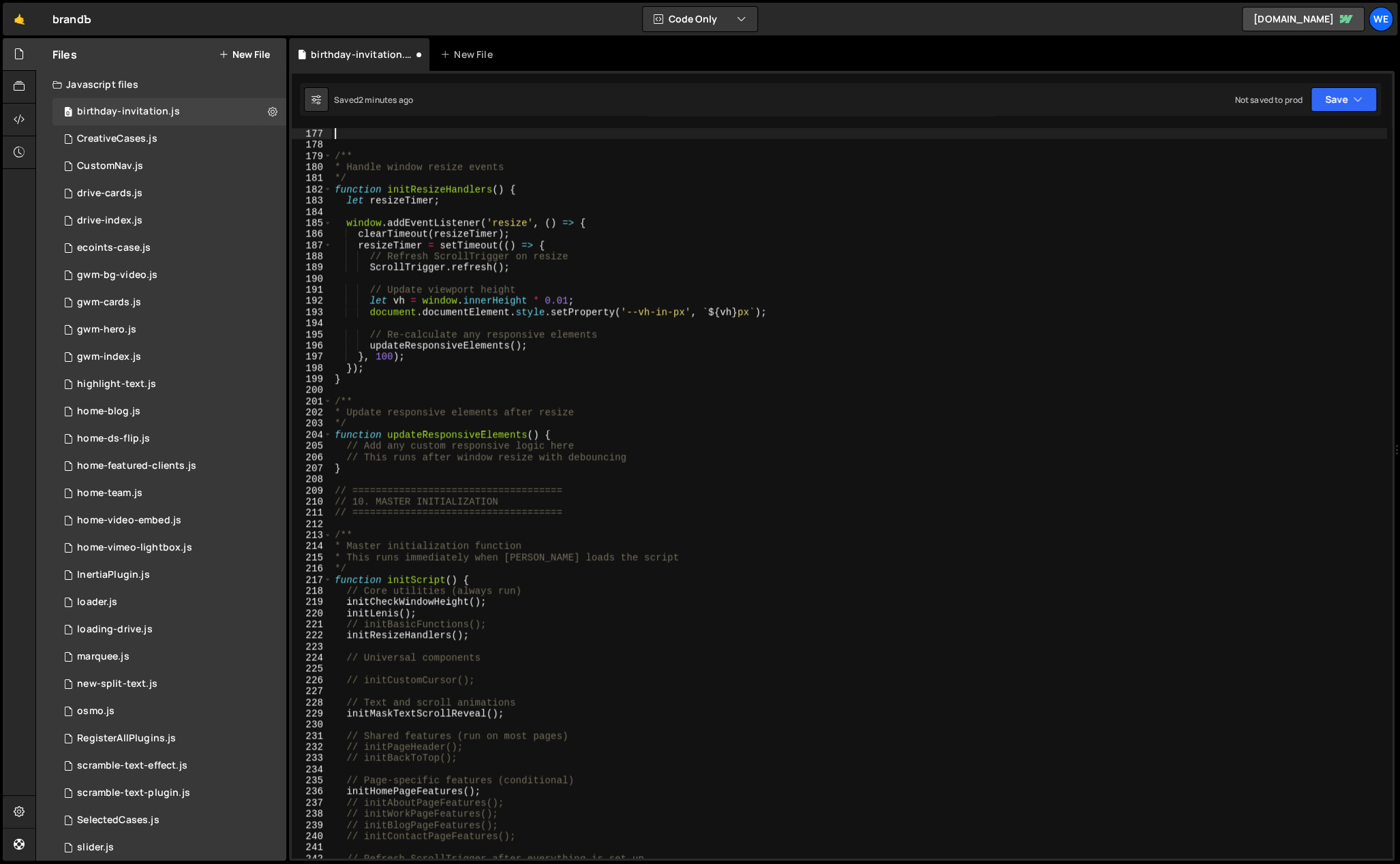
click at [571, 602] on div "/** * Handle window resize events */ function initResizeHandlers ( ) { let resi…" at bounding box center [860, 504] width 1055 height 753
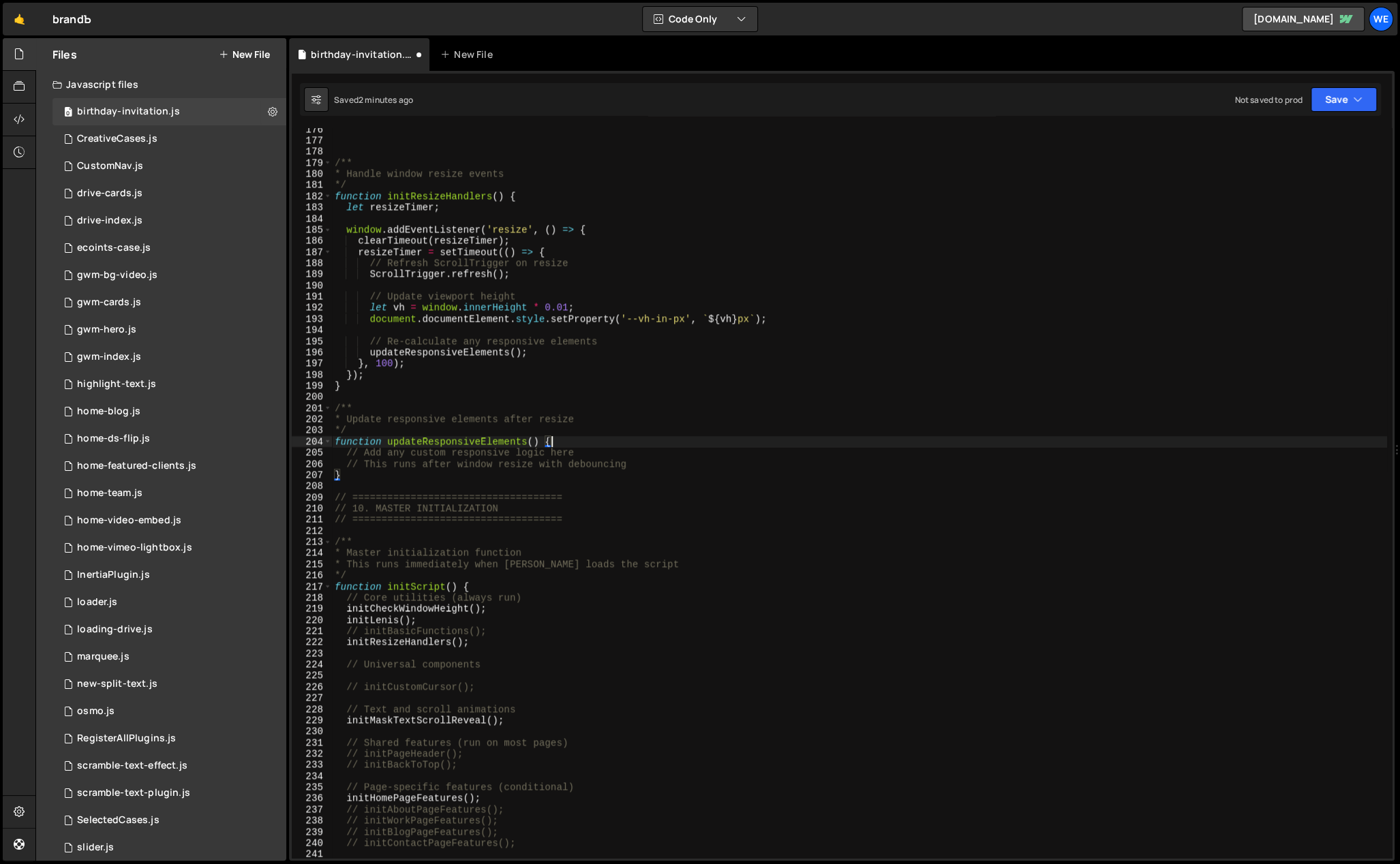
click at [571, 441] on div "/** * Handle window resize events */ function initResizeHandlers ( ) { let resi…" at bounding box center [860, 500] width 1055 height 753
click at [682, 458] on div "/** * Handle window resize events */ function initResizeHandlers ( ) { let resi…" at bounding box center [860, 500] width 1055 height 753
type textarea "// Add any custom responsive logic here"
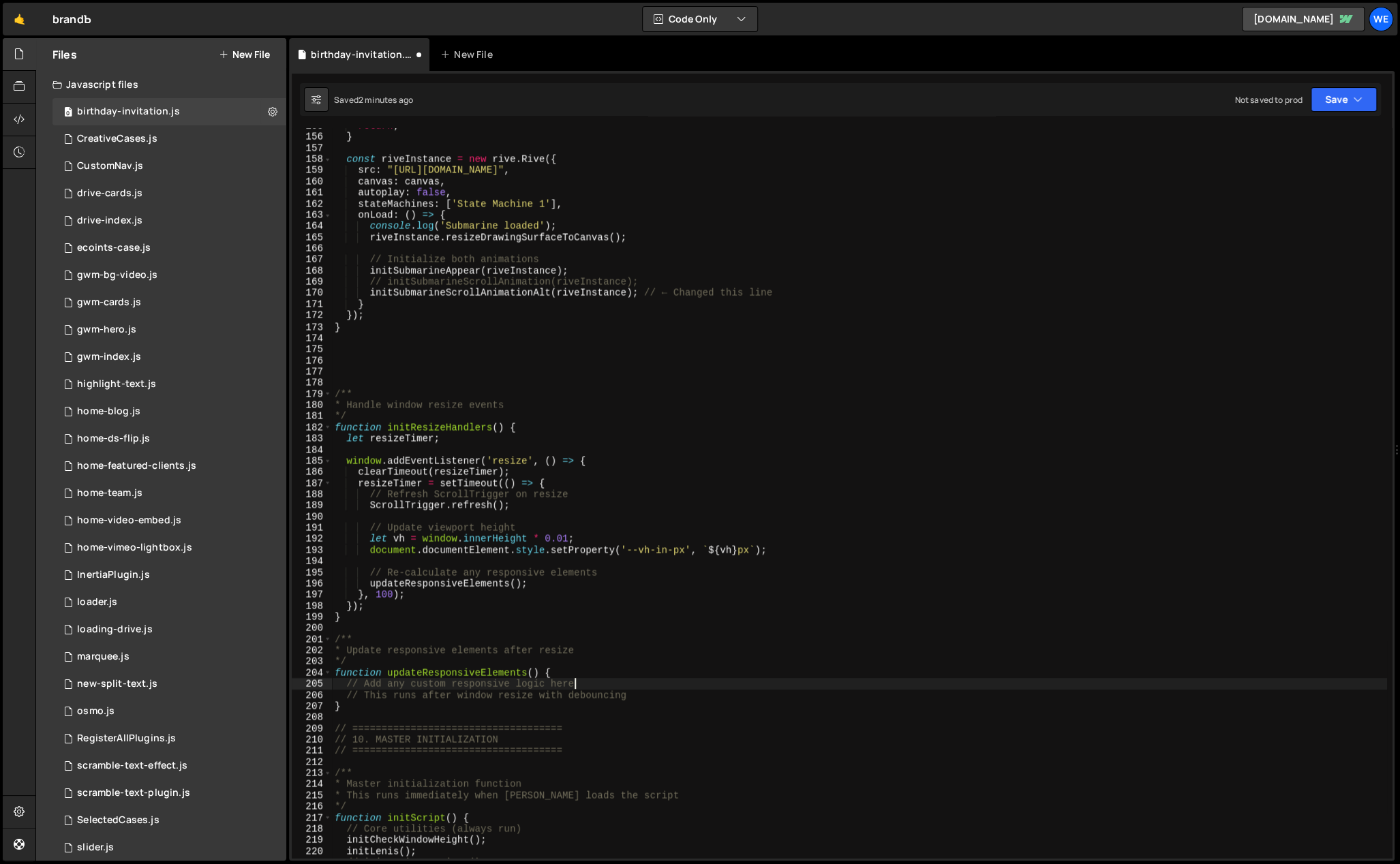
scroll to position [1671, 0]
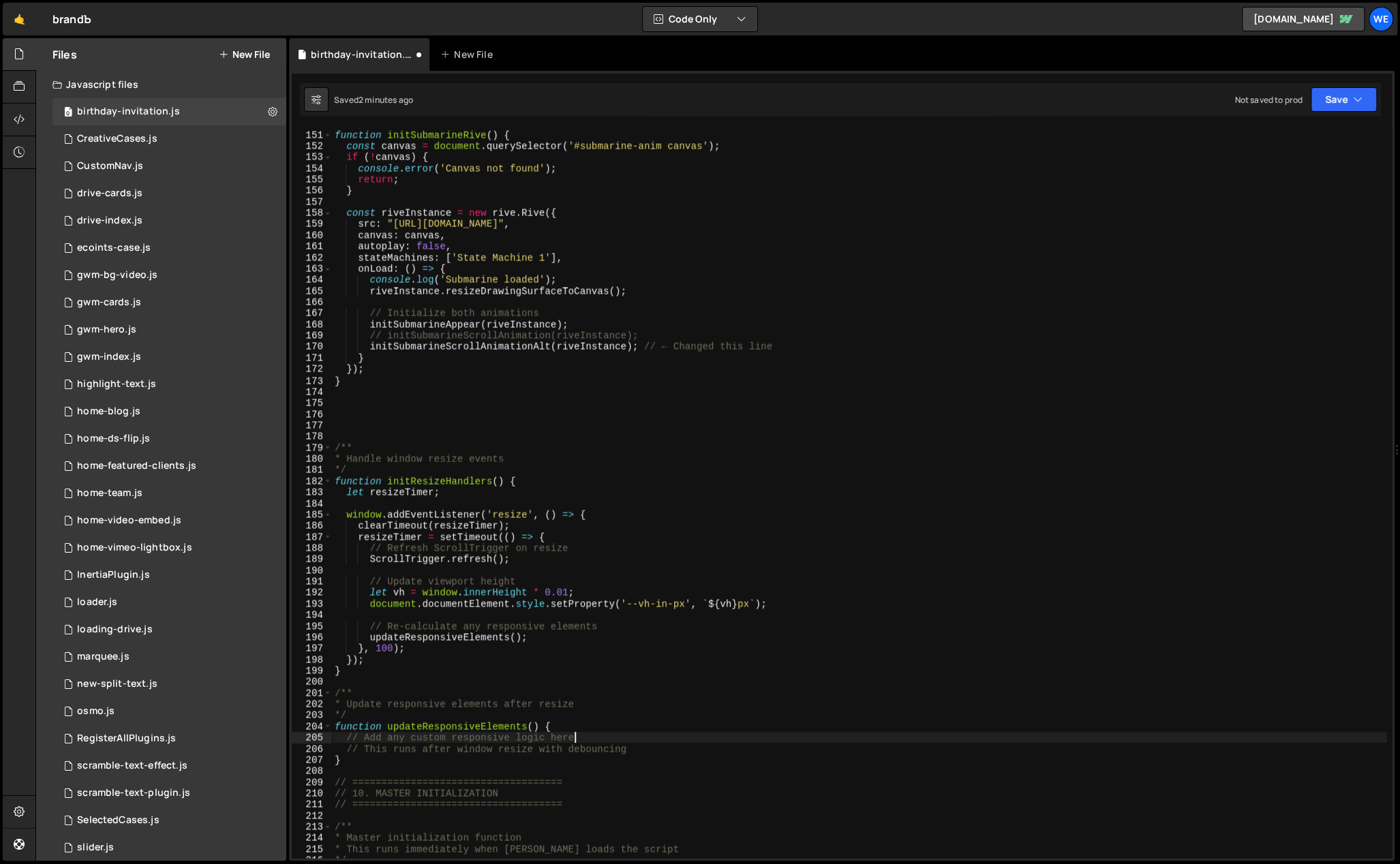
drag, startPoint x: 358, startPoint y: 415, endPoint x: 366, endPoint y: 412, distance: 8.5
click at [358, 415] on div "// Split submarine animations into separate functions function initSubmarineRiv…" at bounding box center [860, 495] width 1055 height 753
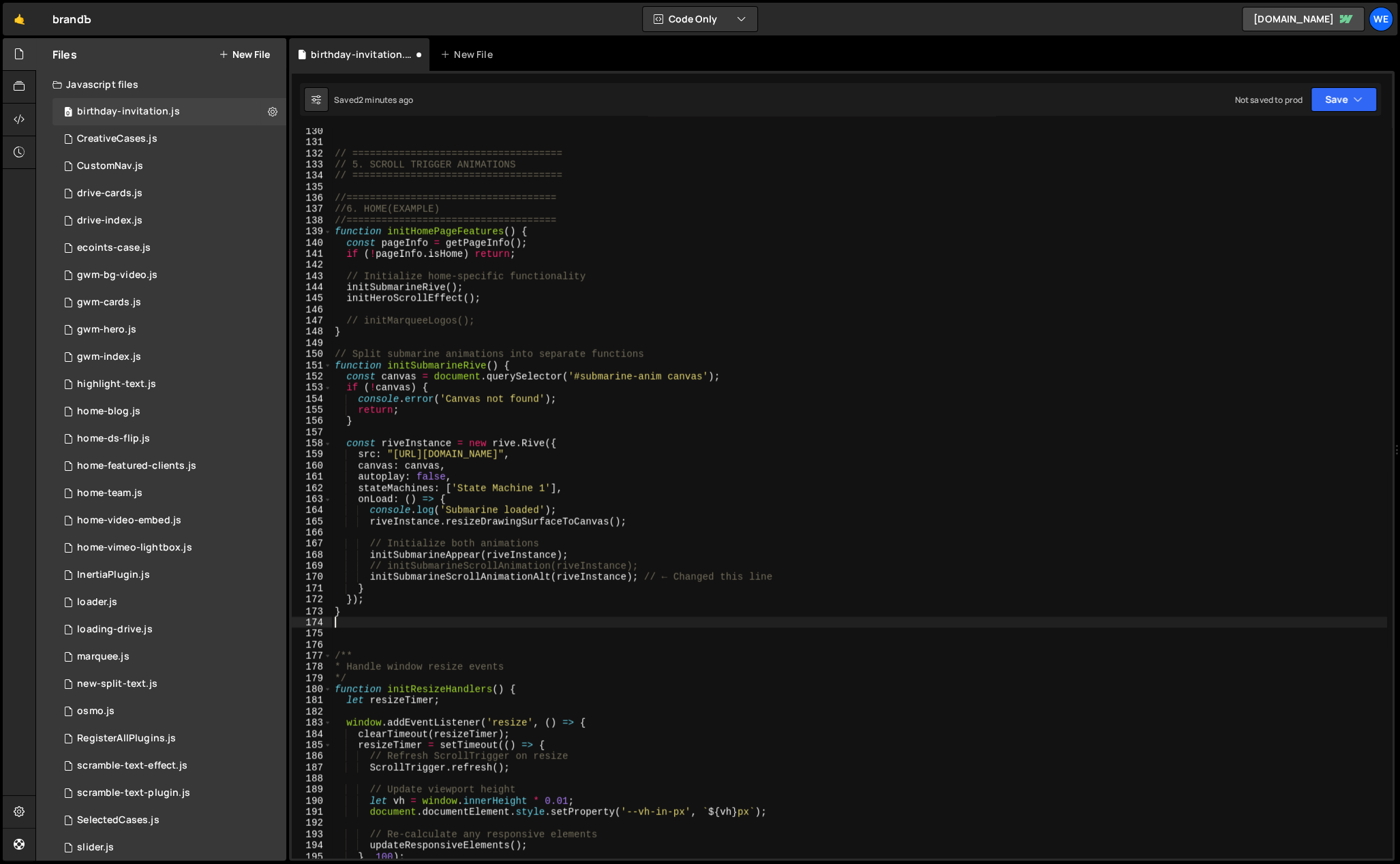
scroll to position [1441, 0]
drag, startPoint x: 358, startPoint y: 317, endPoint x: 601, endPoint y: 315, distance: 243.0
click at [601, 315] on div "// ==================================== // 5. SCROLL TRIGGER ANIMATIONS // ====…" at bounding box center [860, 503] width 1055 height 753
type textarea "// initMarqueeLogos();"
click at [493, 301] on div "// ==================================== // 5. SCROLL TRIGGER ANIMATIONS // ====…" at bounding box center [860, 503] width 1055 height 753
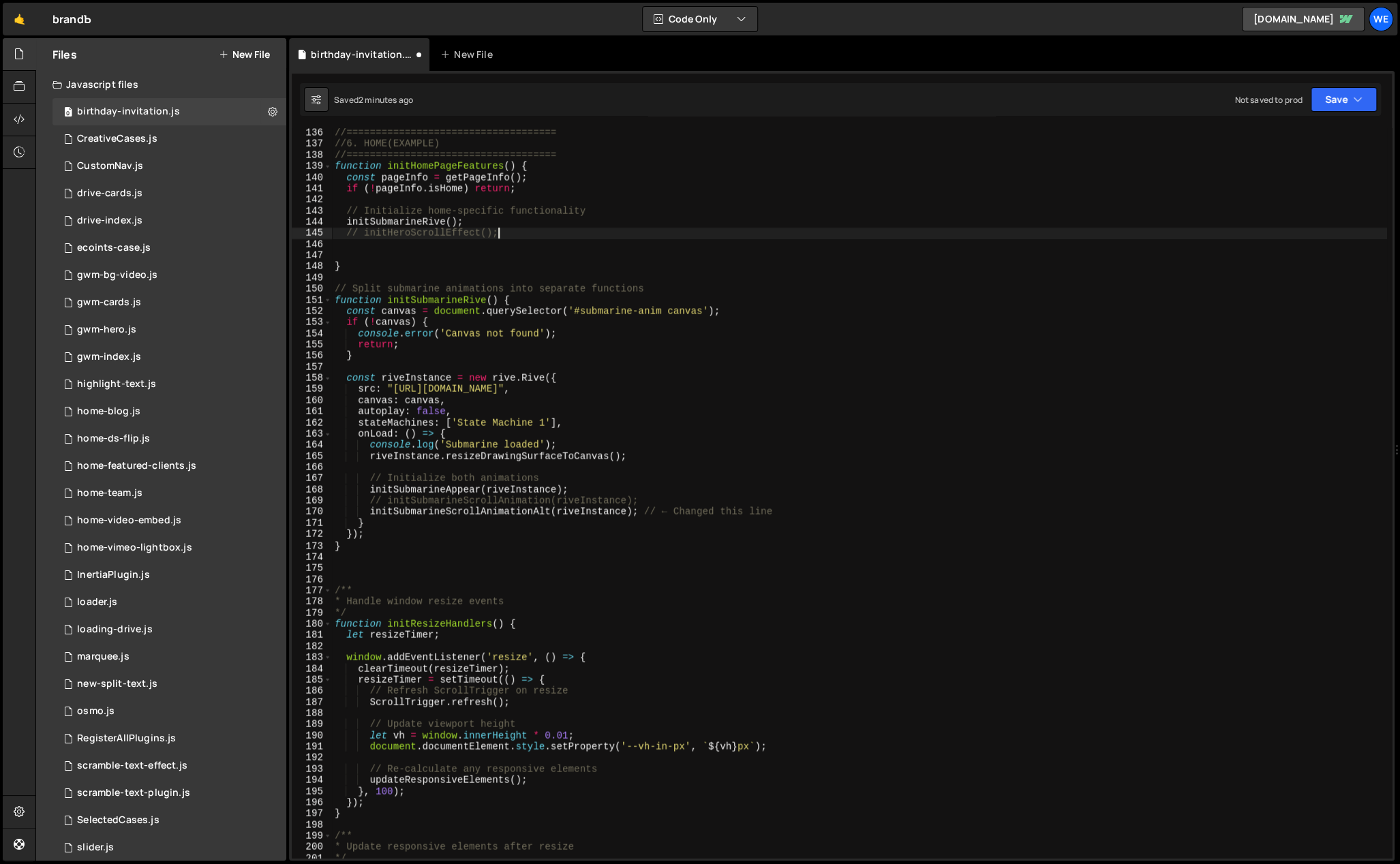
scroll to position [1574, 0]
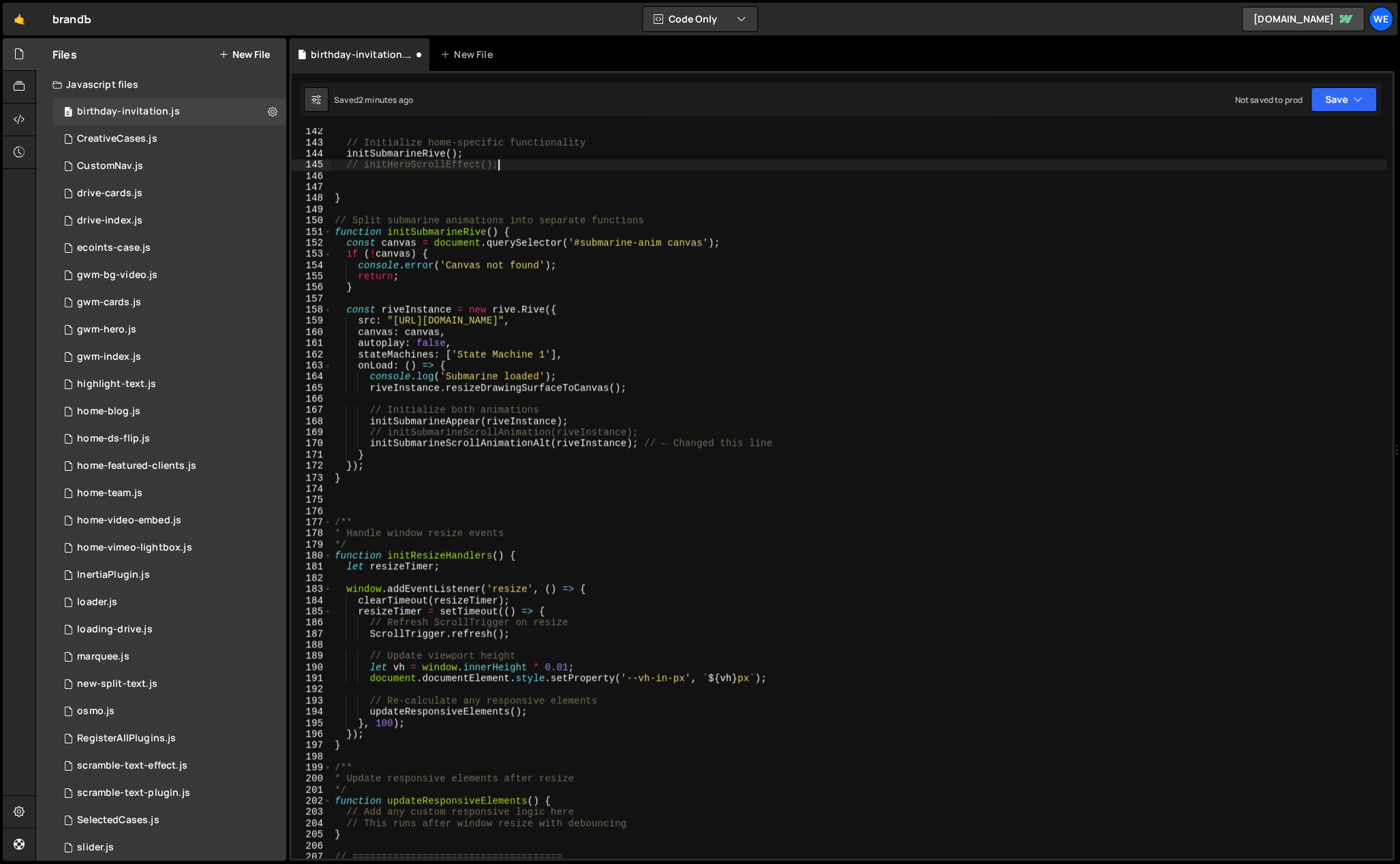
drag, startPoint x: 330, startPoint y: 572, endPoint x: 419, endPoint y: 719, distance: 171.8
click at [427, 719] on div "// initHeroScrollEffect(); 142 143 144 145 146 147 148 149 150 151 152 153 154 …" at bounding box center [842, 493] width 1100 height 730
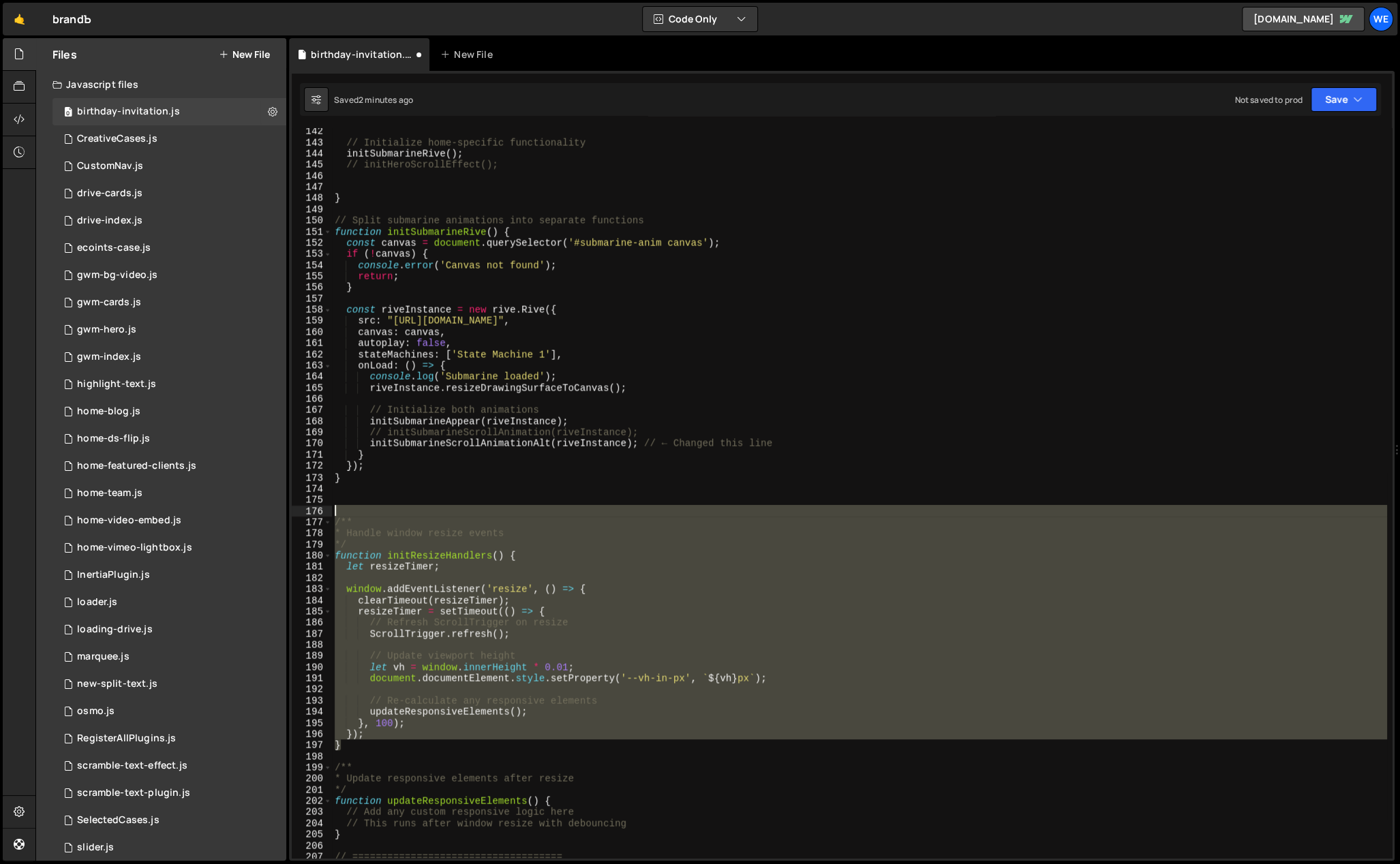
drag, startPoint x: 352, startPoint y: 689, endPoint x: 327, endPoint y: 516, distance: 174.8
click at [327, 516] on div "// initHeroScrollEffect(); 142 143 144 145 146 147 148 149 150 151 152 153 154 …" at bounding box center [842, 493] width 1100 height 730
type textarea "/**"
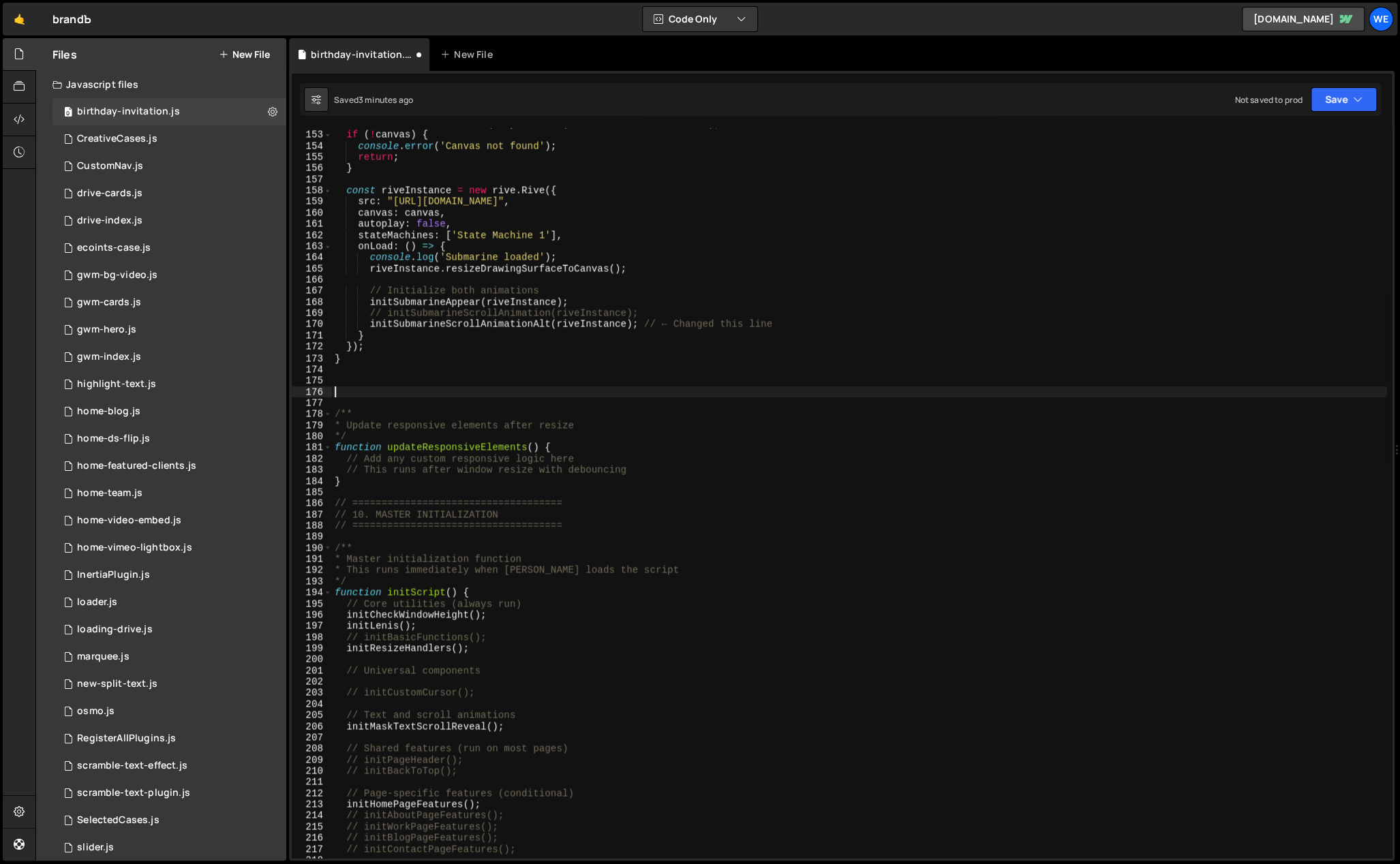
scroll to position [1445, 0]
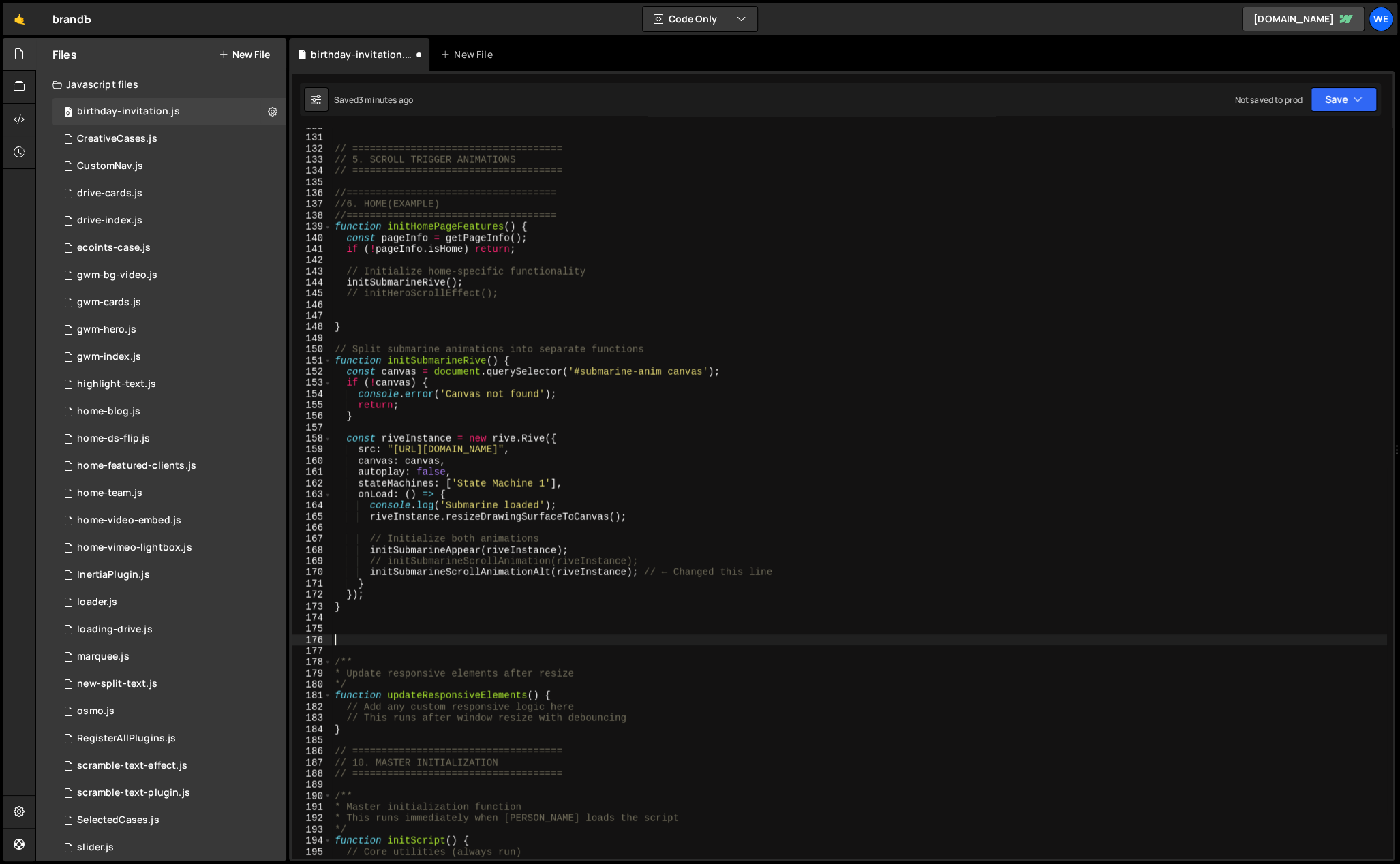
click at [531, 242] on div "// ==================================== // 5. SCROLL TRIGGER ANIMATIONS // ====…" at bounding box center [860, 497] width 1055 height 753
click at [539, 228] on div "// ==================================== // 5. SCROLL TRIGGER ANIMATIONS // ====…" at bounding box center [860, 497] width 1055 height 753
click at [555, 228] on div "// ==================================== // 5. SCROLL TRIGGER ANIMATIONS // ====…" at bounding box center [860, 497] width 1055 height 753
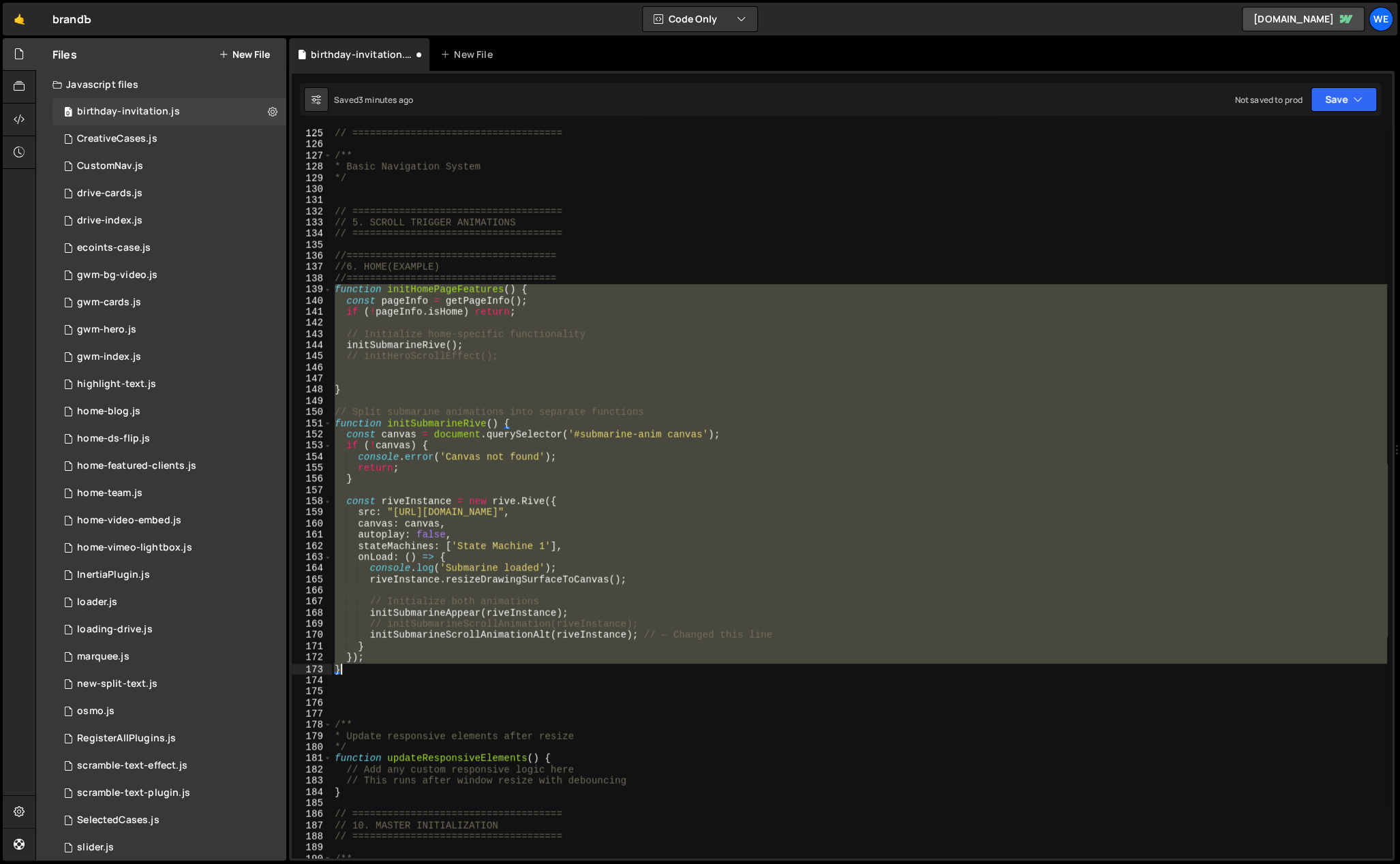
drag, startPoint x: 335, startPoint y: 290, endPoint x: 501, endPoint y: 677, distance: 421.1
click at [501, 677] on div "// 4. UNIVERSAL COMPONENTS // ==================================== /** * Basic …" at bounding box center [860, 494] width 1055 height 753
type textarea "}"
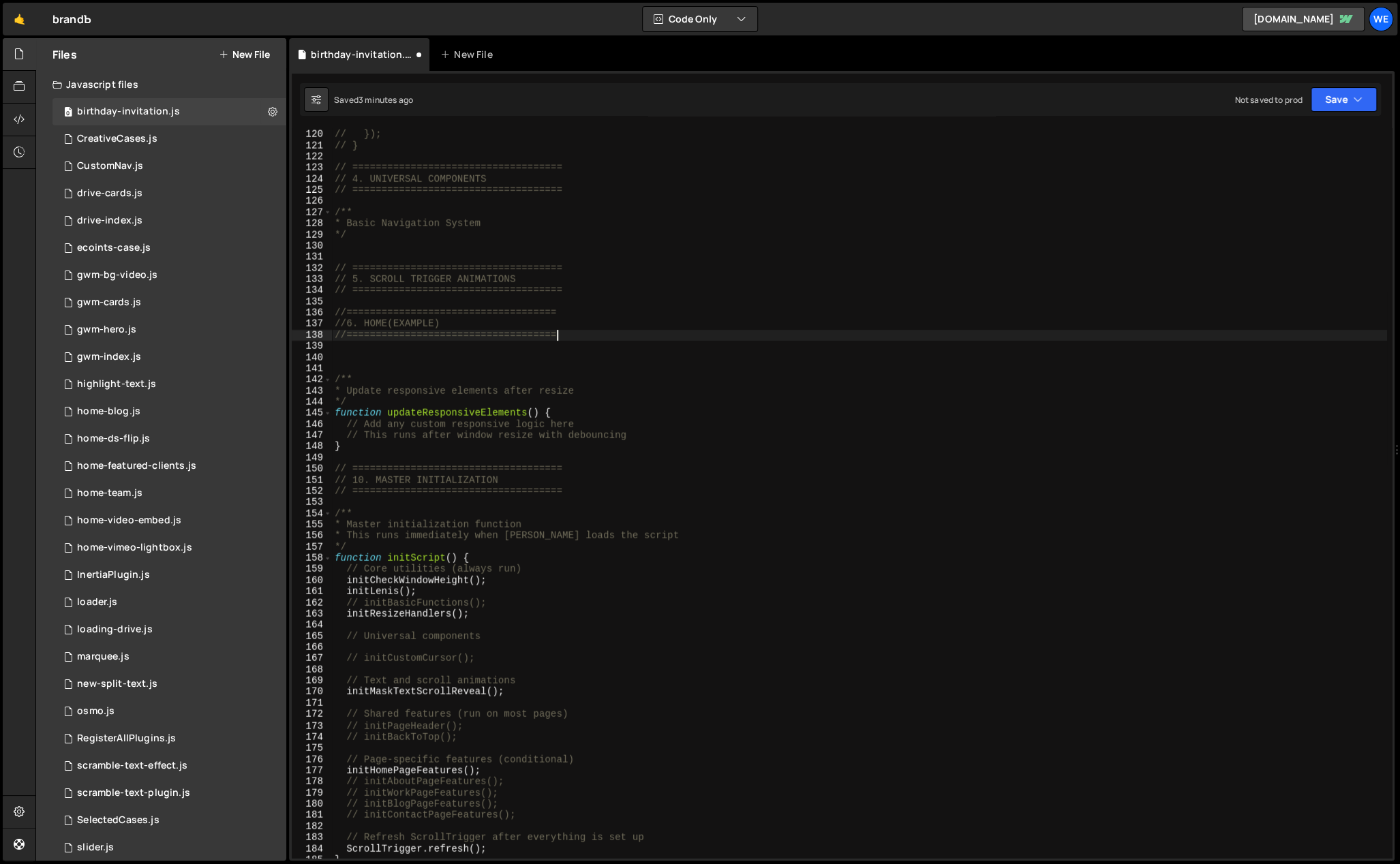
scroll to position [1208, 0]
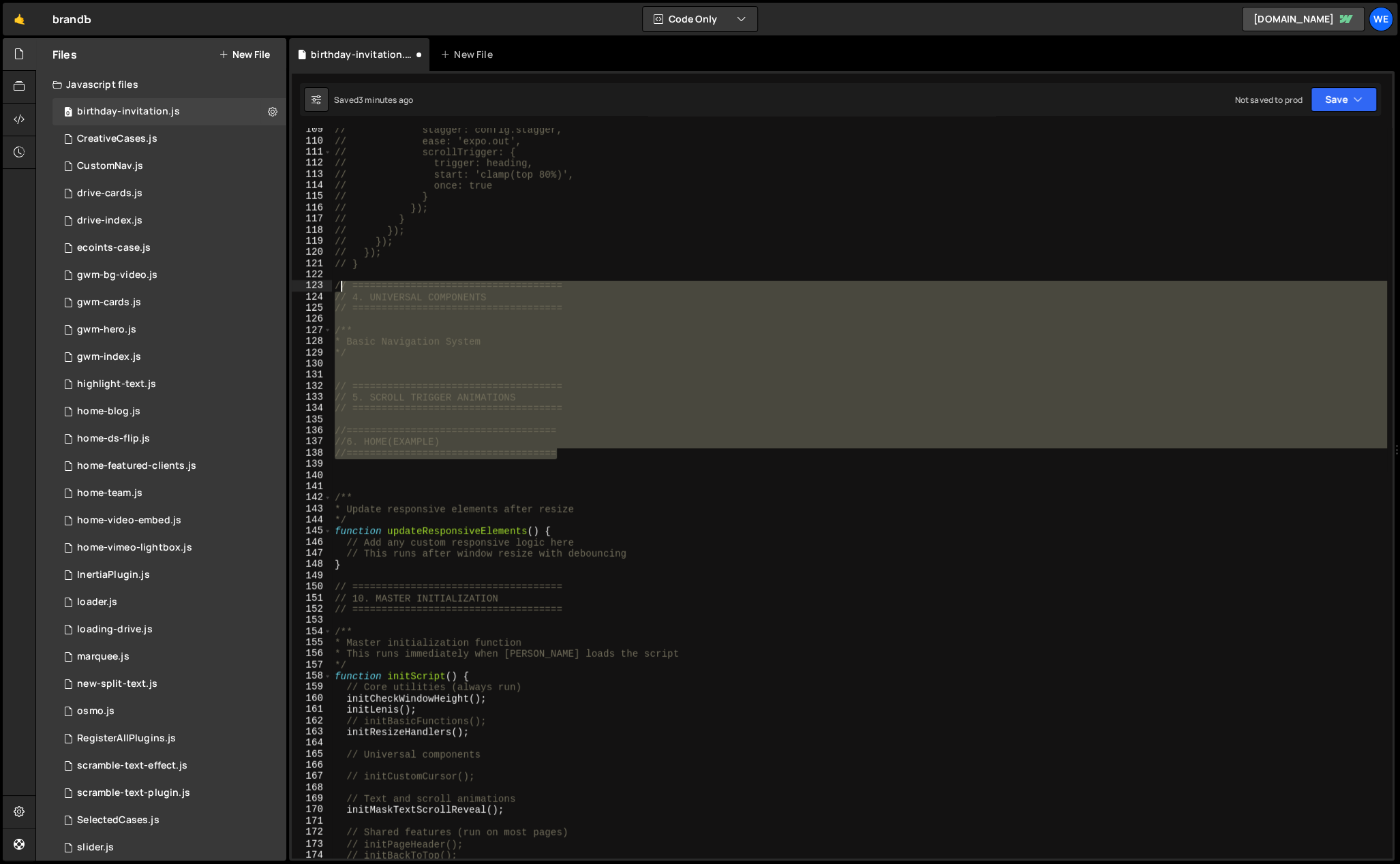
drag, startPoint x: 580, startPoint y: 456, endPoint x: 338, endPoint y: 290, distance: 293.5
click at [338, 290] on div "// stagger: config.stagger, // ease: 'expo.out', // scrollTrigger: { // trigger…" at bounding box center [860, 501] width 1055 height 753
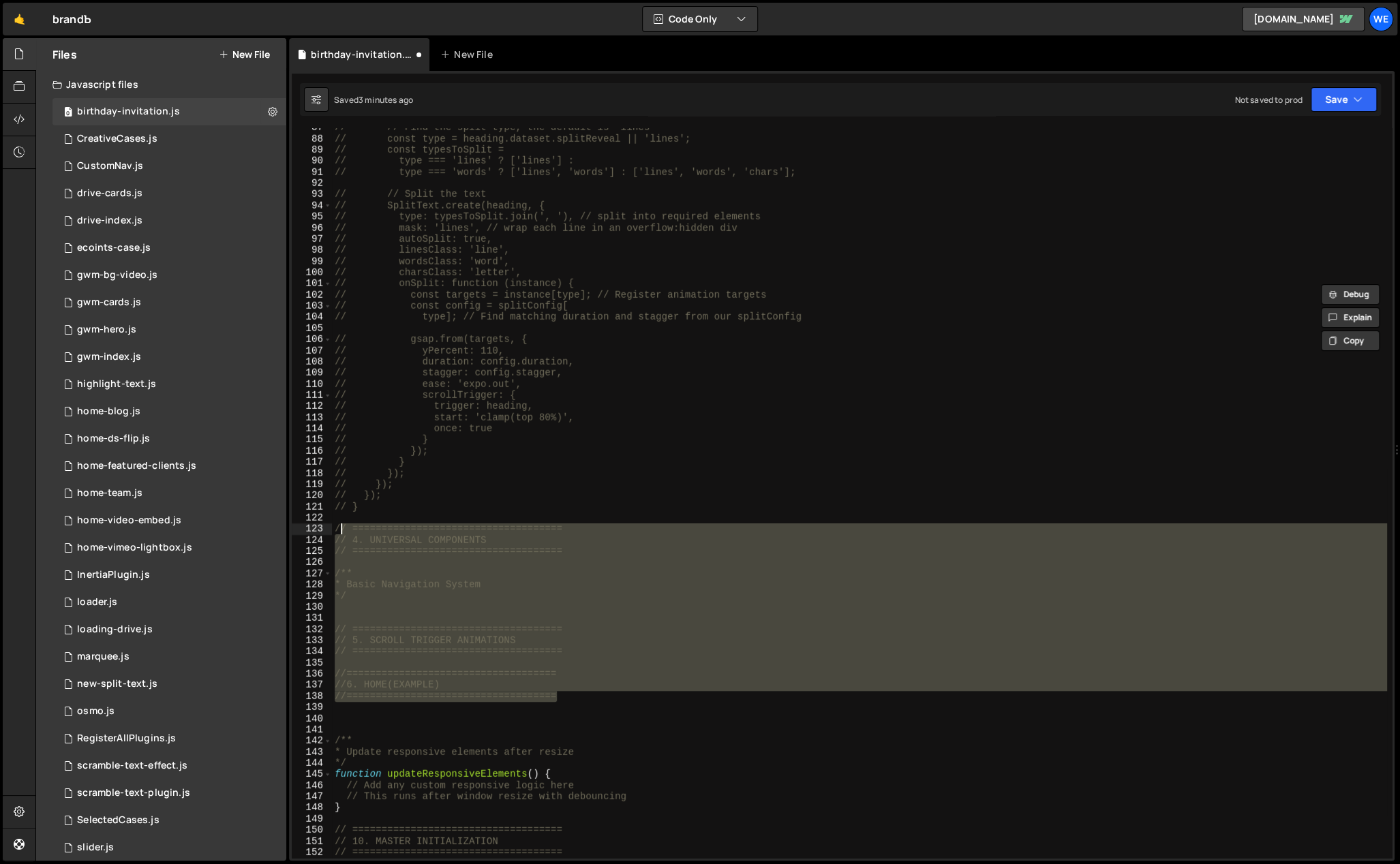
type textarea "/"
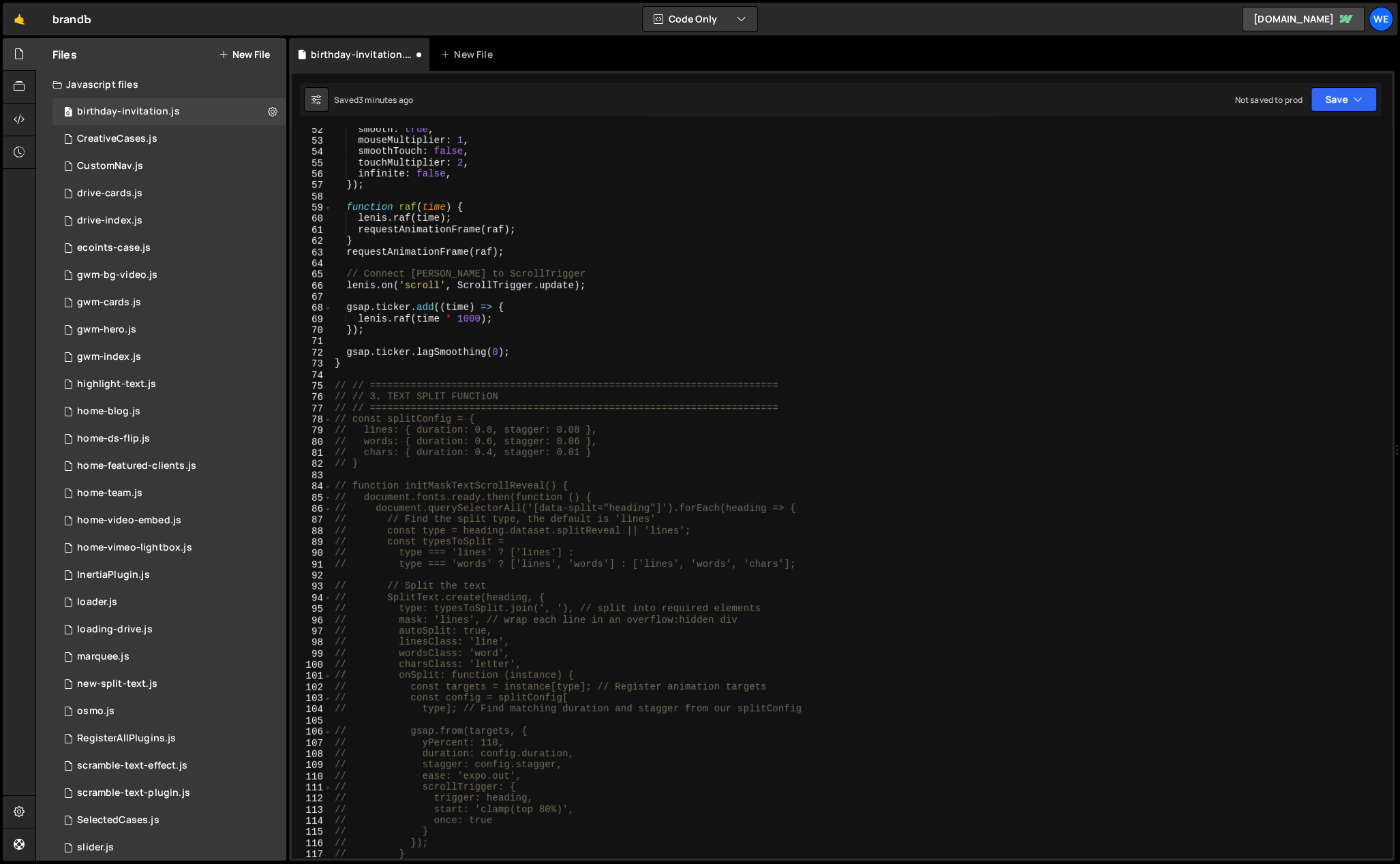
scroll to position [941, 0]
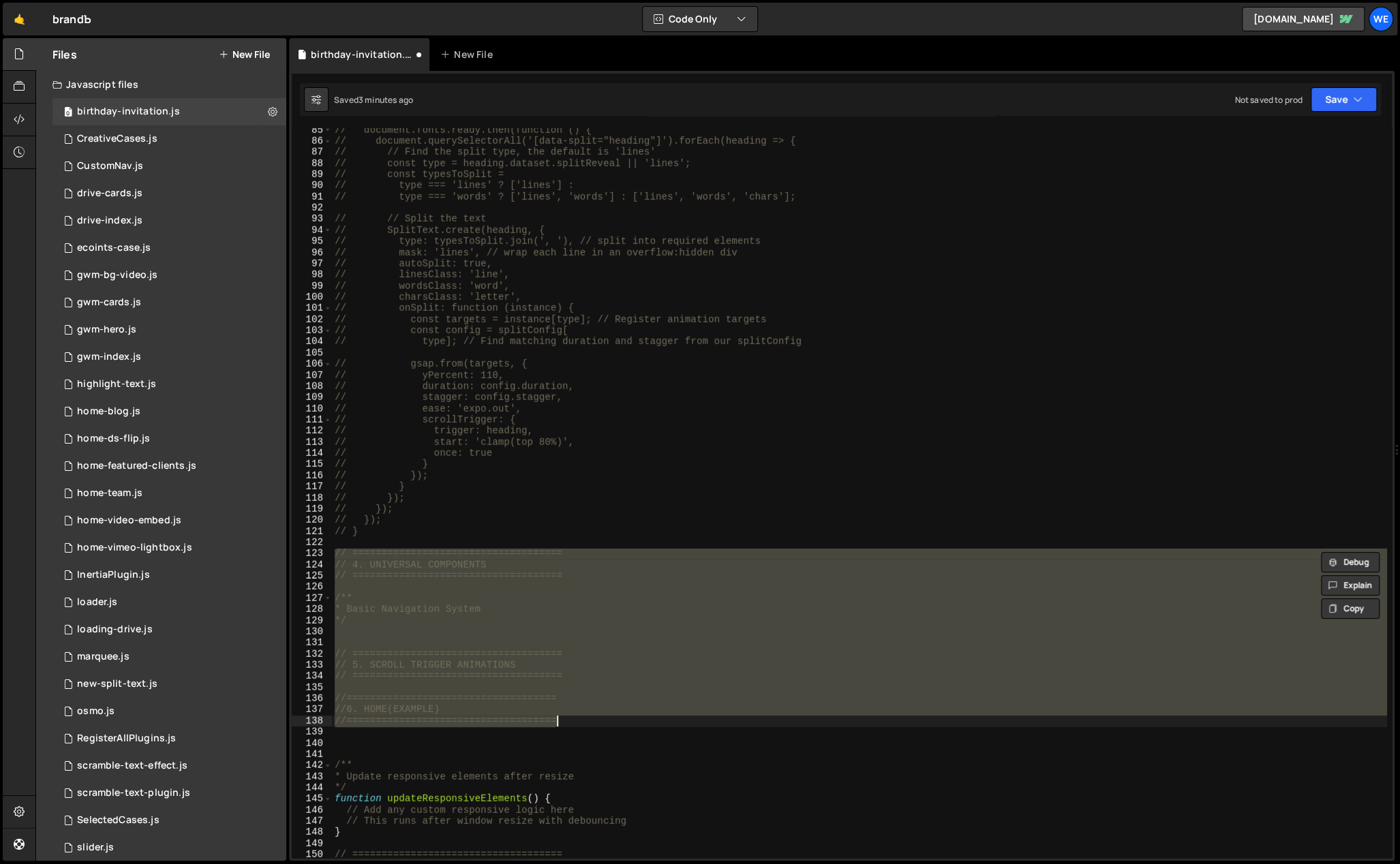
click at [500, 578] on div "// document.fonts.ready.then(function () { // document.querySelectorAll('[data-…" at bounding box center [860, 493] width 1055 height 730
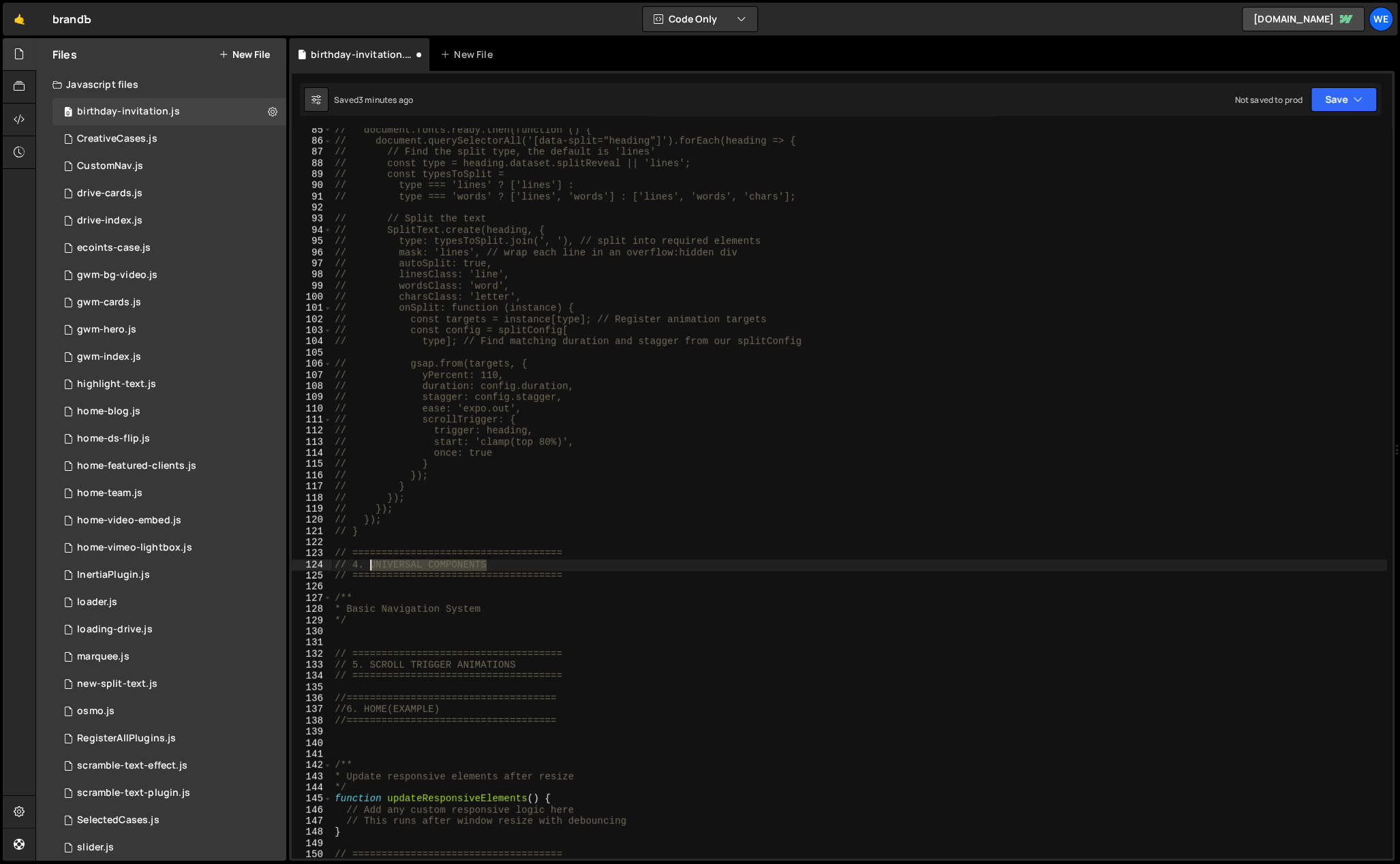
drag, startPoint x: 464, startPoint y: 565, endPoint x: 368, endPoint y: 562, distance: 96.0
click at [368, 562] on div "// document.fonts.ready.then(function () { // document.querySelectorAll('[data-…" at bounding box center [860, 501] width 1055 height 753
click at [517, 528] on div "// document.fonts.ready.then(function () { // document.querySelectorAll('[data-…" at bounding box center [860, 501] width 1055 height 753
click at [628, 695] on div "// document.fonts.ready.then(function () { // document.querySelectorAll('[data-…" at bounding box center [860, 501] width 1055 height 753
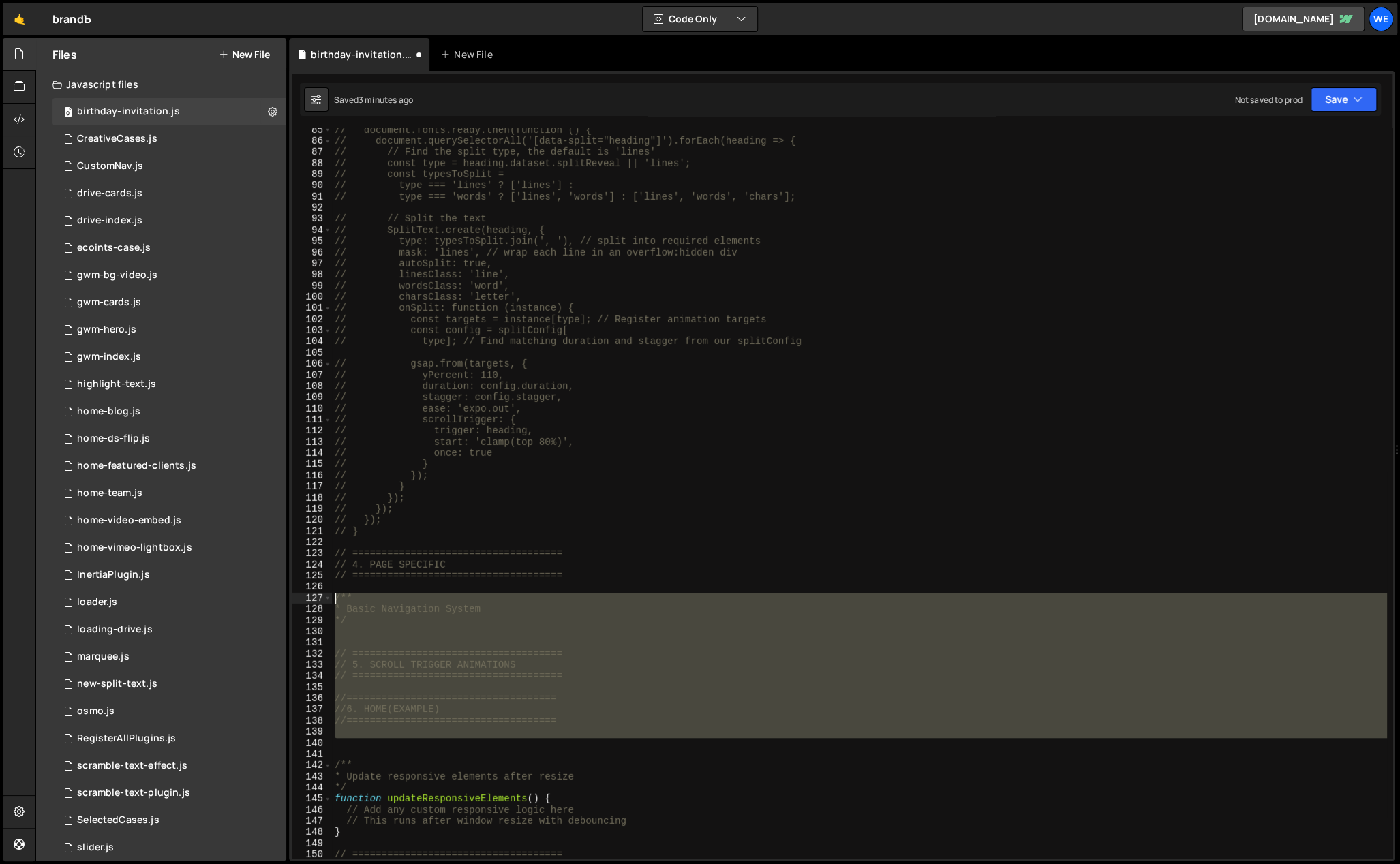
drag, startPoint x: 409, startPoint y: 742, endPoint x: 332, endPoint y: 600, distance: 161.5
click at [332, 600] on div "// document.fonts.ready.then(function () { // document.querySelectorAll('[data-…" at bounding box center [860, 501] width 1055 height 753
type textarea "/** * Basic Navigation System"
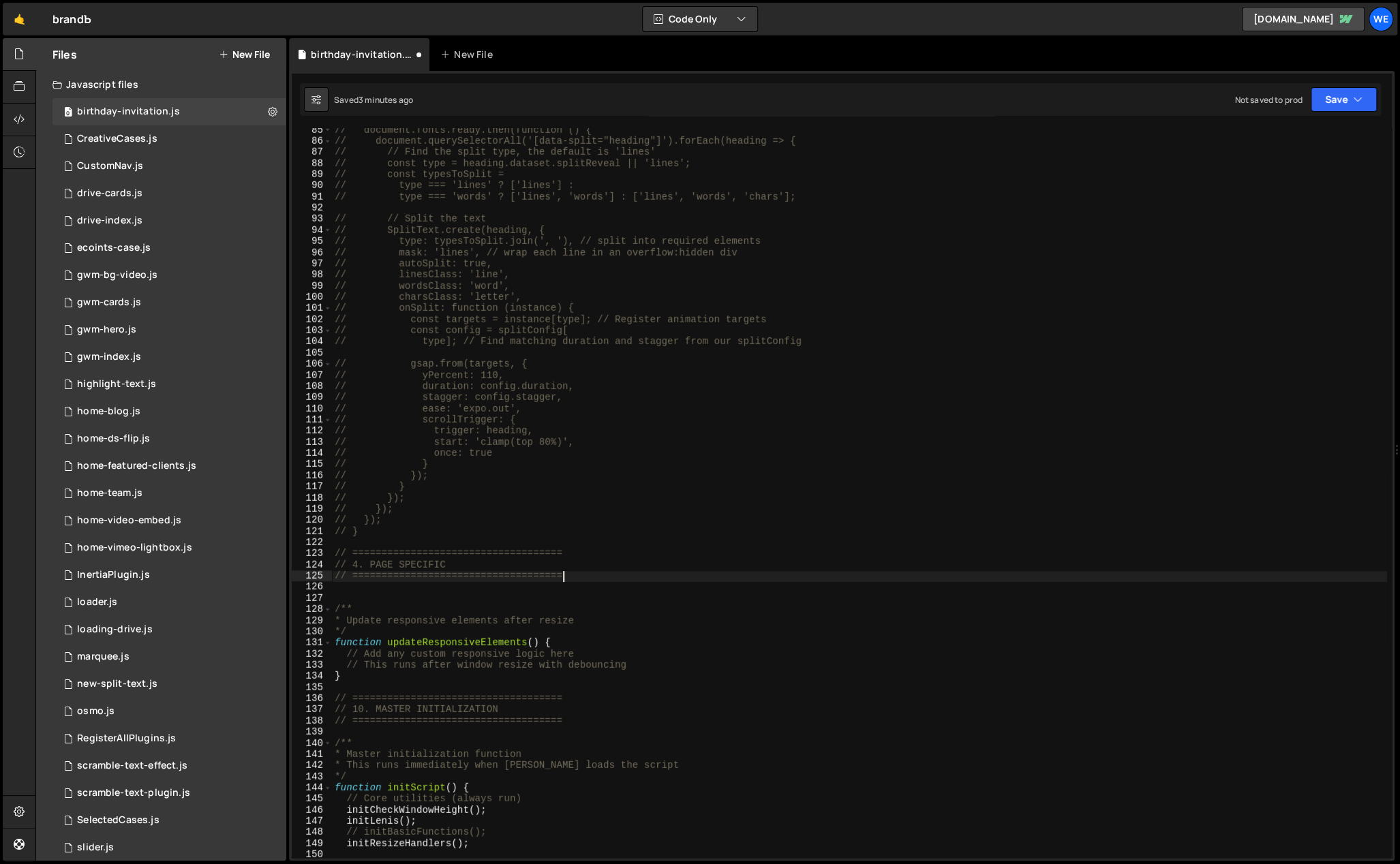
drag, startPoint x: 579, startPoint y: 575, endPoint x: 530, endPoint y: 575, distance: 49.0
click at [530, 575] on div "// document.fonts.ready.then(function () { // document.querySelectorAll('[data-…" at bounding box center [860, 501] width 1055 height 753
drag, startPoint x: 580, startPoint y: 581, endPoint x: 435, endPoint y: 574, distance: 145.2
click at [436, 575] on div "// document.fonts.ready.then(function () { // document.querySelectorAll('[data-…" at bounding box center [860, 501] width 1055 height 753
click at [573, 552] on div "// document.fonts.ready.then(function () { // document.querySelectorAll('[data-…" at bounding box center [860, 501] width 1055 height 753
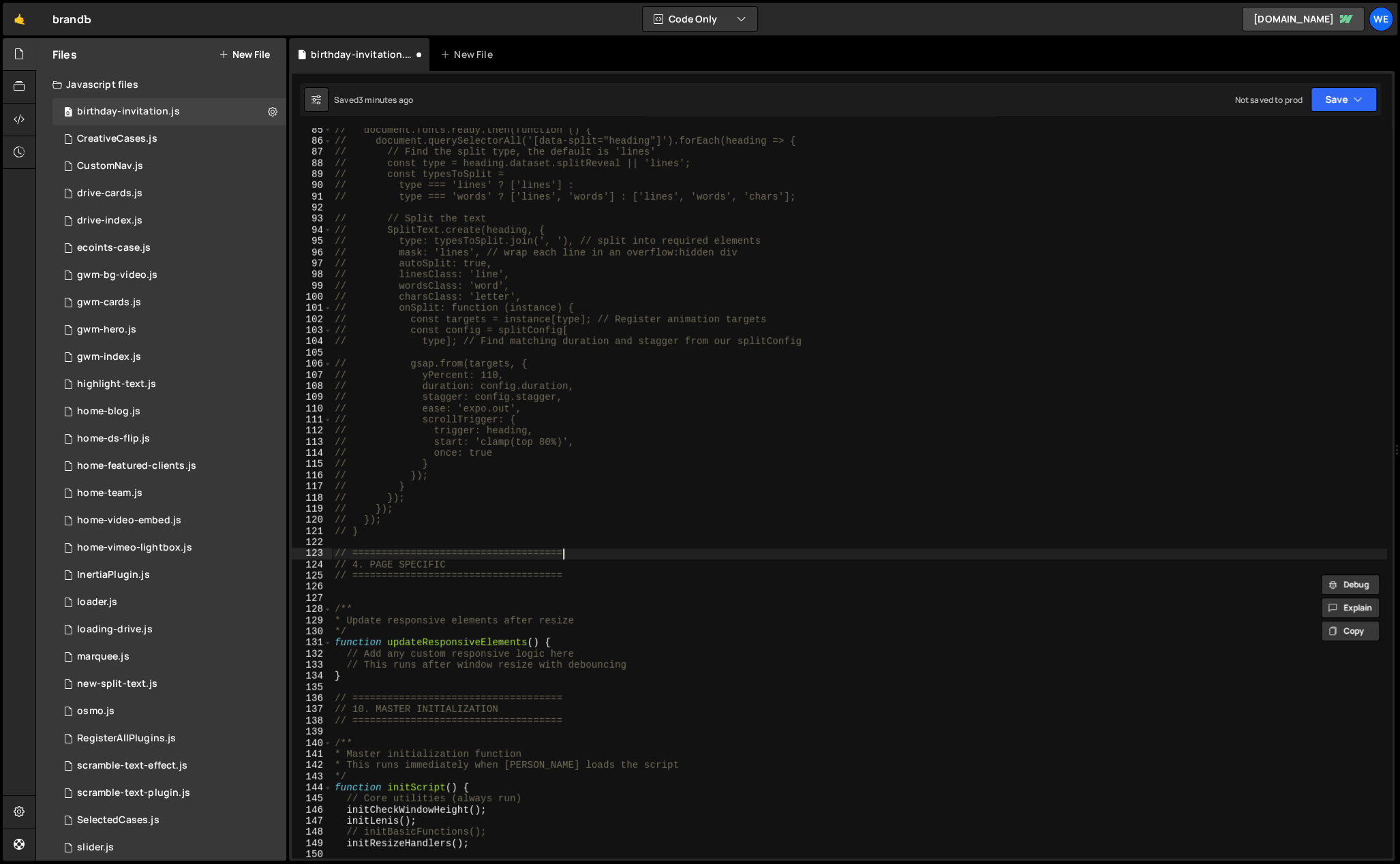
paste textarea "======================"
click at [582, 578] on div "// document.fonts.ready.then(function () { // document.querySelectorAll('[data-…" at bounding box center [860, 501] width 1055 height 753
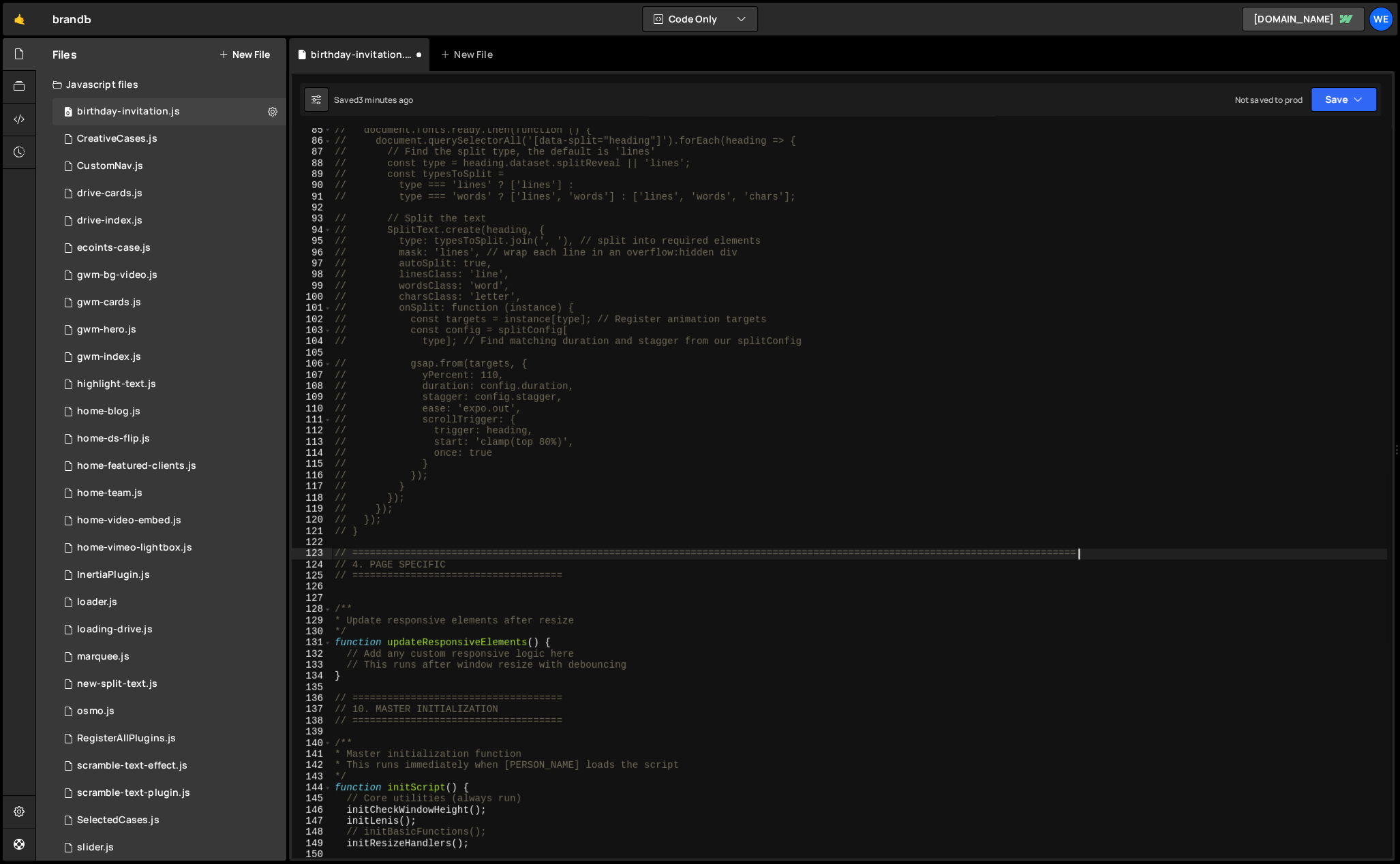
paste textarea "======================"
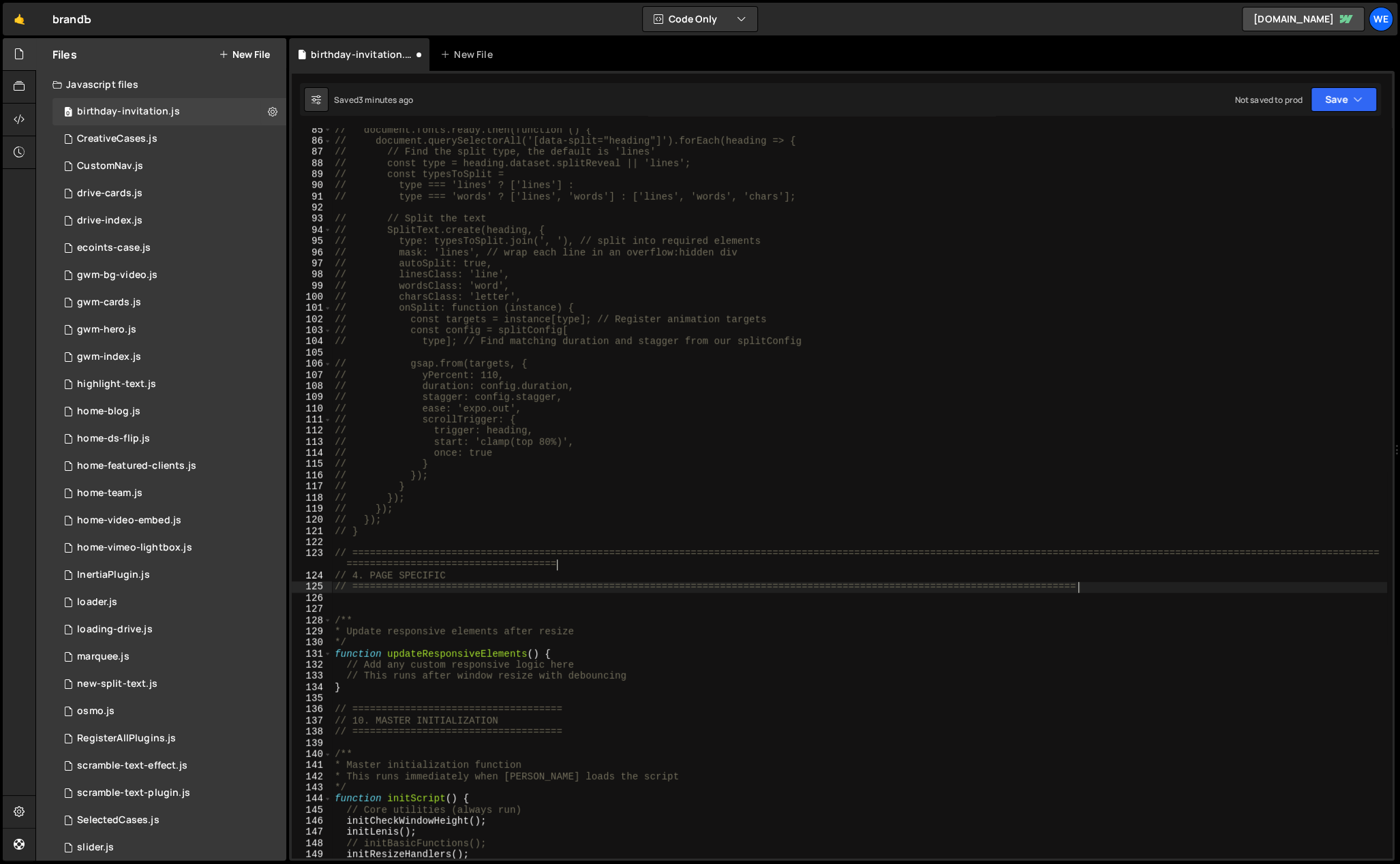
paste textarea "======================"
click at [929, 579] on div "// document.fonts.ready.then(function () { // document.querySelectorAll('[data-…" at bounding box center [860, 501] width 1055 height 753
paste textarea "======================"
click at [1015, 716] on div "// document.fonts.ready.then(function () { // document.querySelectorAll('[data-…" at bounding box center [860, 501] width 1055 height 753
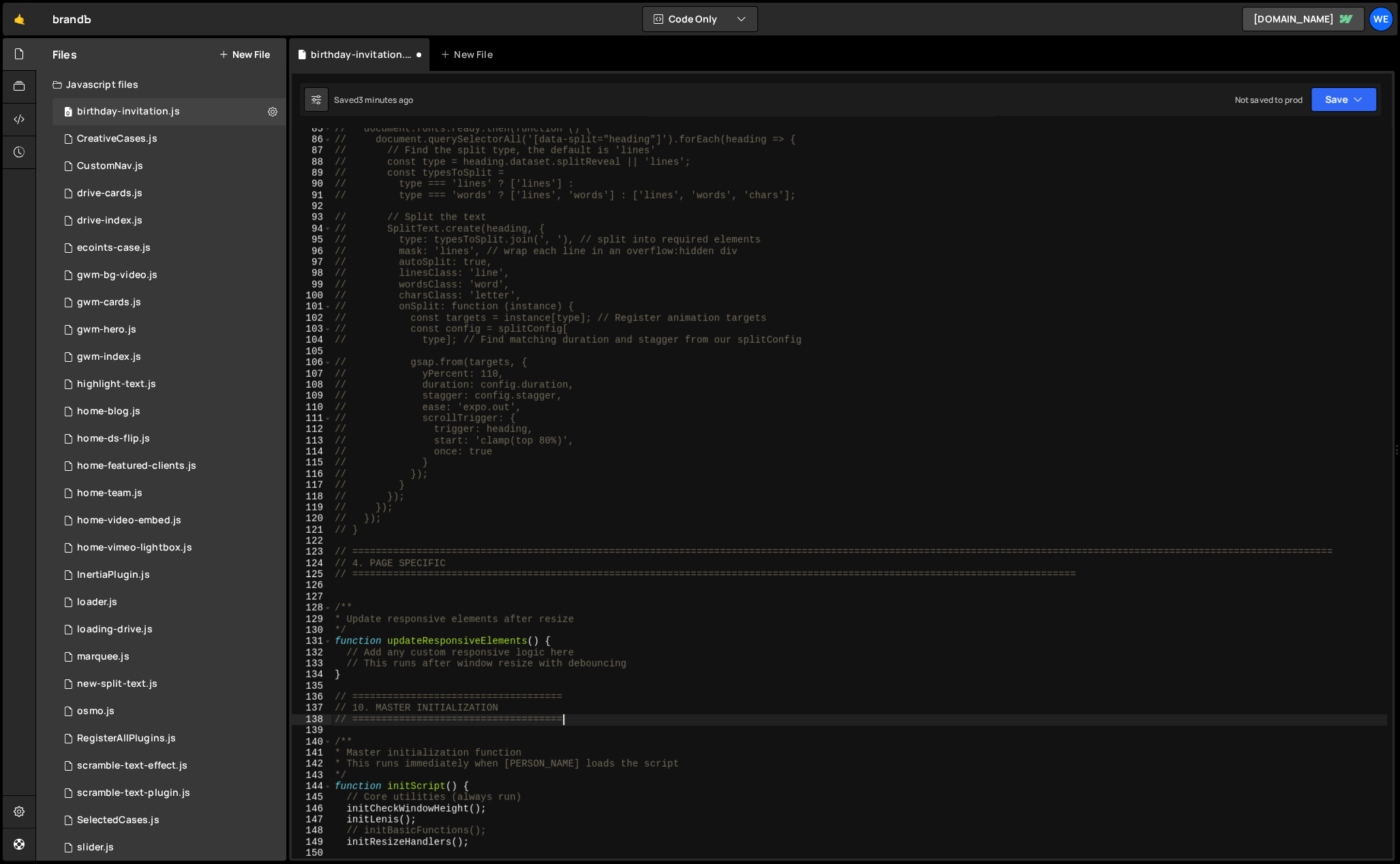
scroll to position [1016, 0]
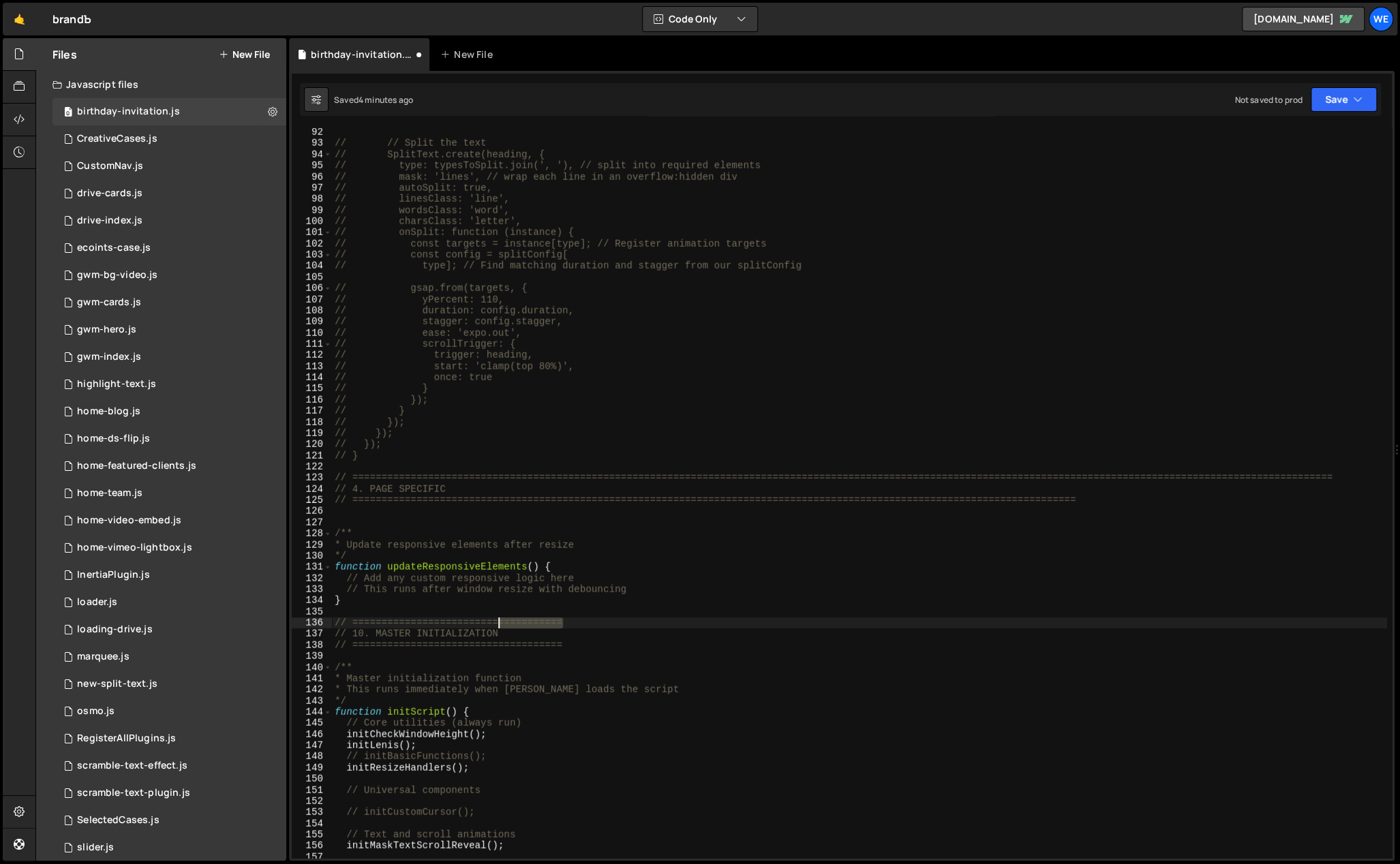
drag, startPoint x: 568, startPoint y: 619, endPoint x: 521, endPoint y: 625, distance: 47.4
click at [485, 620] on div "// // Split the text // SplitText.create(heading, { // type: typesToSplit.join(…" at bounding box center [860, 503] width 1055 height 753
click at [603, 619] on div "// // Split the text // SplitText.create(heading, { // type: typesToSplit.join(…" at bounding box center [860, 493] width 1055 height 730
paste textarea "============="
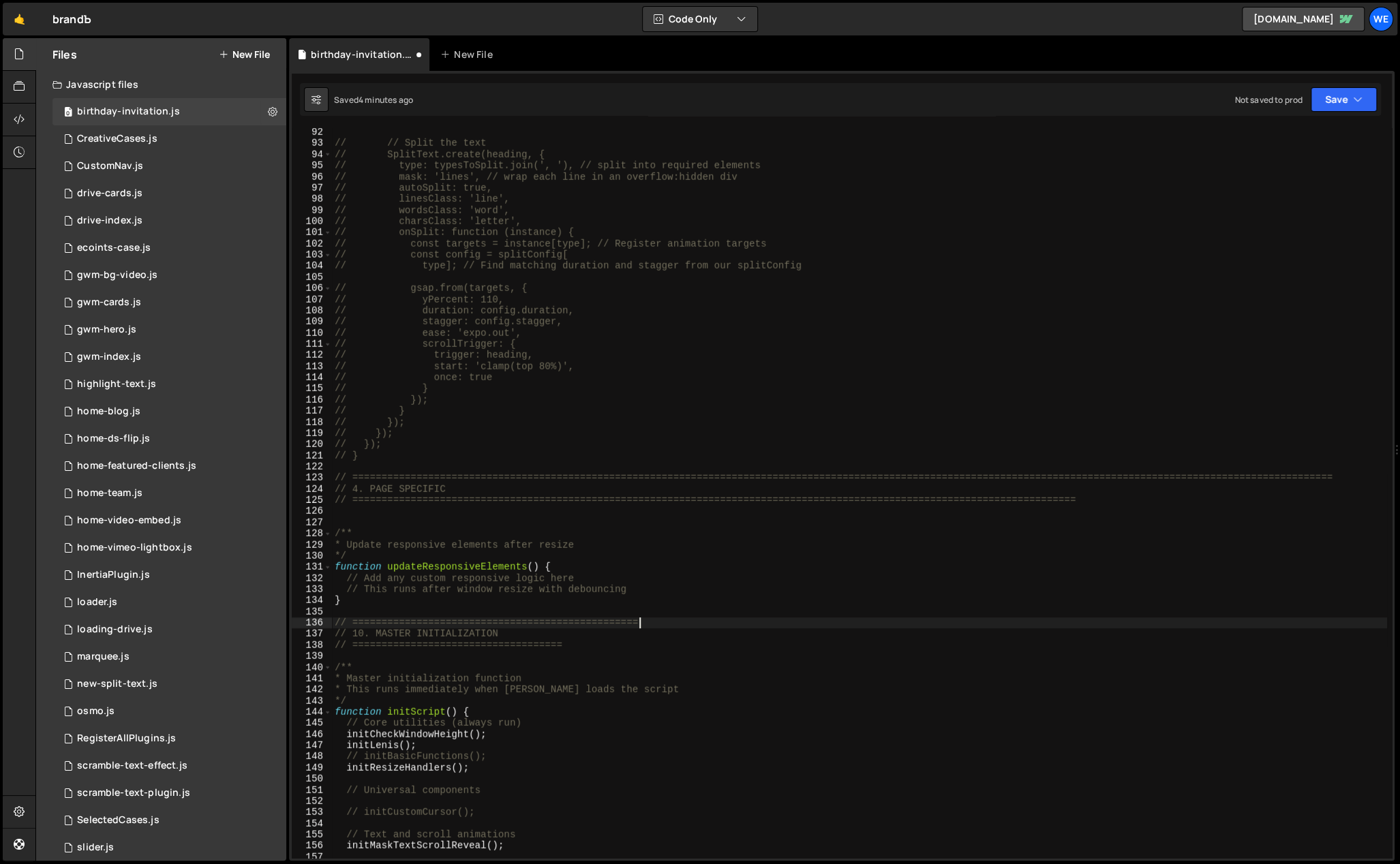
paste textarea "============="
click at [598, 648] on div "// // Split the text // SplitText.create(heading, { // type: typesToSplit.join(…" at bounding box center [860, 503] width 1055 height 753
paste textarea "============="
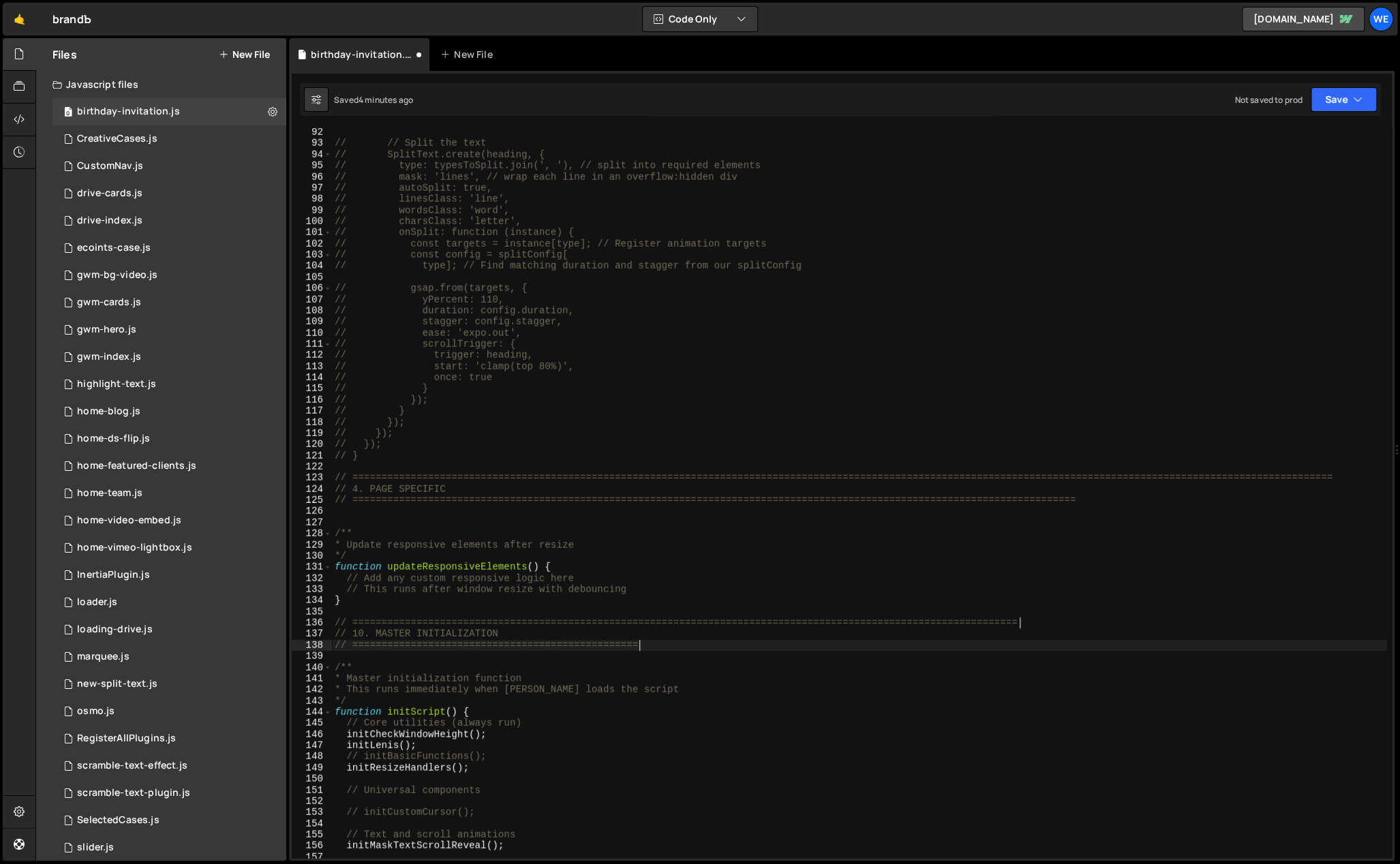
paste textarea "============="
type textarea "// ============================================================================…"
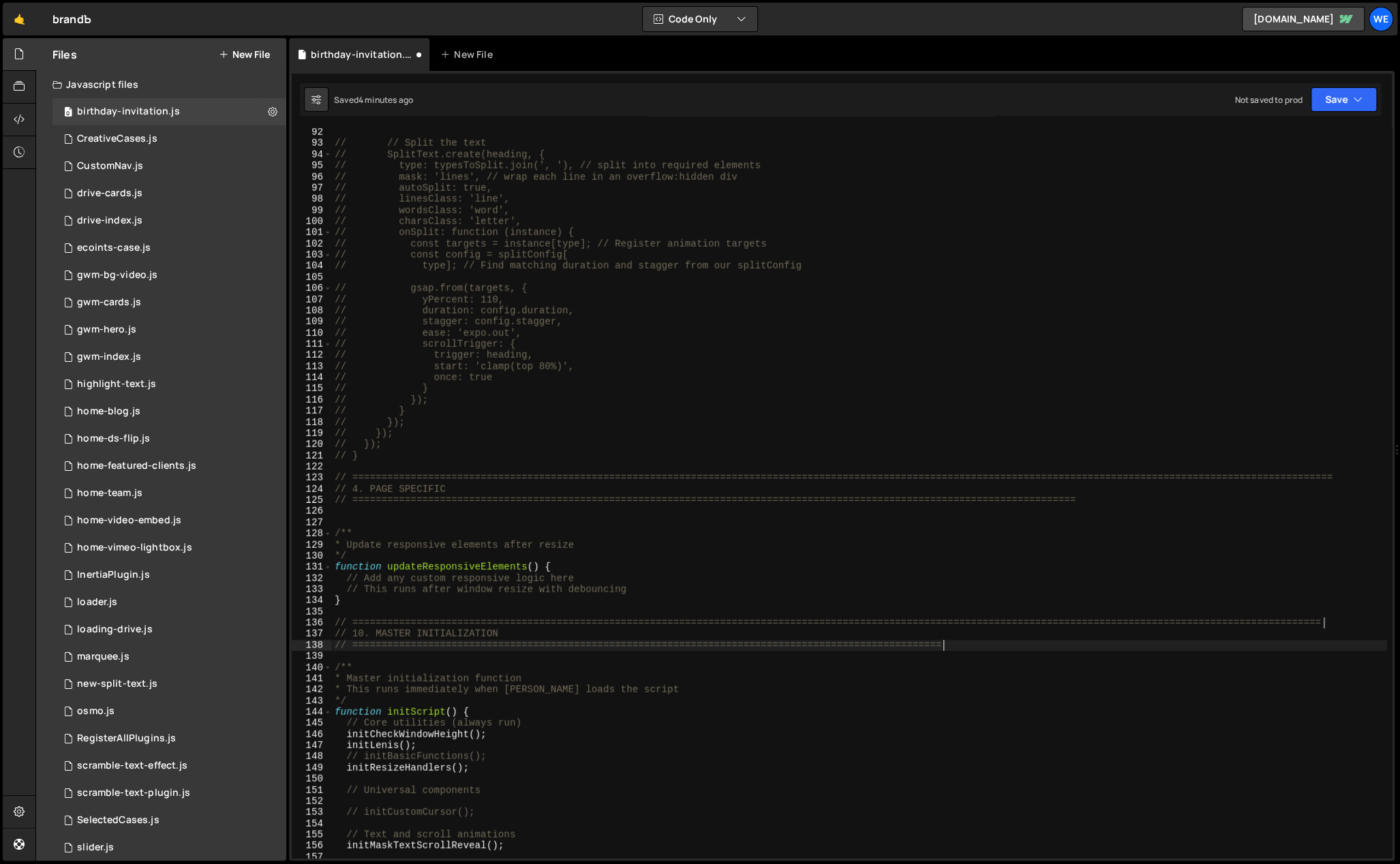
click at [636, 609] on div "// // Split the text // SplitText.create(heading, { // type: typesToSplit.join(…" at bounding box center [860, 503] width 1055 height 753
click at [406, 516] on div "// // Split the text // SplitText.create(heading, { // type: typesToSplit.join(…" at bounding box center [860, 503] width 1055 height 753
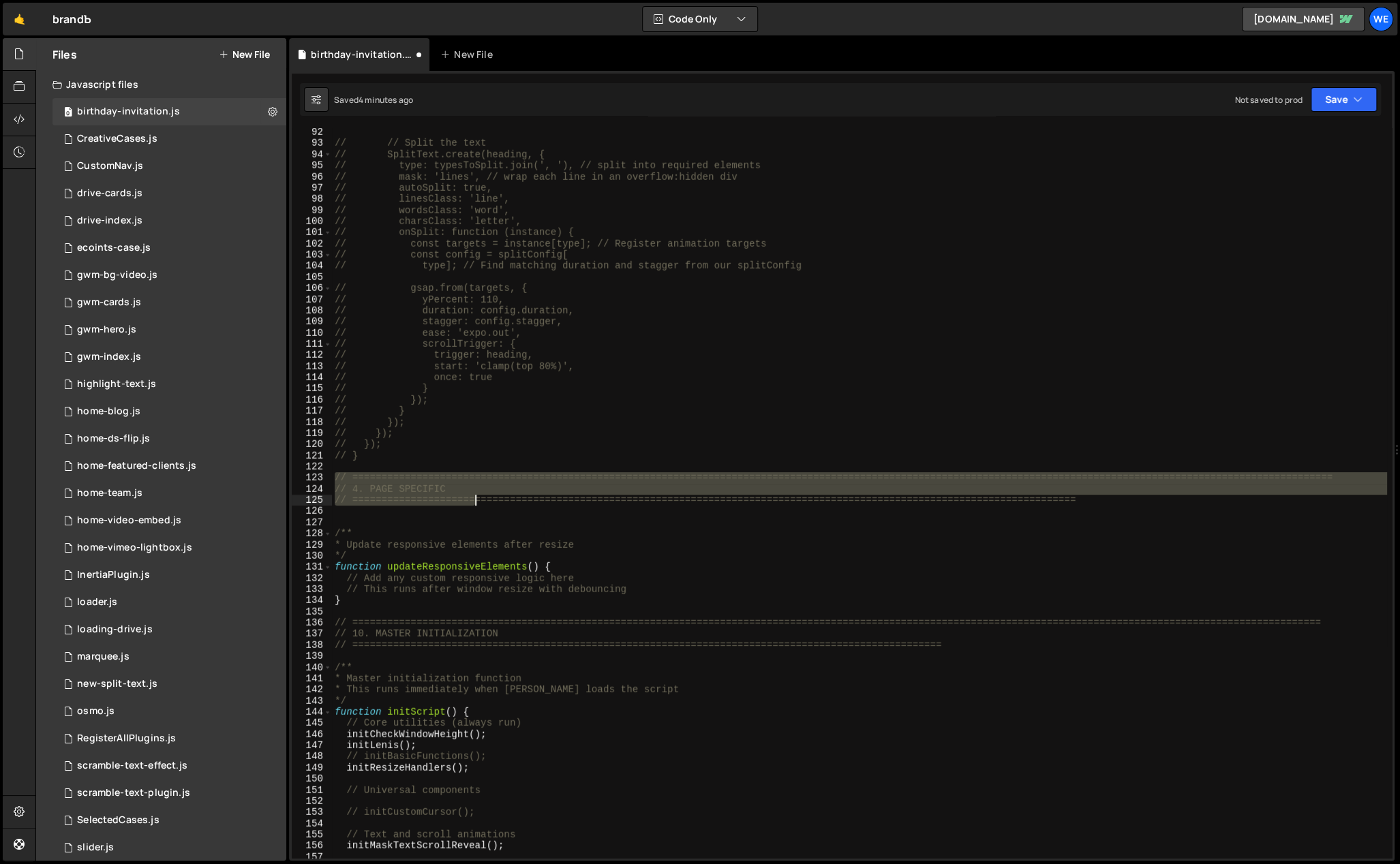
drag, startPoint x: 336, startPoint y: 475, endPoint x: 492, endPoint y: 504, distance: 158.7
click at [496, 499] on div "// // Split the text // SplitText.create(heading, { // type: typesToSplit.join(…" at bounding box center [860, 503] width 1055 height 753
type textarea "// 4. PAGE SPECIFIC // ========================================================…"
click at [461, 519] on div "// // Split the text // SplitText.create(heading, { // type: typesToSplit.join(…" at bounding box center [860, 503] width 1055 height 753
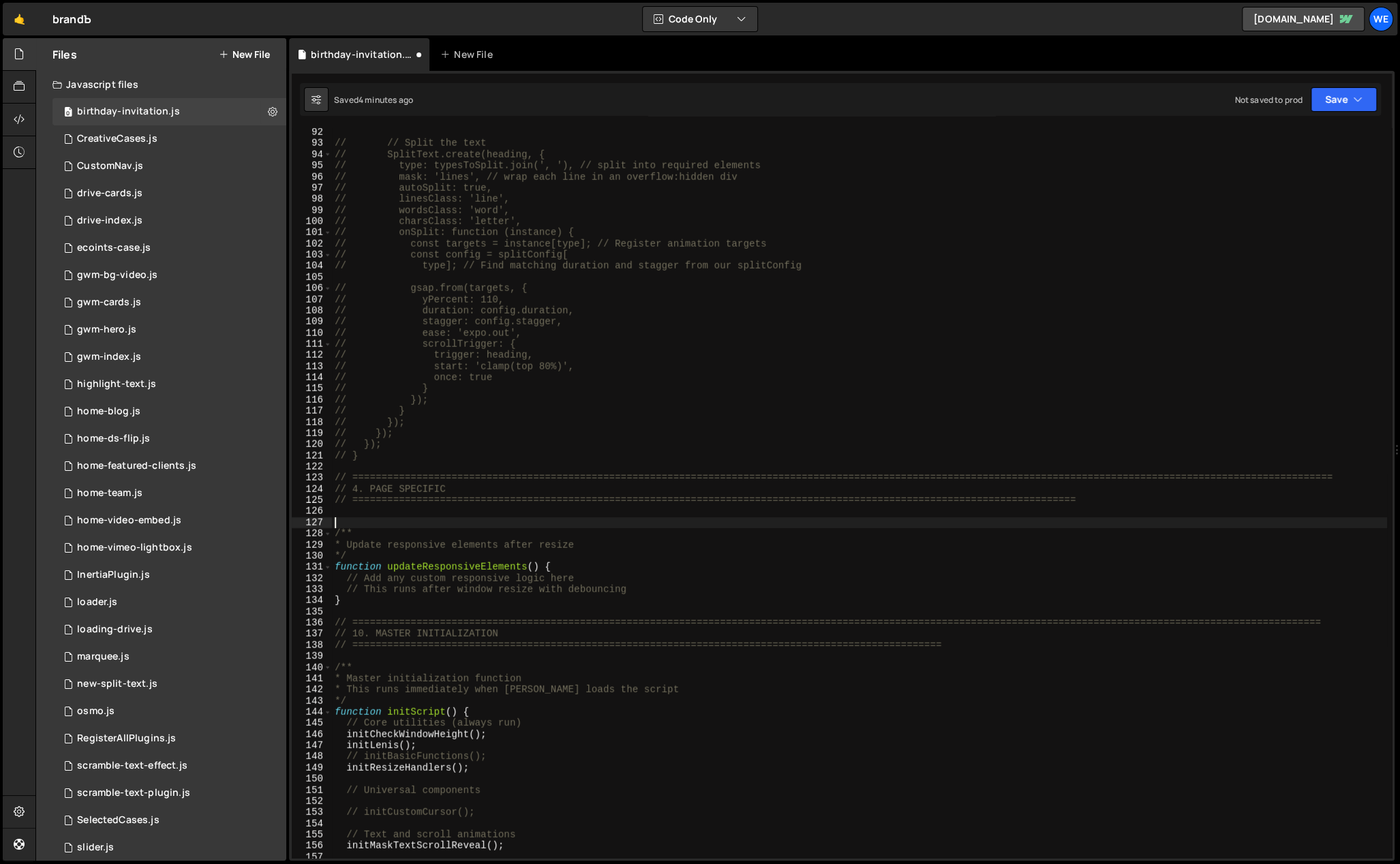
paste textarea "// ========================="
paste textarea "4. PAGE SPECIFIC"
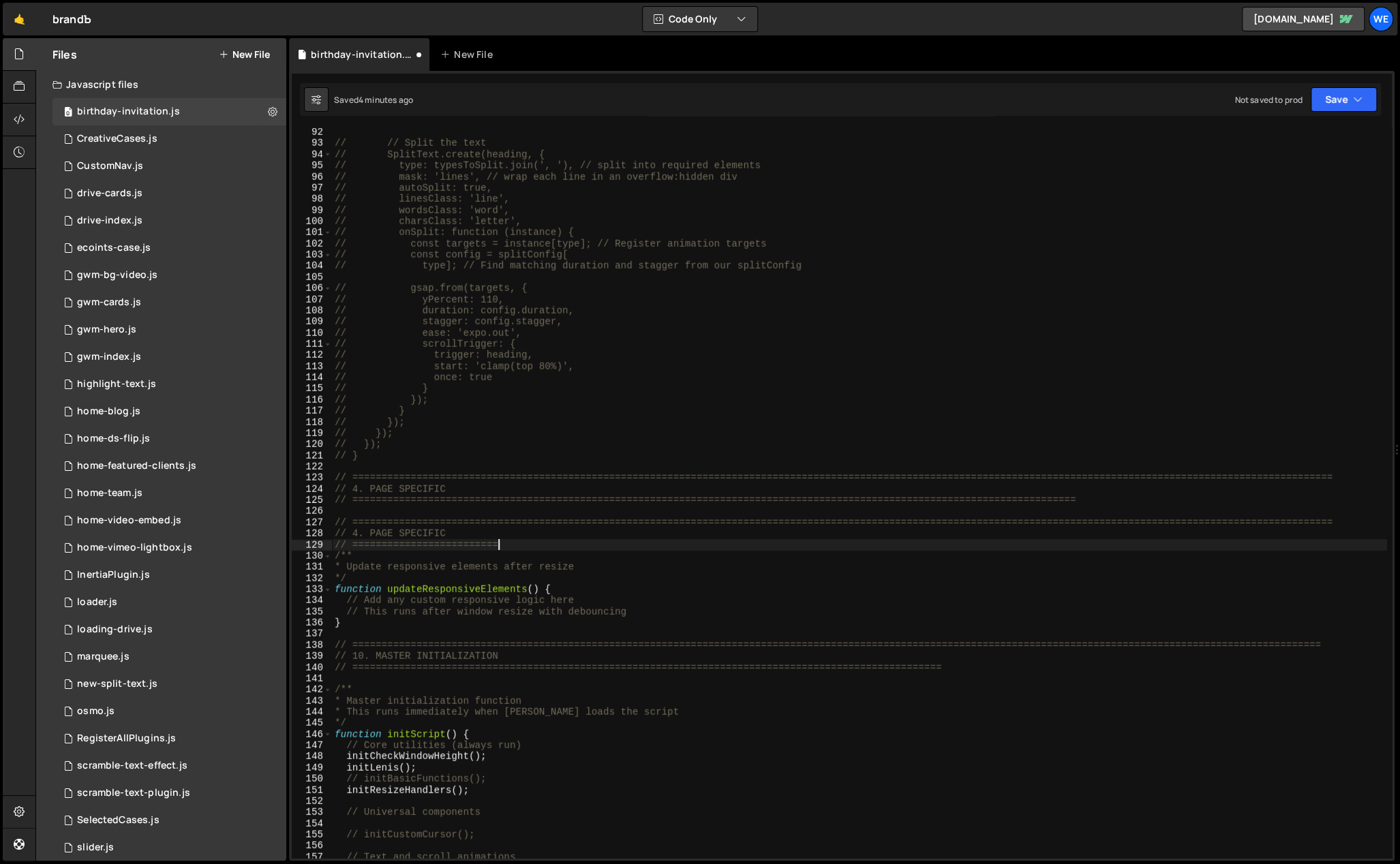
click at [421, 534] on div "// // Split the text // SplitText.create(heading, { // type: typesToSplit.join(…" at bounding box center [860, 503] width 1055 height 753
click at [421, 534] on div "// // Split the text // SplitText.create(heading, { // type: typesToSplit.join(…" at bounding box center [860, 503] width 1055 height 753
click at [452, 534] on div "// // Split the text // SplitText.create(heading, { // type: typesToSplit.join(…" at bounding box center [860, 493] width 1055 height 730
drag, startPoint x: 451, startPoint y: 534, endPoint x: 373, endPoint y: 534, distance: 78.0
click at [371, 533] on div "// // Split the text // SplitText.create(heading, { // type: typesToSplit.join(…" at bounding box center [860, 503] width 1055 height 753
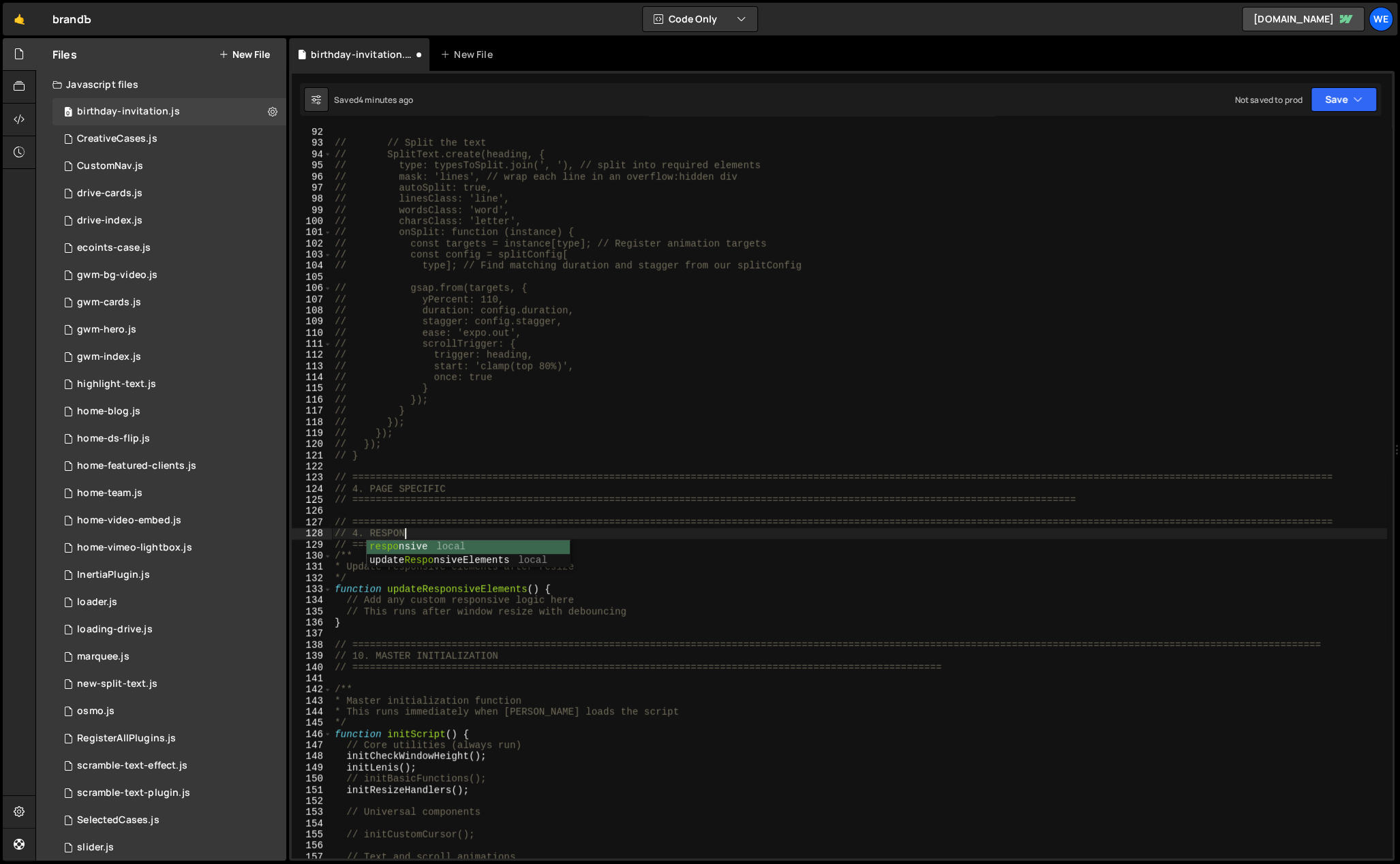
type textarea "// 4. RESPONSIVE"
click at [481, 468] on div "// // Split the text // SplitText.create(heading, { // type: typesToSplit.join(…" at bounding box center [860, 503] width 1055 height 753
click at [506, 510] on div "// // Split the text // SplitText.create(heading, { // type: typesToSplit.join(…" at bounding box center [860, 503] width 1055 height 753
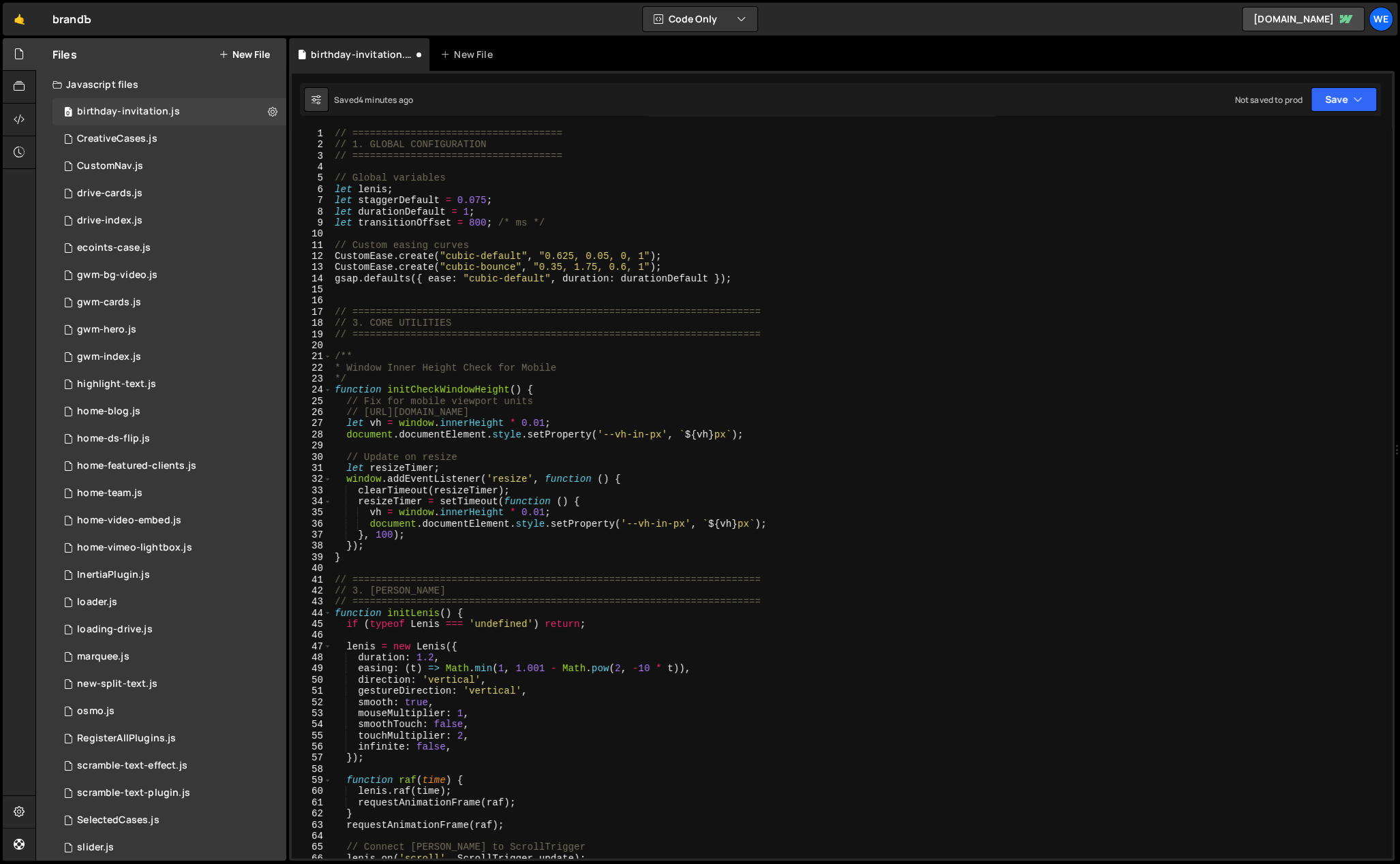
click at [684, 266] on div "// ==================================== // 1. GLOBAL CONFIGURATION // =========…" at bounding box center [860, 504] width 1055 height 753
type textarea "CustomEase.create("cubic-bounce", "0.35, 1.75, 0.6, 1");"
type textarea "CustomEase.create("cubic-default", "0.625, 0.05, 0, 1");"
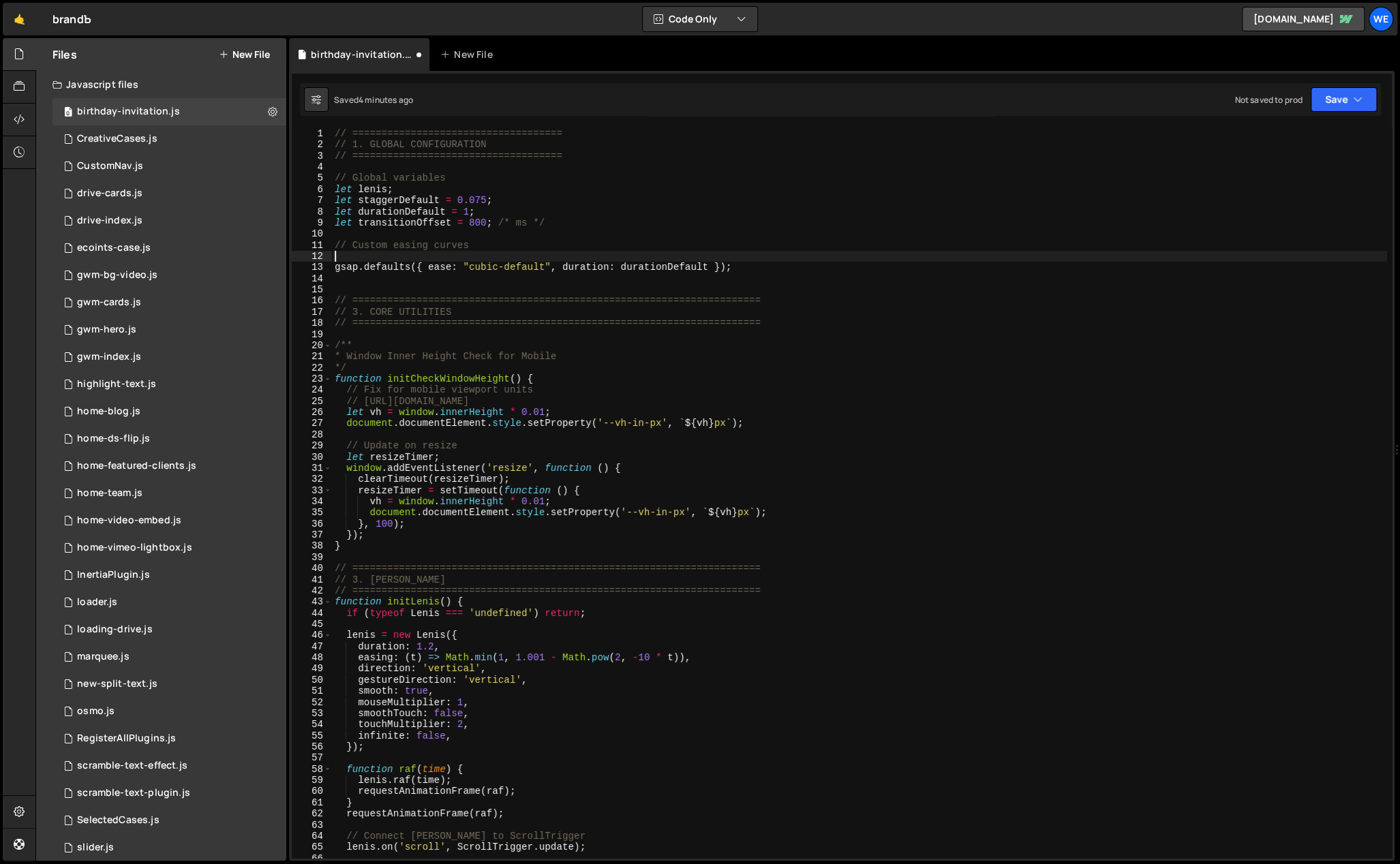
type textarea "// Custom easing curves"
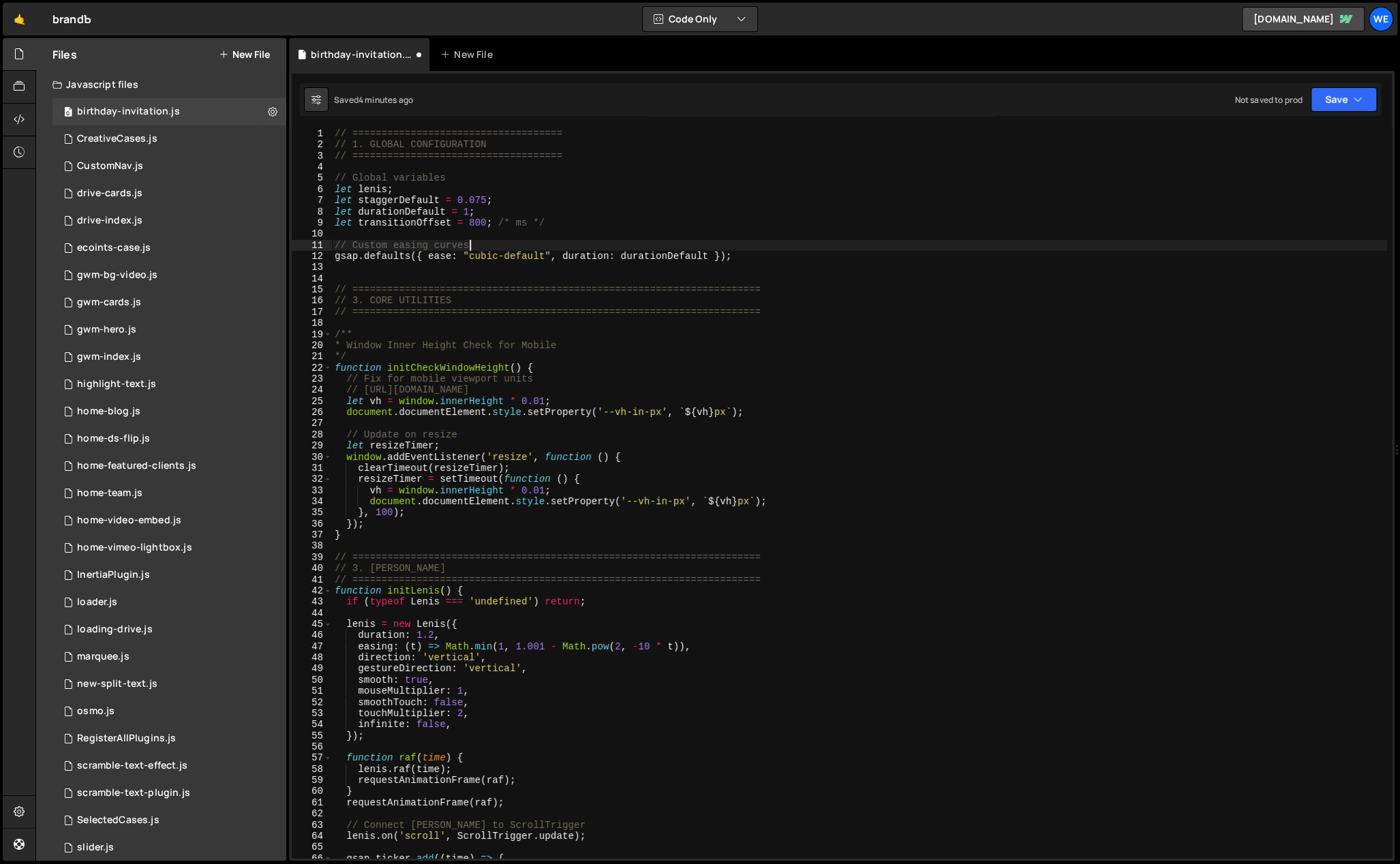
click at [772, 262] on div "// ==================================== // 1. GLOBAL CONFIGURATION // =========…" at bounding box center [860, 504] width 1055 height 753
click at [775, 252] on div "// ==================================== // 1. GLOBAL CONFIGURATION // =========…" at bounding box center [860, 504] width 1055 height 753
type textarea "gsap.defaults({ ease: "cubic-default", duration: durationDefault });"
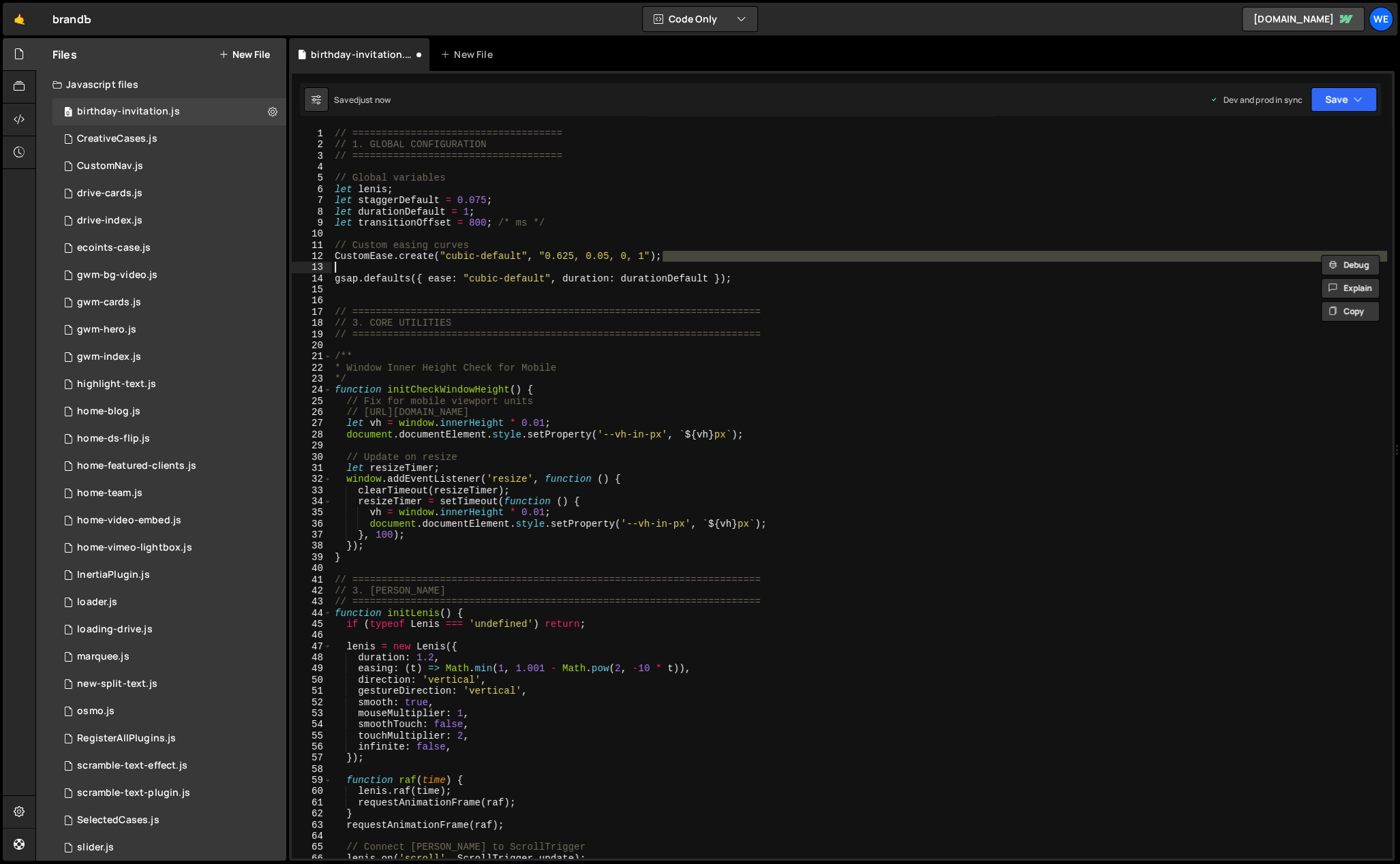
type textarea "CustomEase.create("cubic-bounce", "0.35, 1.75, 0.6, 1");"
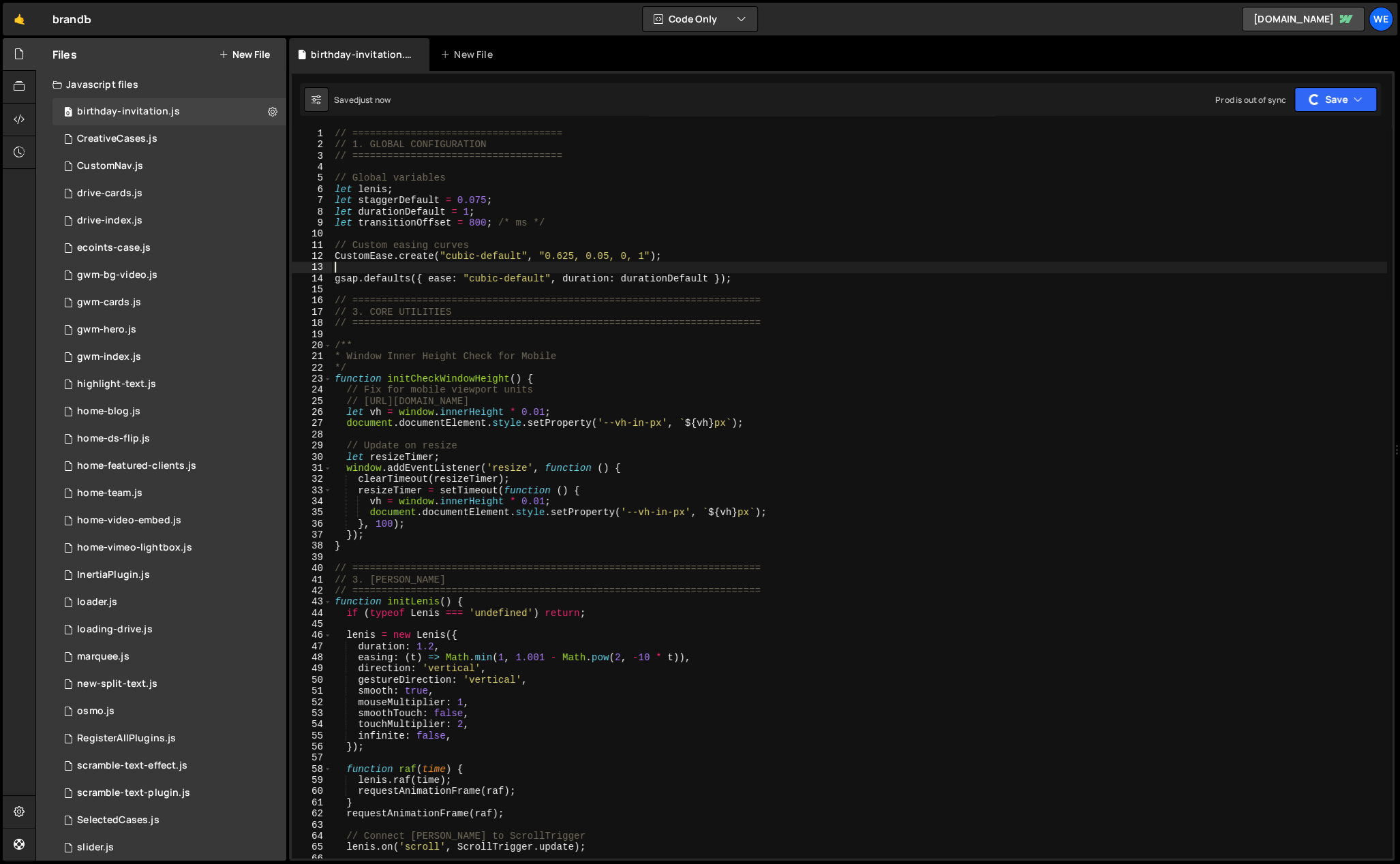
click at [735, 262] on div "// ==================================== // 1. GLOBAL CONFIGURATION // =========…" at bounding box center [860, 504] width 1055 height 753
type textarea "CustomEase.create("cubic-default", "0.625, 0.05, 0, 1");"
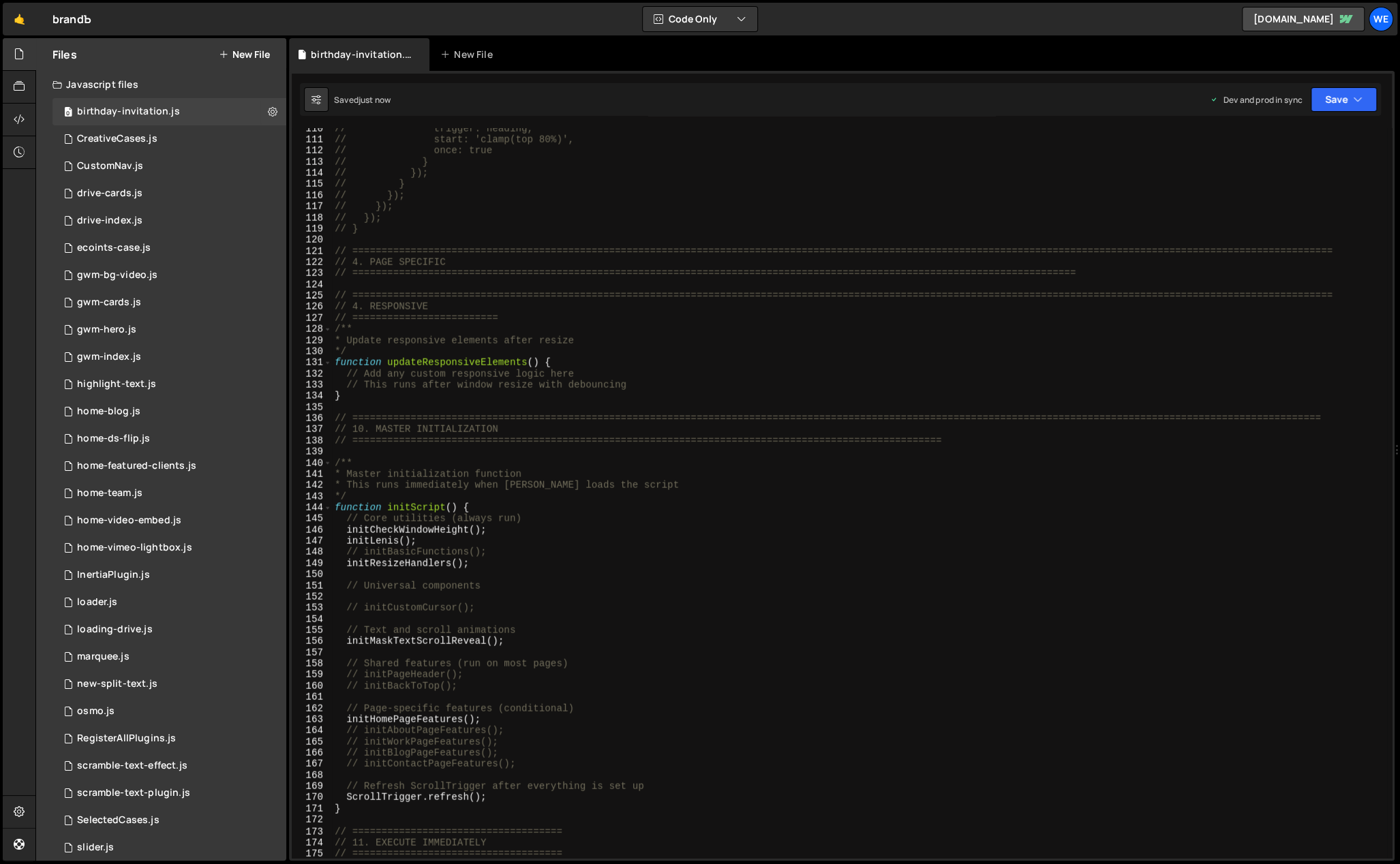
scroll to position [1380, 0]
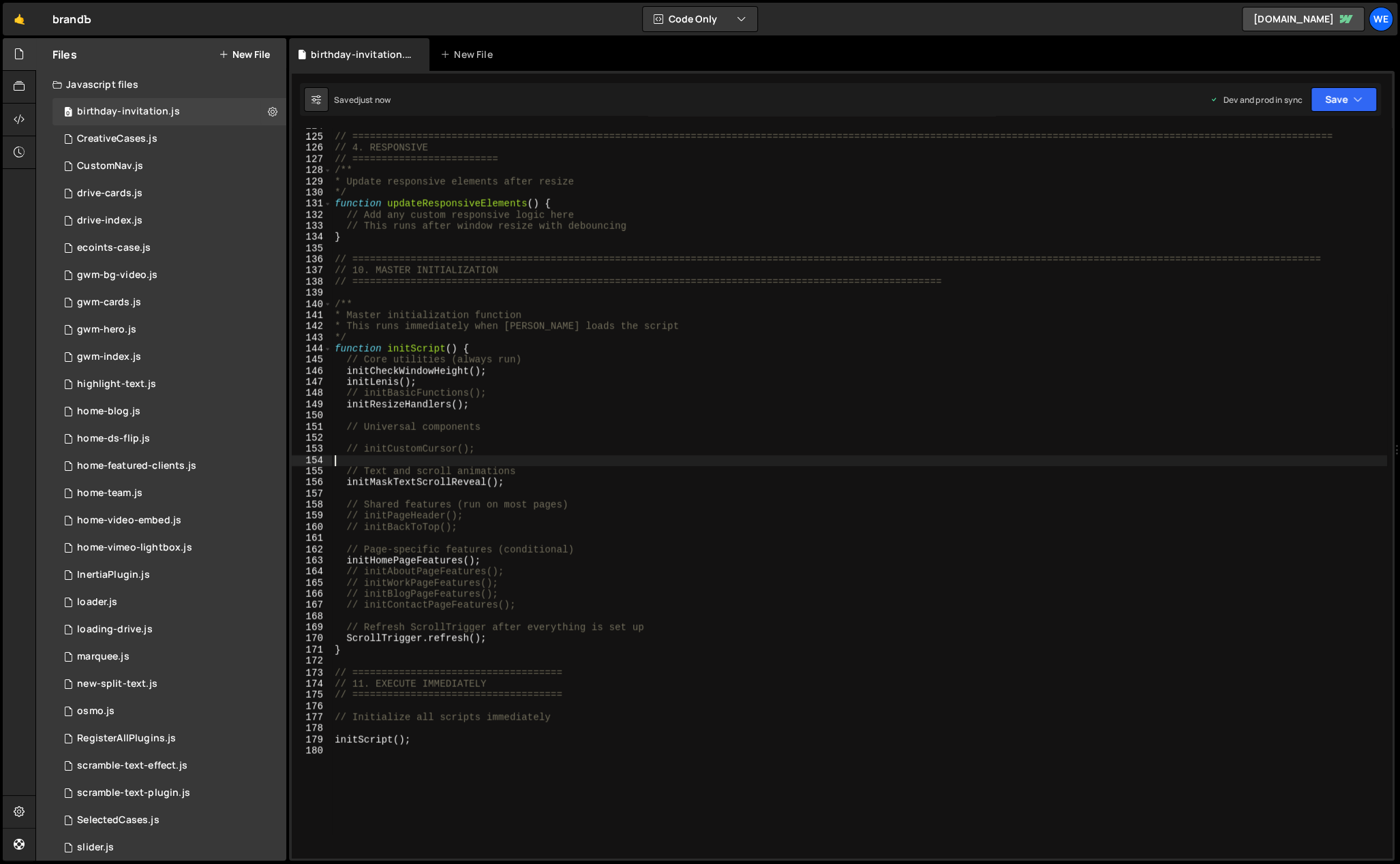
click at [660, 461] on div "// ============================================================================…" at bounding box center [860, 497] width 1055 height 753
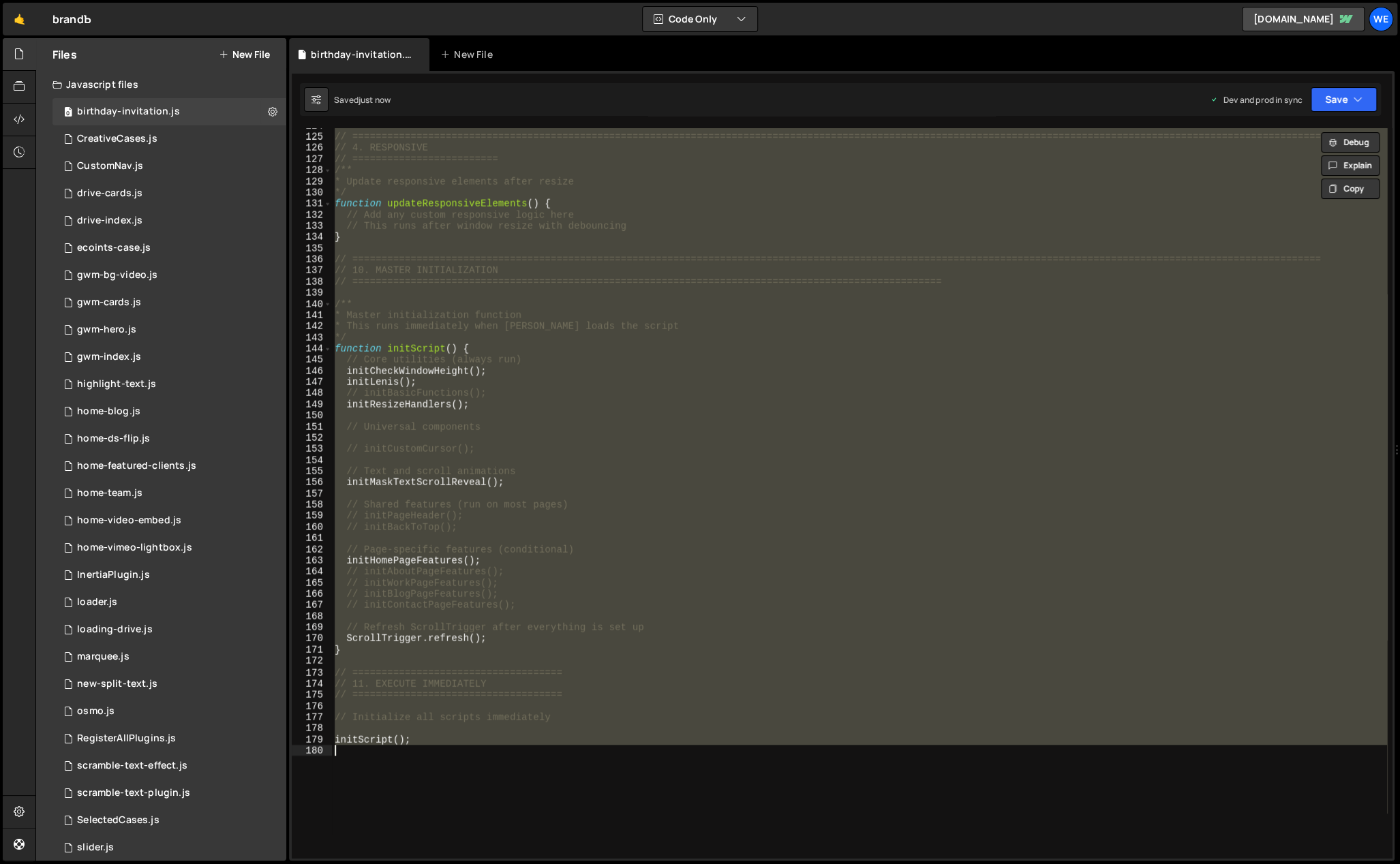
type textarea "initScript();"
click at [792, 534] on div "// ============================================================================…" at bounding box center [860, 493] width 1055 height 730
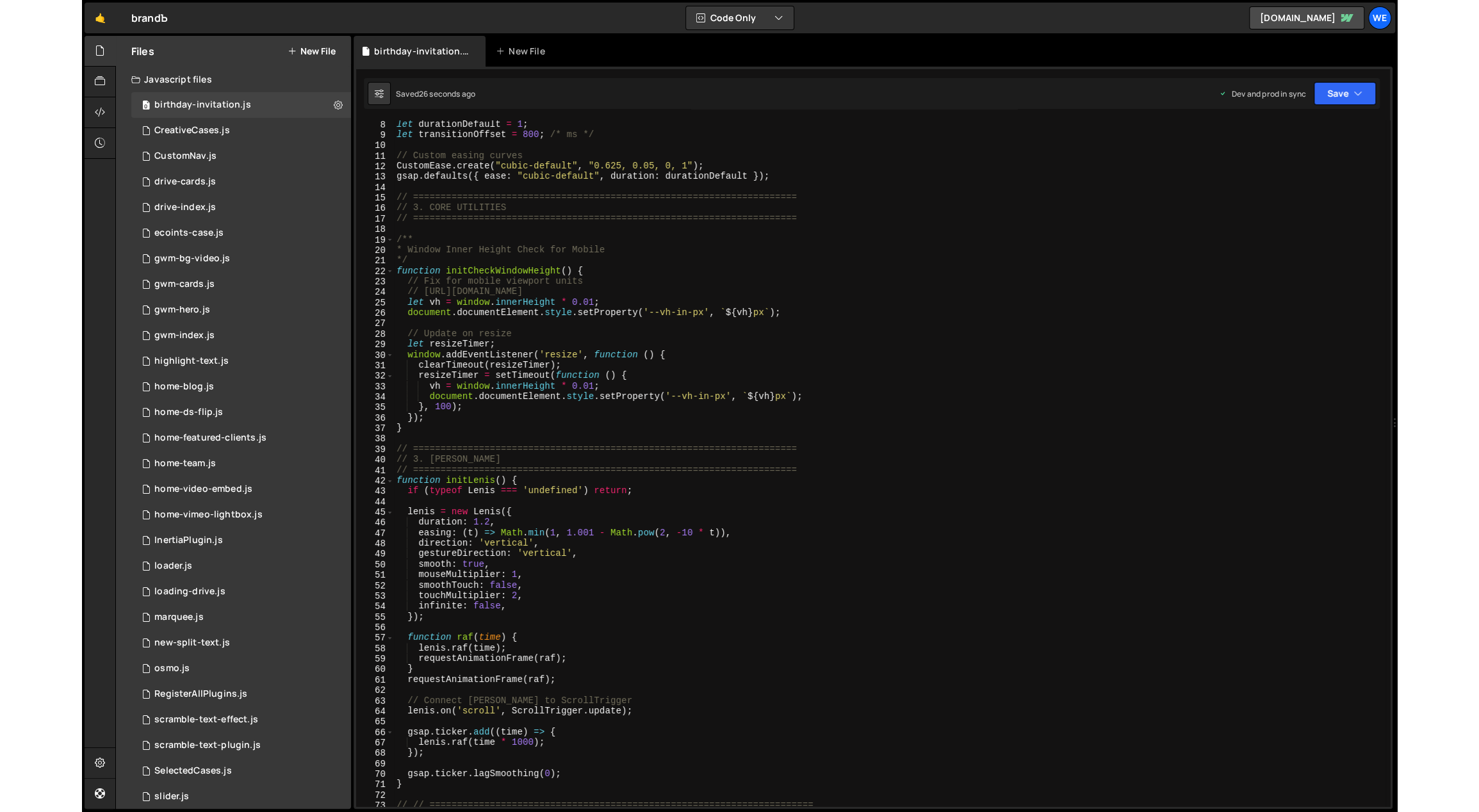
scroll to position [0, 0]
